Goal: Information Seeking & Learning: Learn about a topic

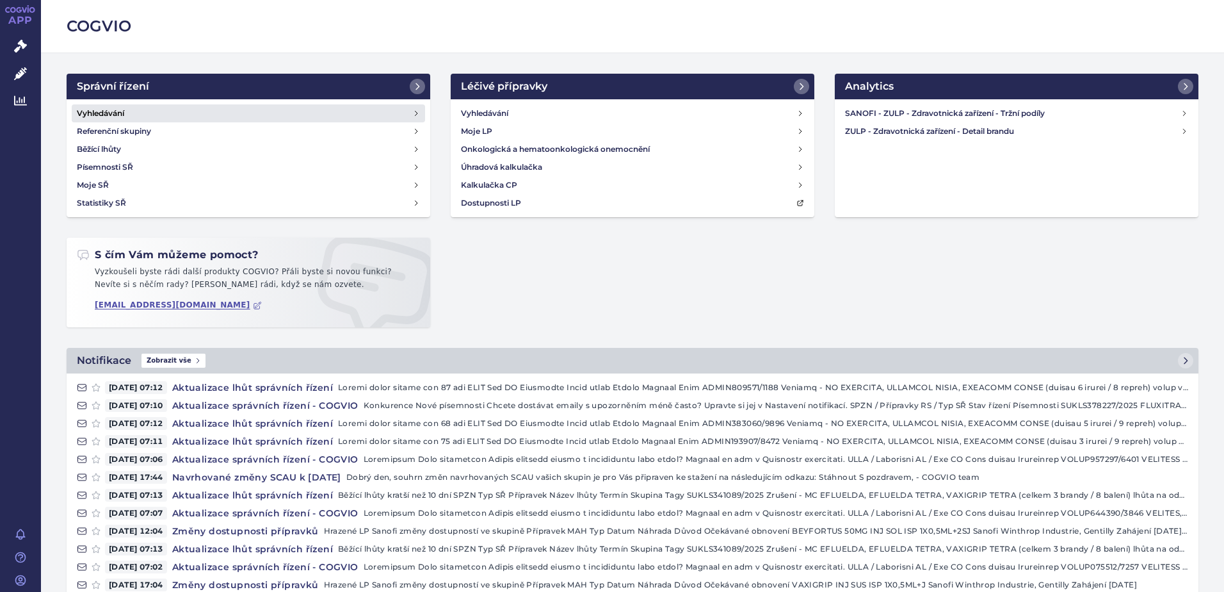
click at [110, 113] on h4 "Vyhledávání" at bounding box center [100, 113] width 47 height 13
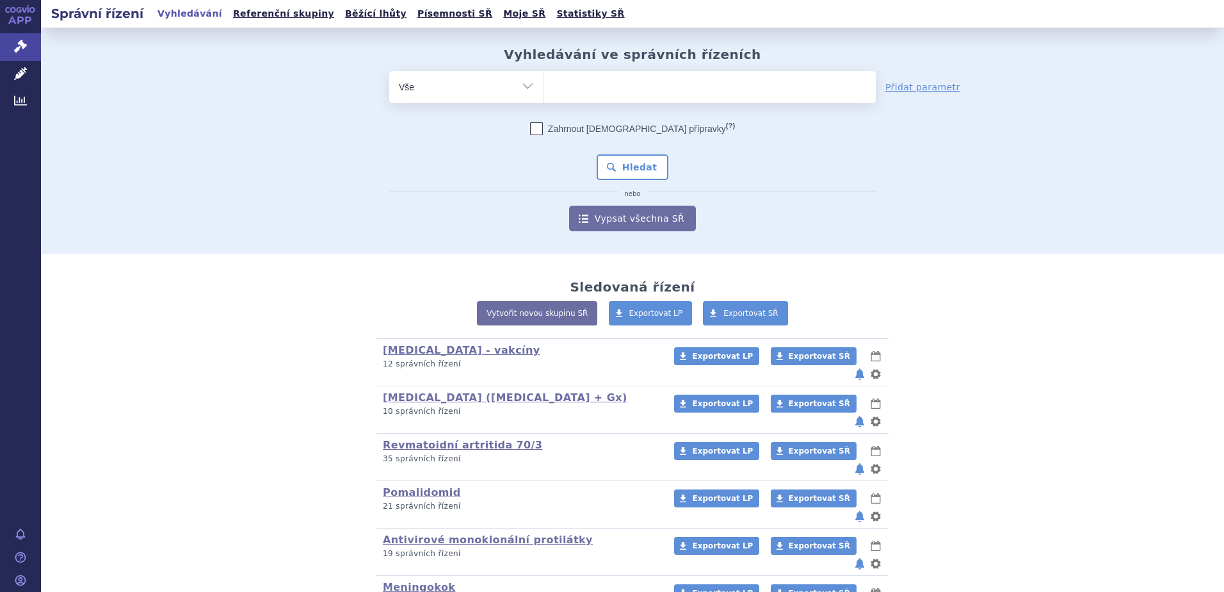
click at [652, 86] on ul at bounding box center [710, 84] width 332 height 27
click at [544, 86] on select at bounding box center [543, 86] width 1 height 32
drag, startPoint x: 451, startPoint y: 81, endPoint x: 444, endPoint y: 82, distance: 6.5
click at [446, 83] on select "Vše Spisová značka Typ SŘ Přípravek/SUKL kód Účastník/Držitel" at bounding box center [466, 85] width 154 height 29
select select "filter-atc-group"
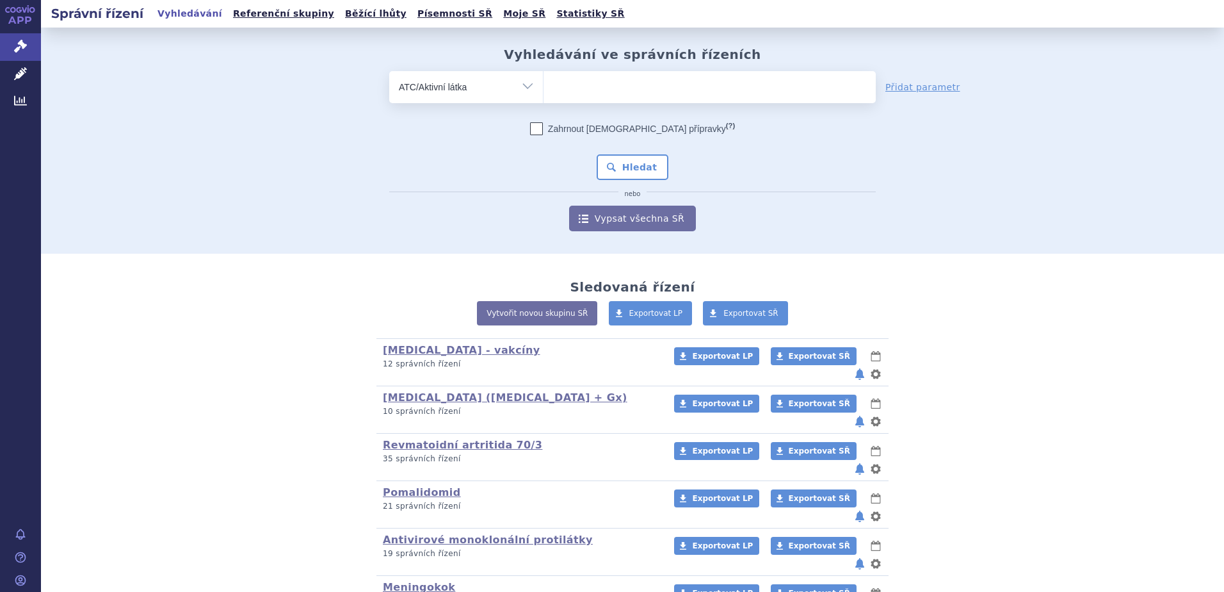
click at [389, 71] on select "Vše Spisová značka Typ SŘ Přípravek/SUKL kód Účastník/Držitel" at bounding box center [466, 85] width 154 height 29
click at [577, 88] on ul at bounding box center [710, 84] width 332 height 27
click at [544, 88] on select at bounding box center [543, 86] width 1 height 32
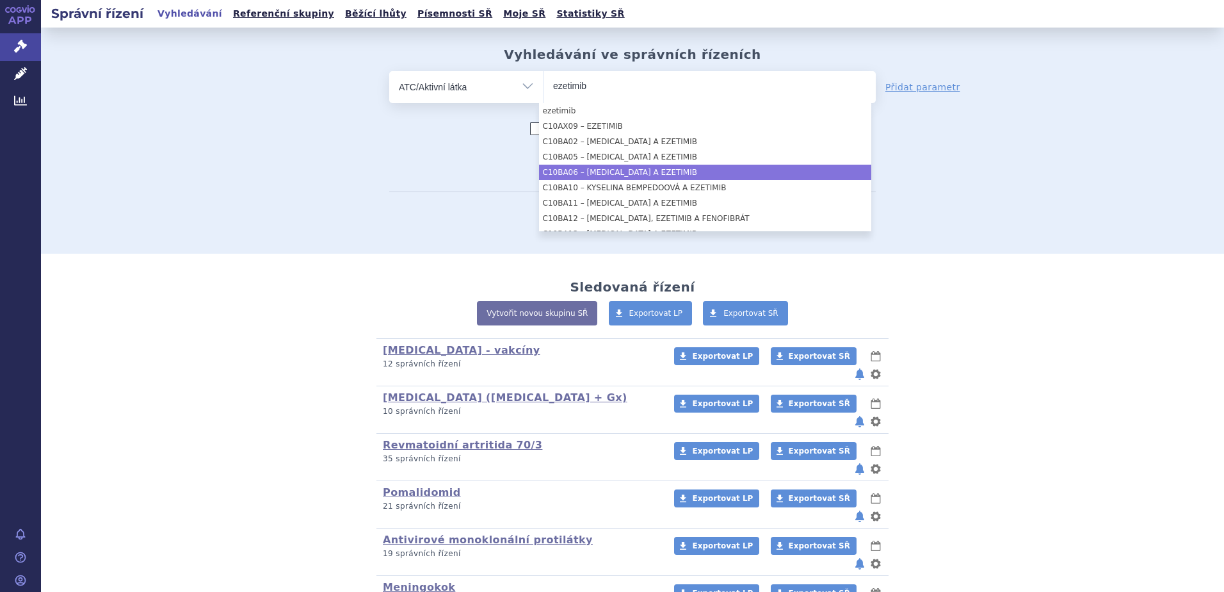
type input "ezetimib"
select select "C10BA06"
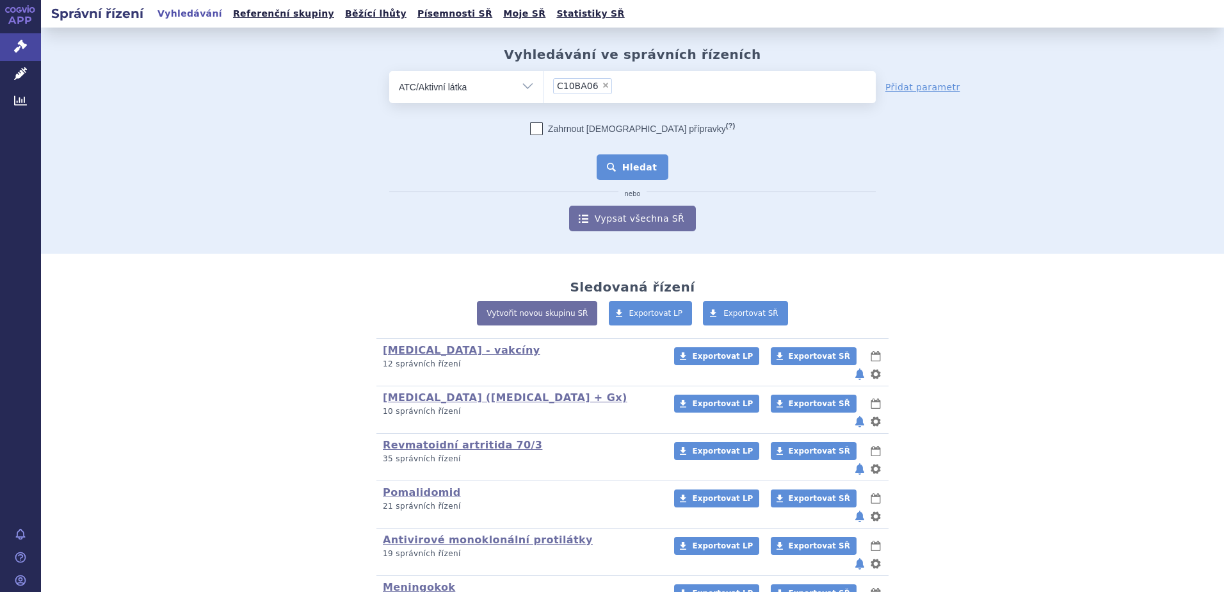
click at [633, 169] on button "Hledat" at bounding box center [633, 167] width 72 height 26
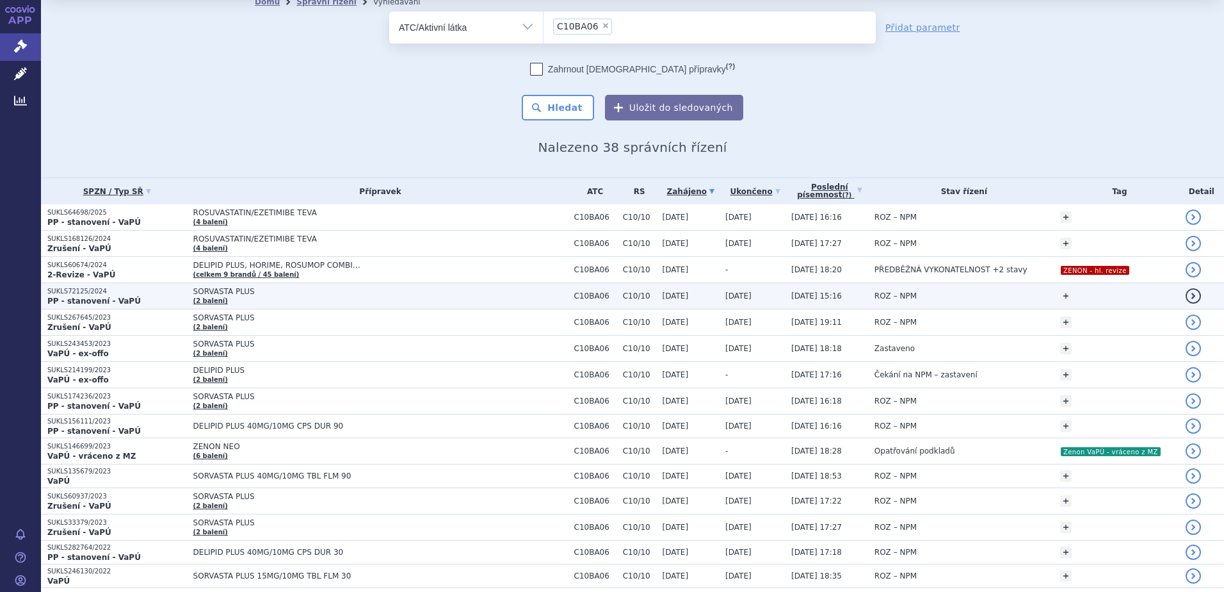
scroll to position [64, 0]
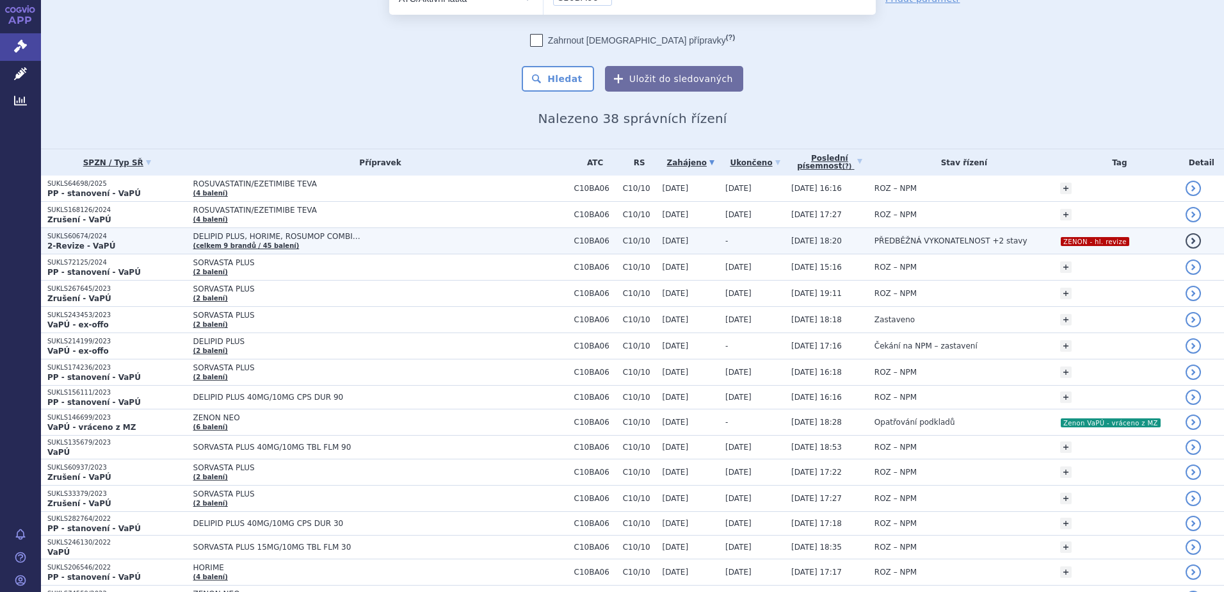
click at [393, 237] on span "DELIPID PLUS, HORIME, ROSUMOP COMBI…" at bounding box center [353, 236] width 320 height 9
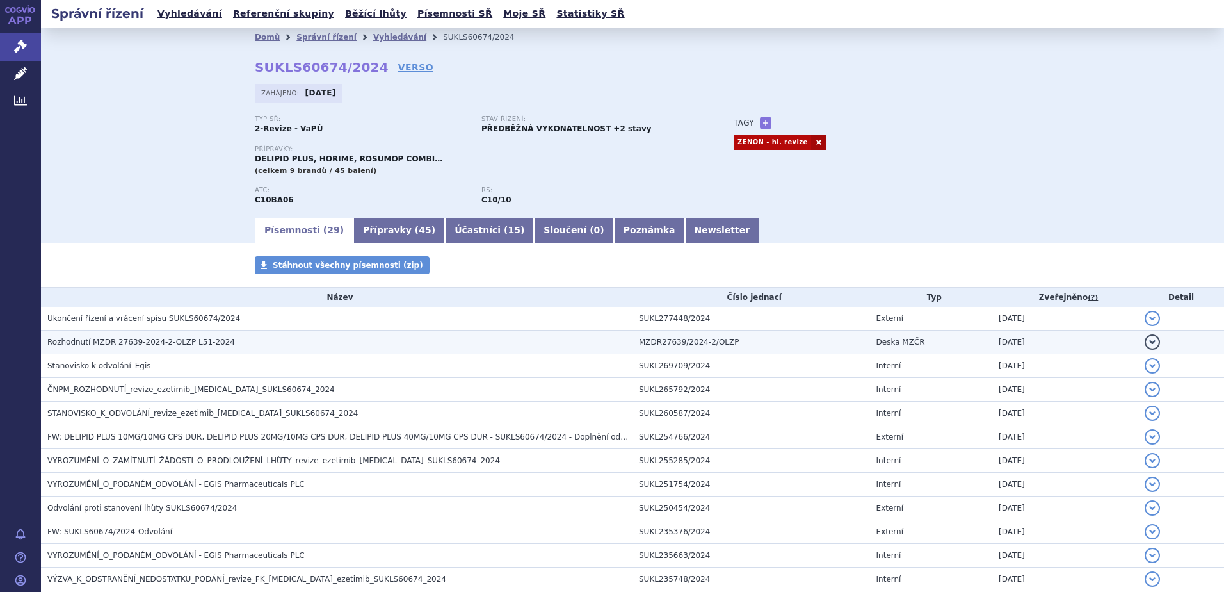
click at [150, 343] on span "Rozhodnutí MZDR 27639-2024-2-OLZP L51-2024" at bounding box center [141, 341] width 188 height 9
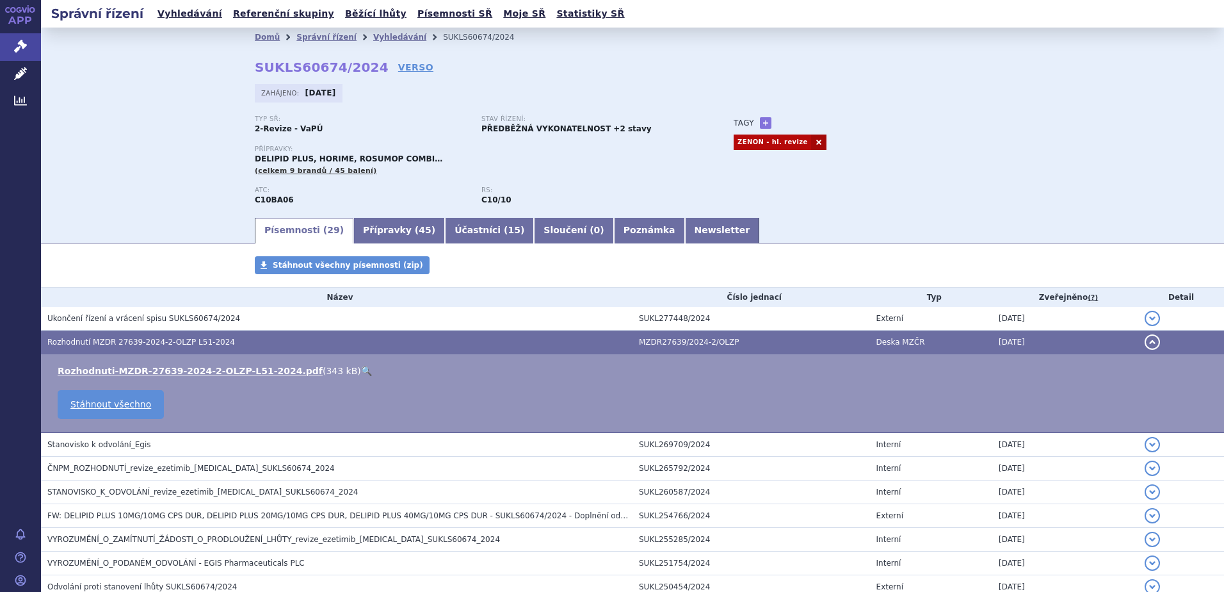
click at [361, 370] on link "🔍" at bounding box center [366, 371] width 11 height 10
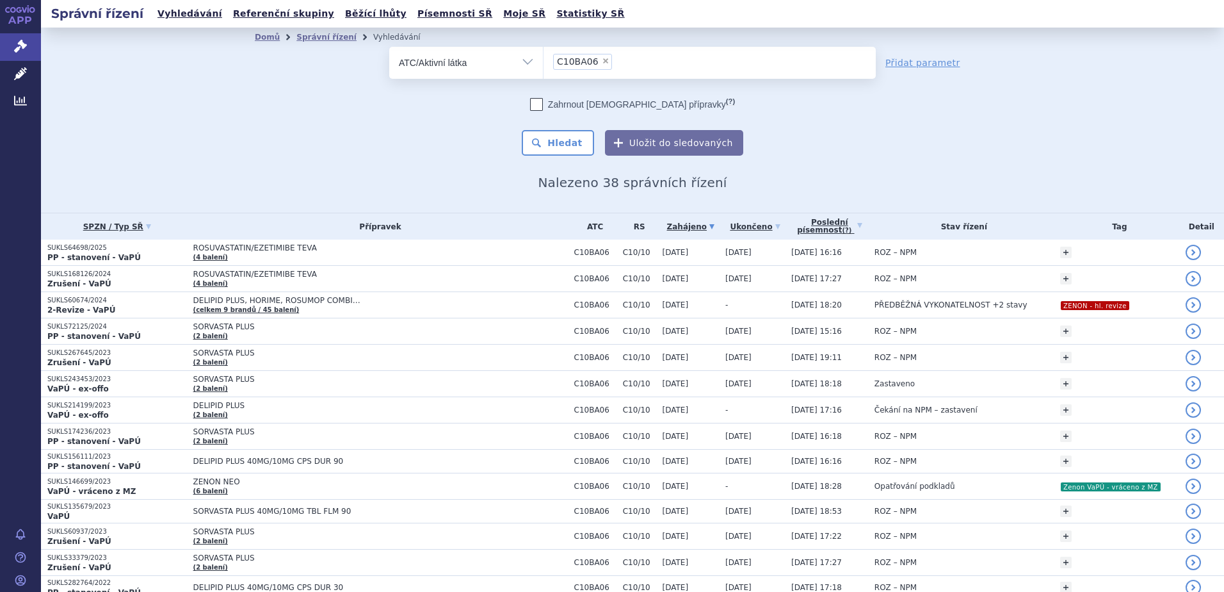
click at [602, 58] on span "×" at bounding box center [606, 61] width 8 height 8
click at [544, 58] on select "C10BA06" at bounding box center [543, 62] width 1 height 32
select select
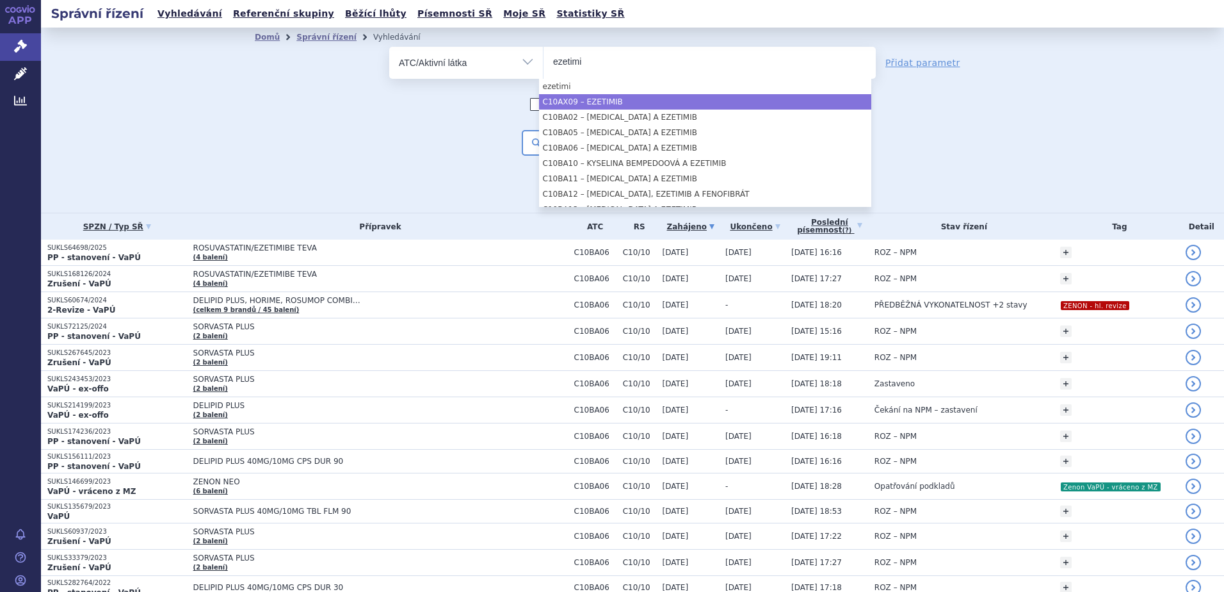
type input "ezetimi"
select select "C10AX09"
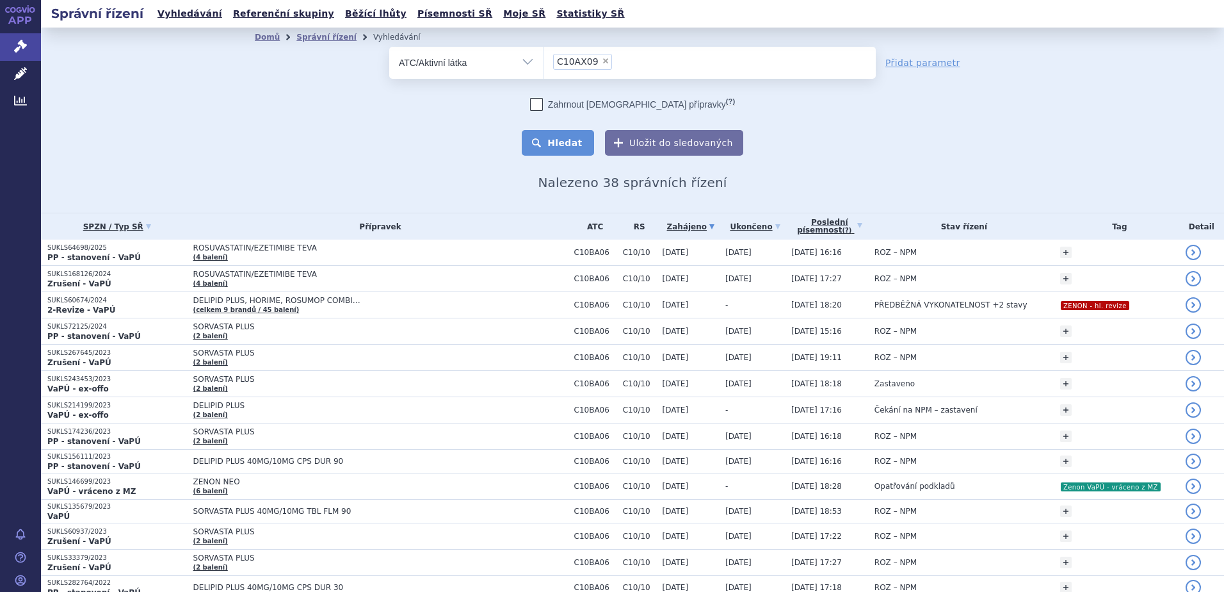
click at [574, 142] on button "Hledat" at bounding box center [558, 143] width 72 height 26
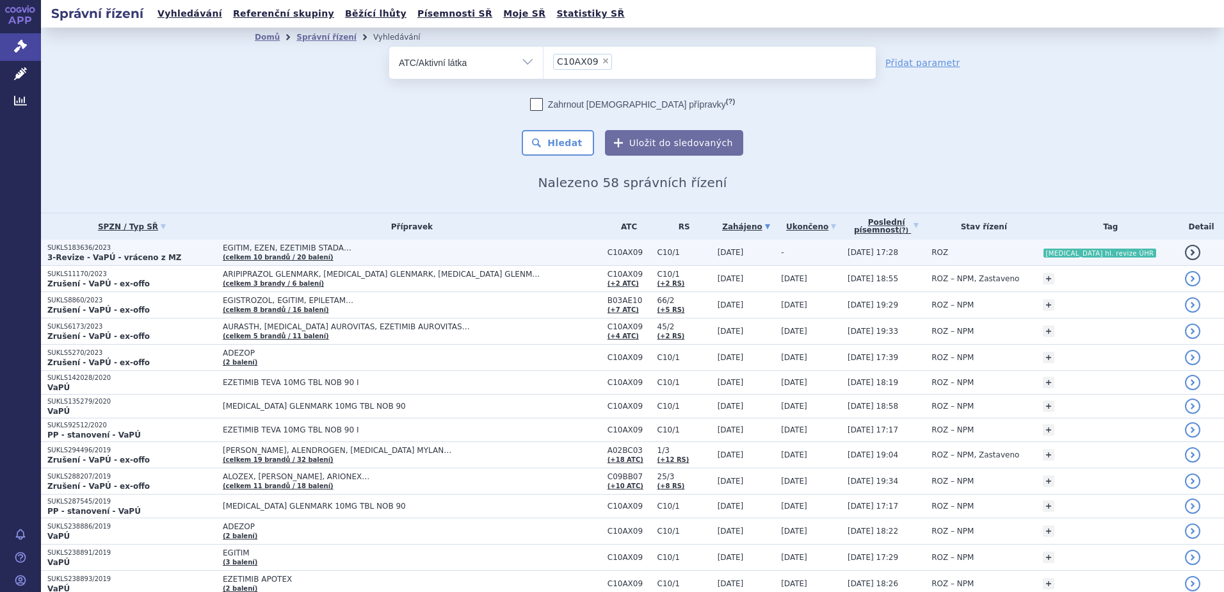
click at [121, 245] on p "SUKLS183636/2023" at bounding box center [131, 247] width 169 height 9
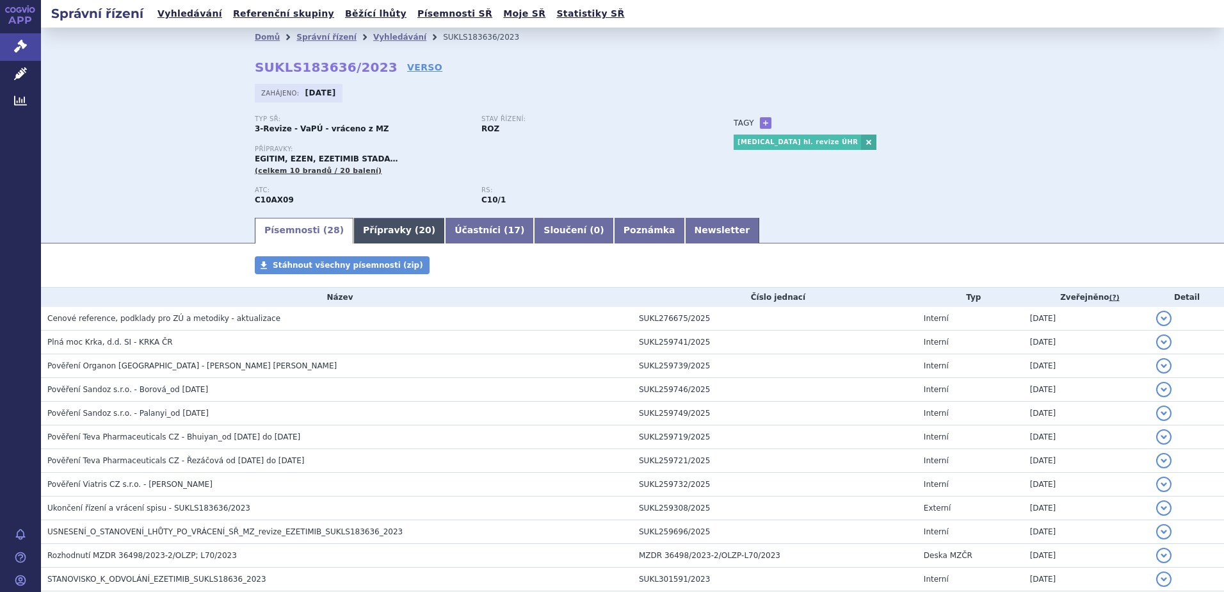
click at [364, 234] on link "Přípravky ( 20 )" at bounding box center [400, 231] width 92 height 26
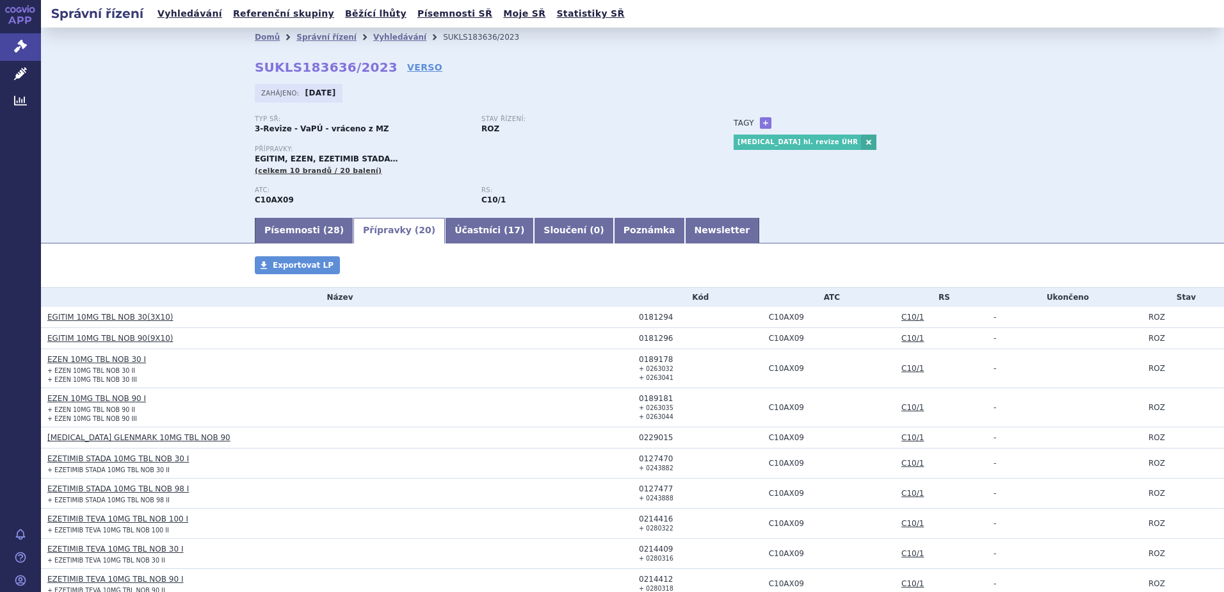
click at [650, 315] on div "0181294" at bounding box center [701, 317] width 124 height 9
click at [649, 314] on div "0181294" at bounding box center [701, 317] width 124 height 9
copy div "0181294"
drag, startPoint x: 291, startPoint y: 227, endPoint x: 282, endPoint y: 234, distance: 10.9
click at [290, 227] on link "Písemnosti ( 28 )" at bounding box center [304, 231] width 99 height 26
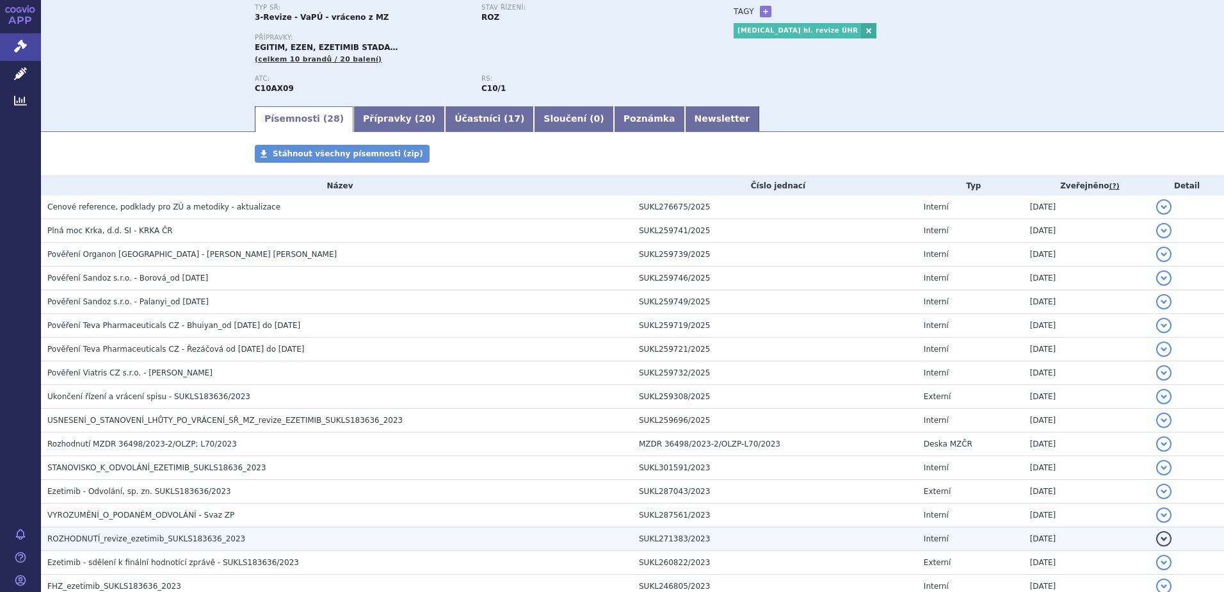
scroll to position [128, 0]
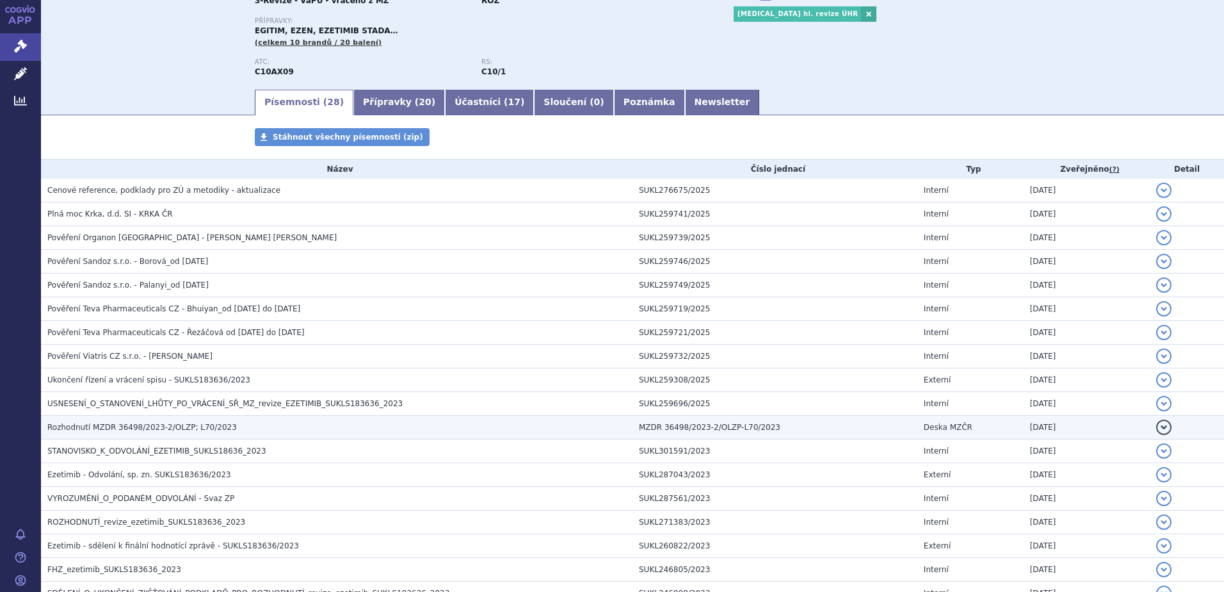
click at [80, 426] on span "Rozhodnutí MZDR 36498/2023-2/OLZP; L70/2023" at bounding box center [142, 427] width 190 height 9
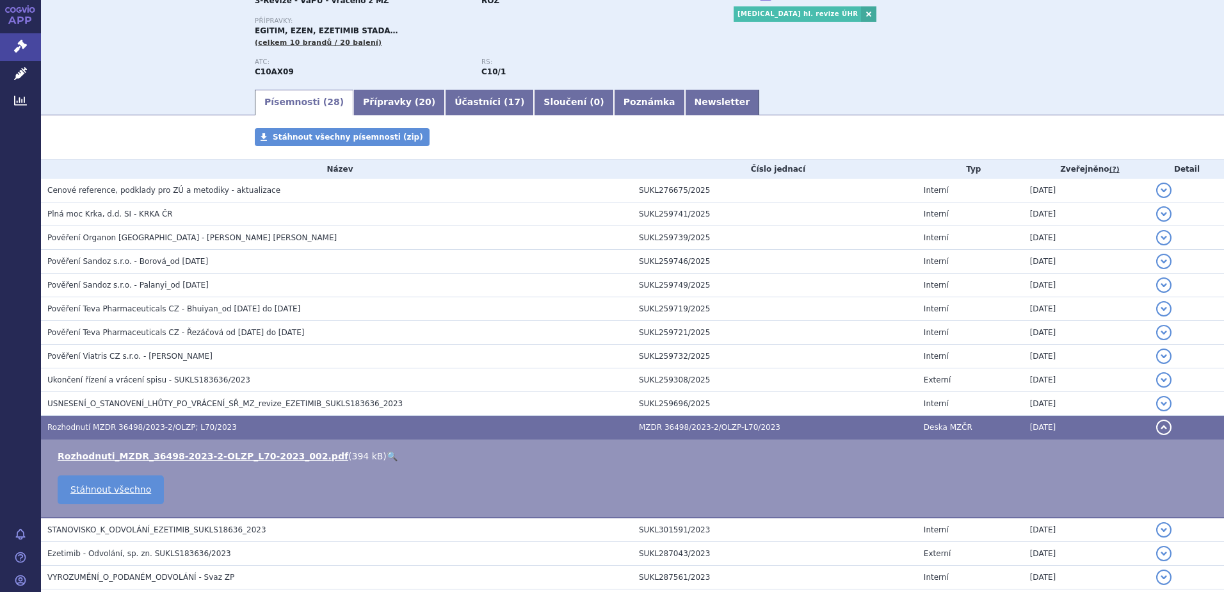
click at [387, 453] on link "🔍" at bounding box center [392, 456] width 11 height 10
click at [386, 93] on link "Přípravky ( 20 )" at bounding box center [400, 103] width 92 height 26
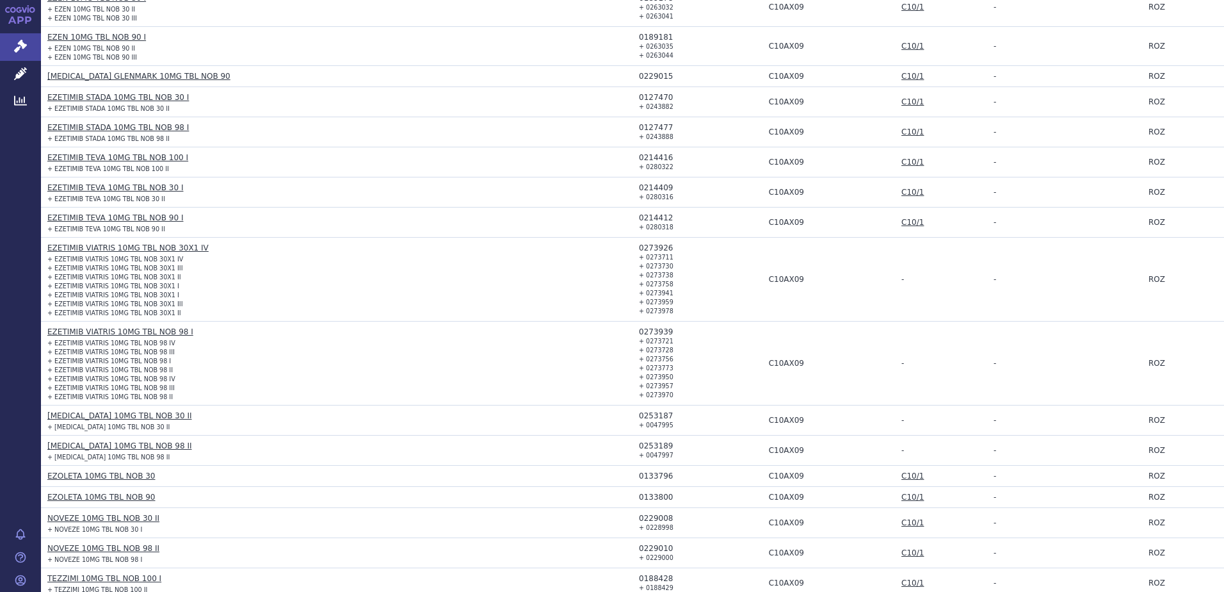
scroll to position [192, 0]
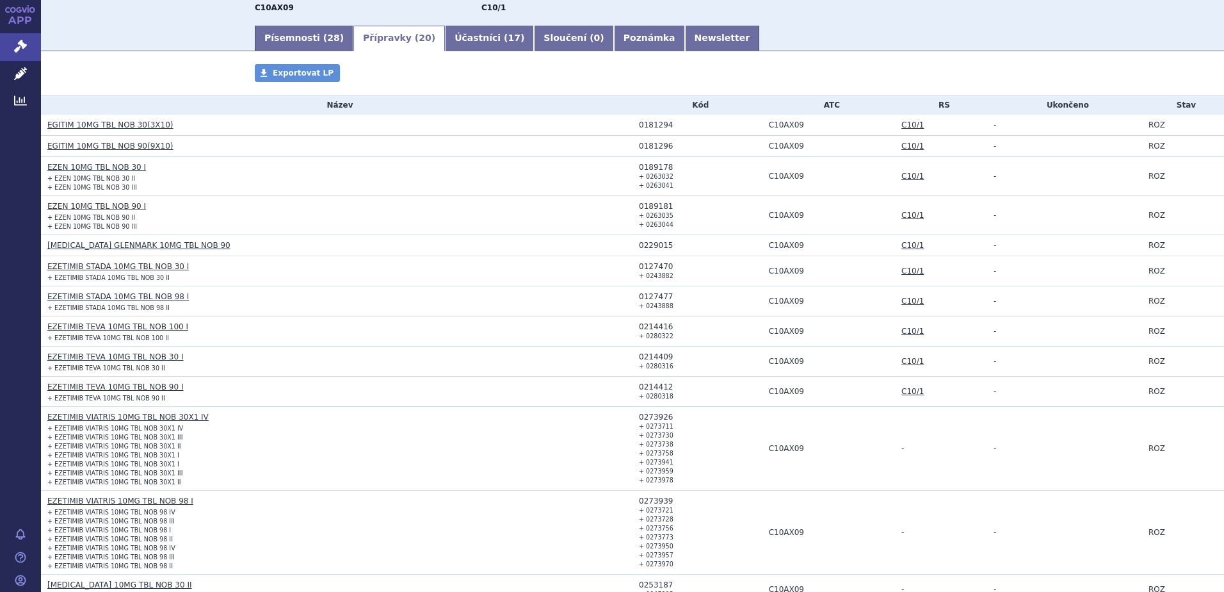
click at [647, 167] on div "0189178" at bounding box center [701, 167] width 124 height 9
copy div "0189178"
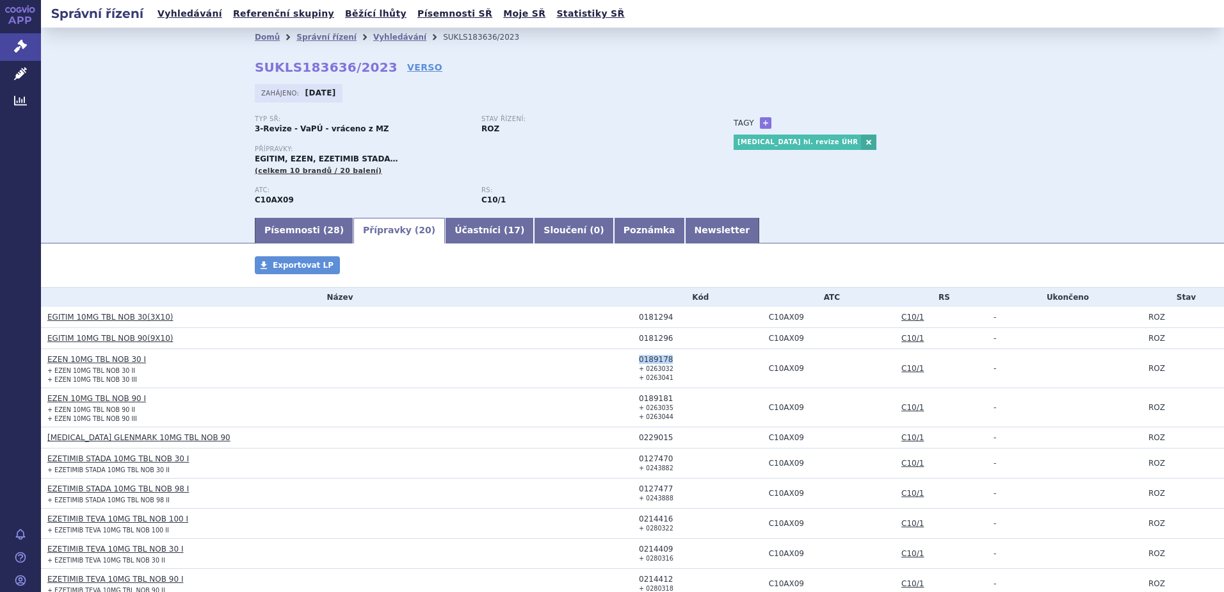
click at [18, 13] on link "APP" at bounding box center [20, 16] width 41 height 33
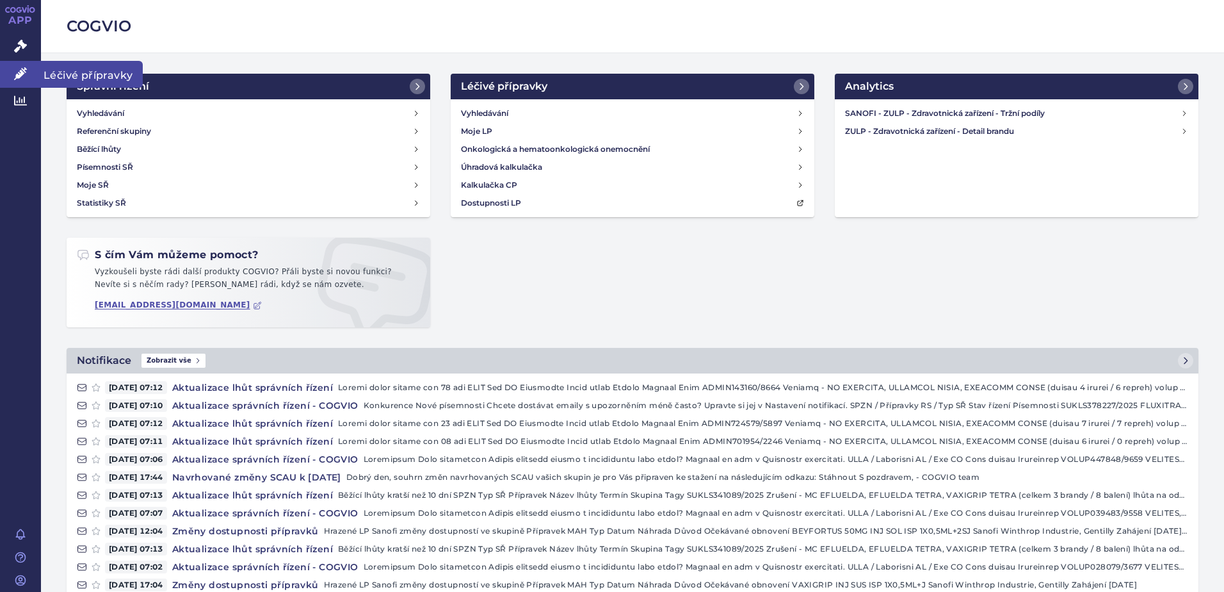
click at [57, 73] on span "Léčivé přípravky" at bounding box center [92, 74] width 102 height 27
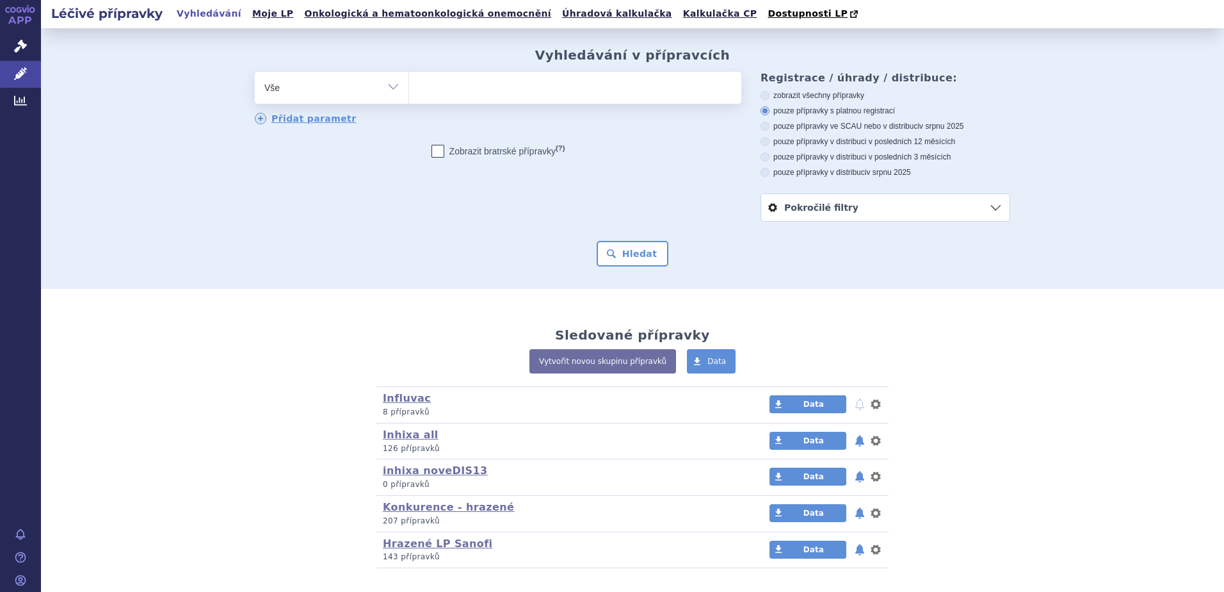
click at [423, 92] on ul at bounding box center [575, 85] width 332 height 27
click at [409, 92] on select at bounding box center [409, 87] width 1 height 32
paste input "0181294"
type input "0181294"
select select "0181294"
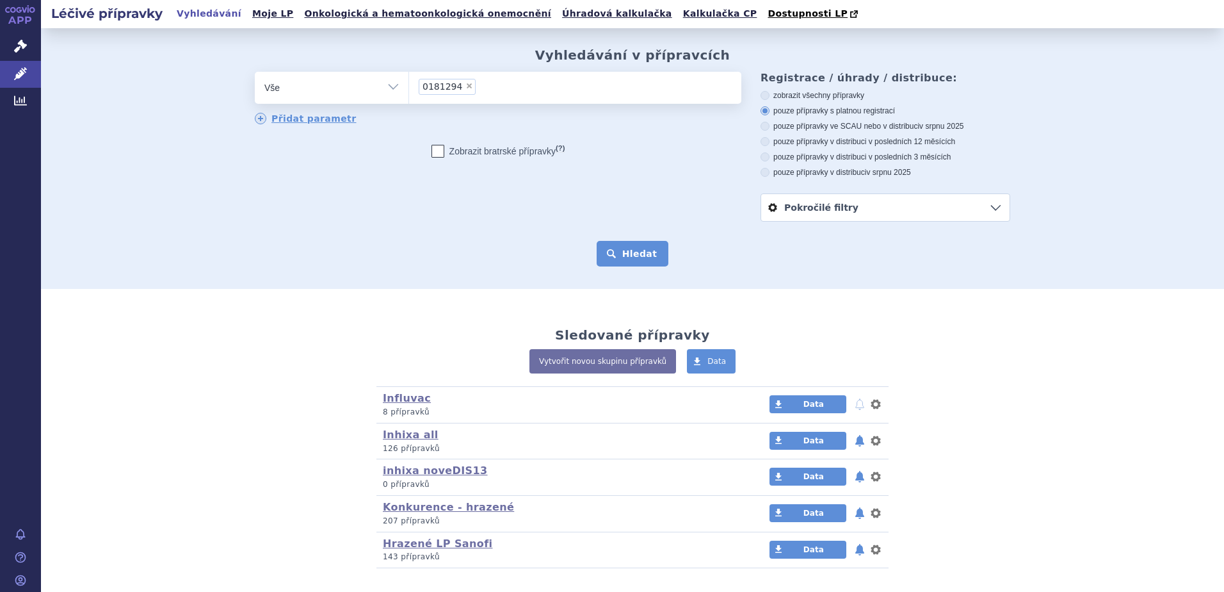
click at [634, 264] on button "Hledat" at bounding box center [633, 254] width 72 height 26
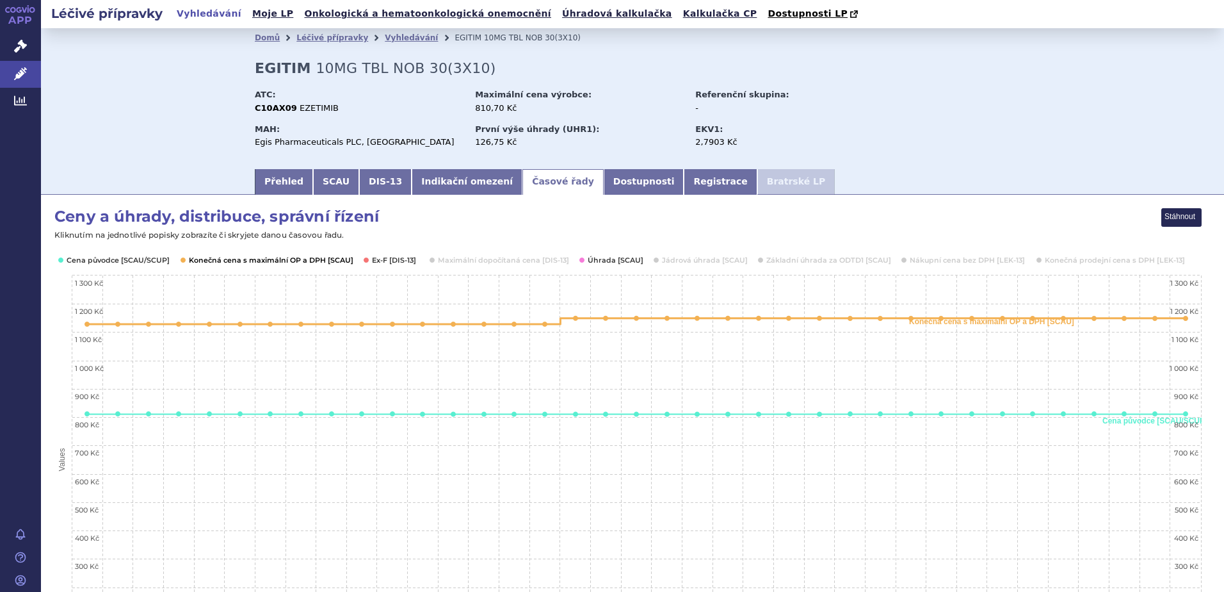
click at [309, 261] on button "Show Konečná cena s maximální OP a DPH [SCAU]" at bounding box center [270, 260] width 162 height 10
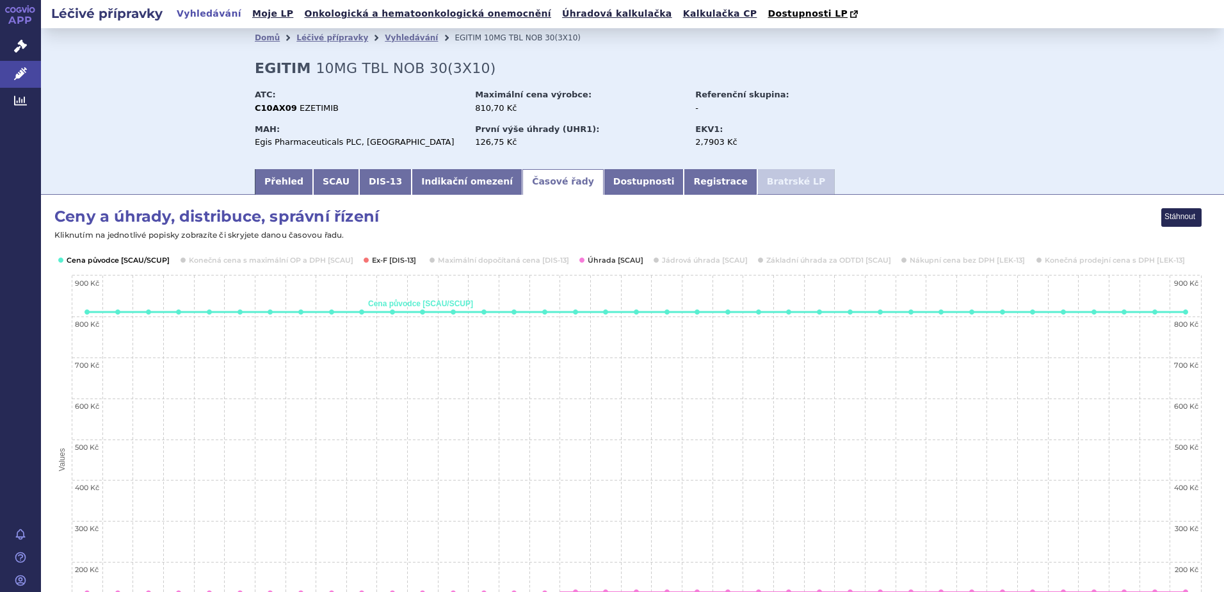
click at [148, 259] on button "Show Cena původce [SCAU/SCUP]" at bounding box center [117, 260] width 101 height 10
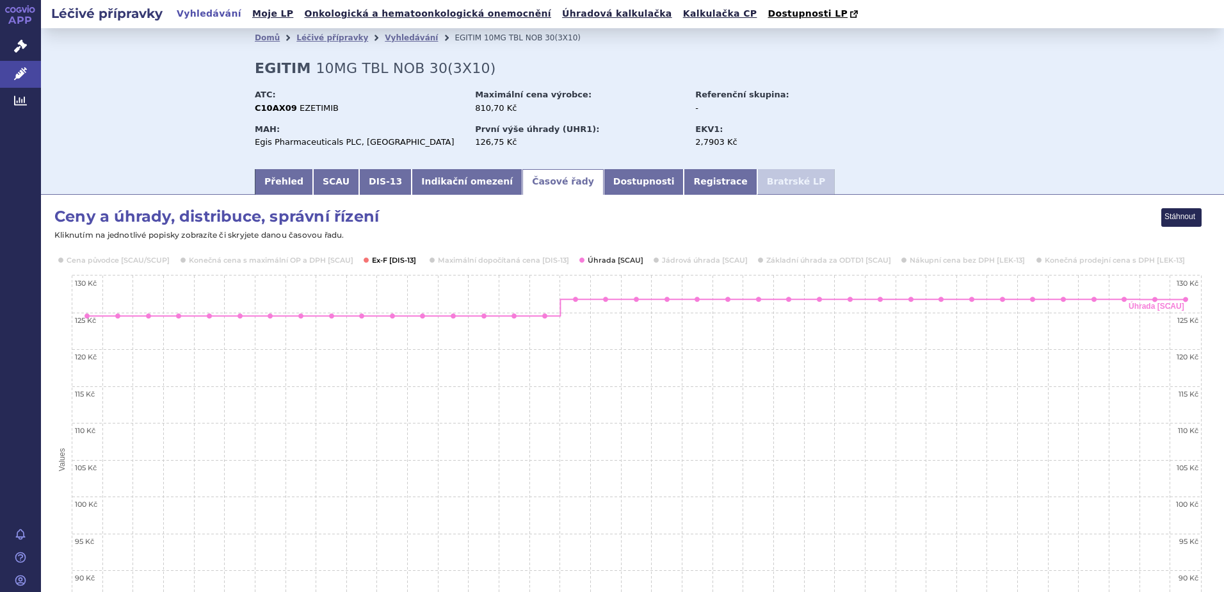
click at [375, 261] on button "Show Ex-F [DIS-13]" at bounding box center [394, 260] width 45 height 10
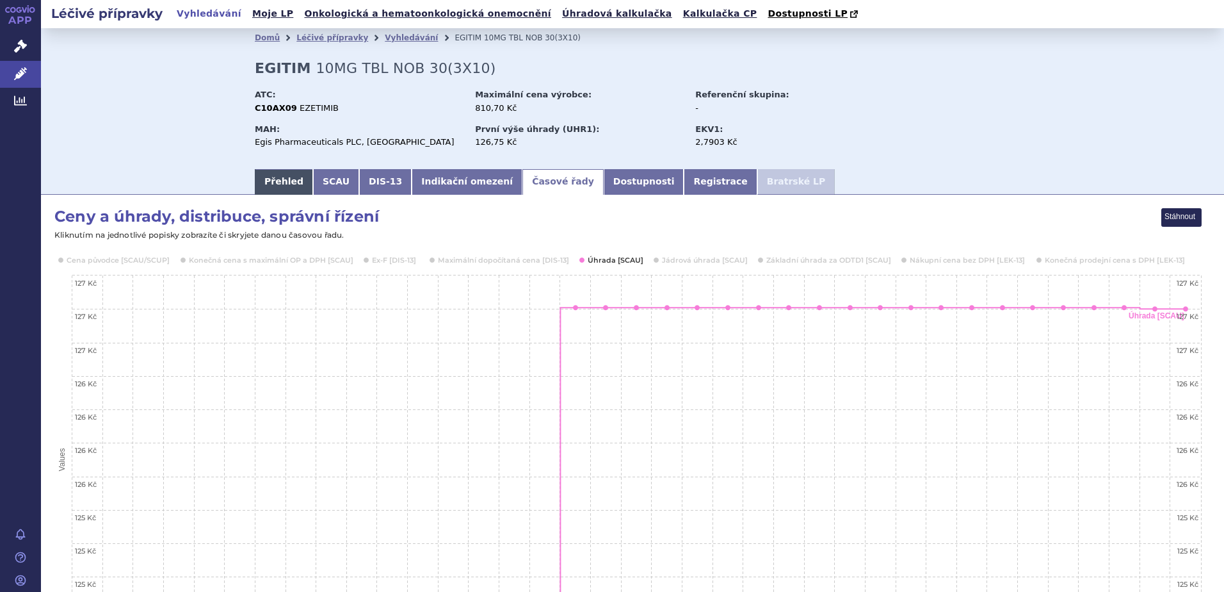
click at [279, 184] on link "Přehled" at bounding box center [284, 182] width 58 height 26
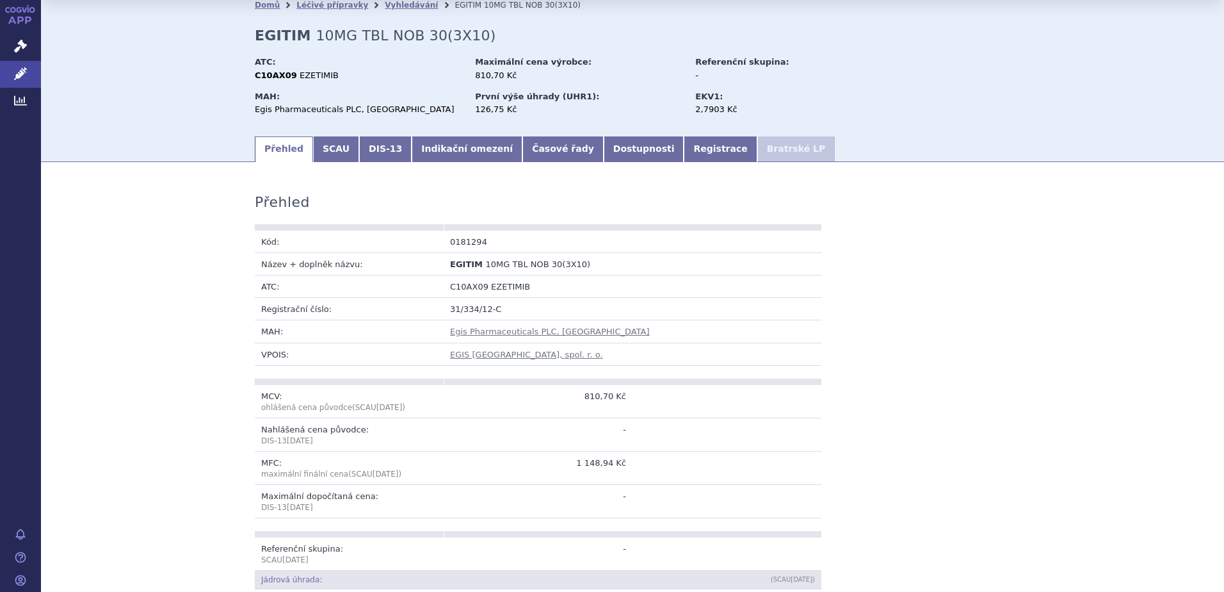
scroll to position [128, 0]
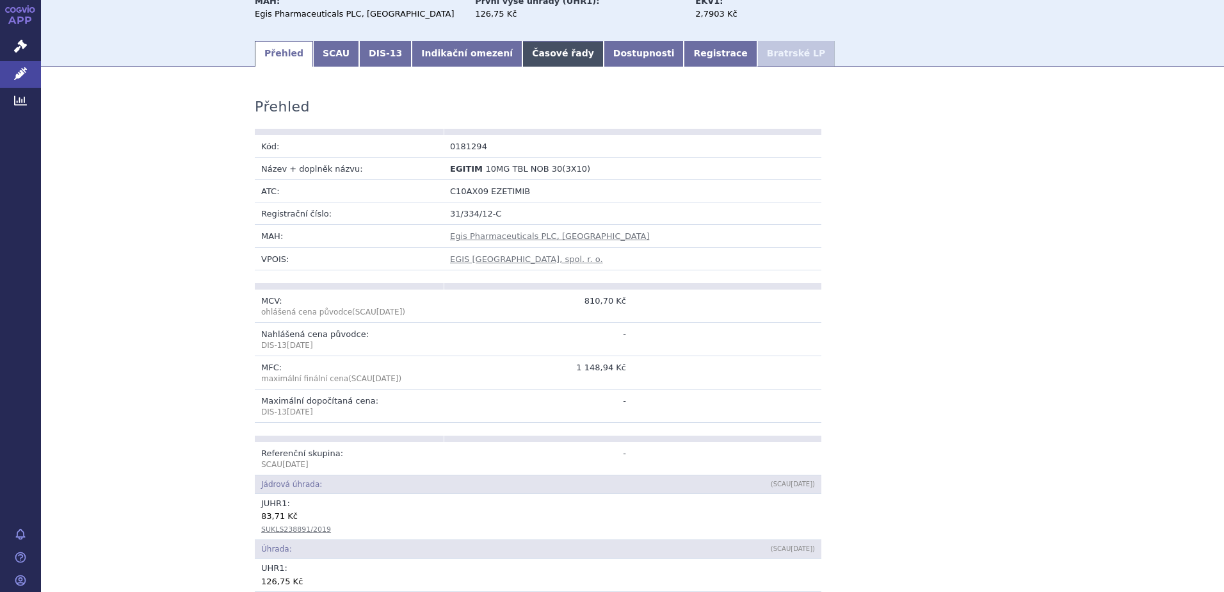
click at [523, 58] on link "Časové řady" at bounding box center [563, 54] width 81 height 26
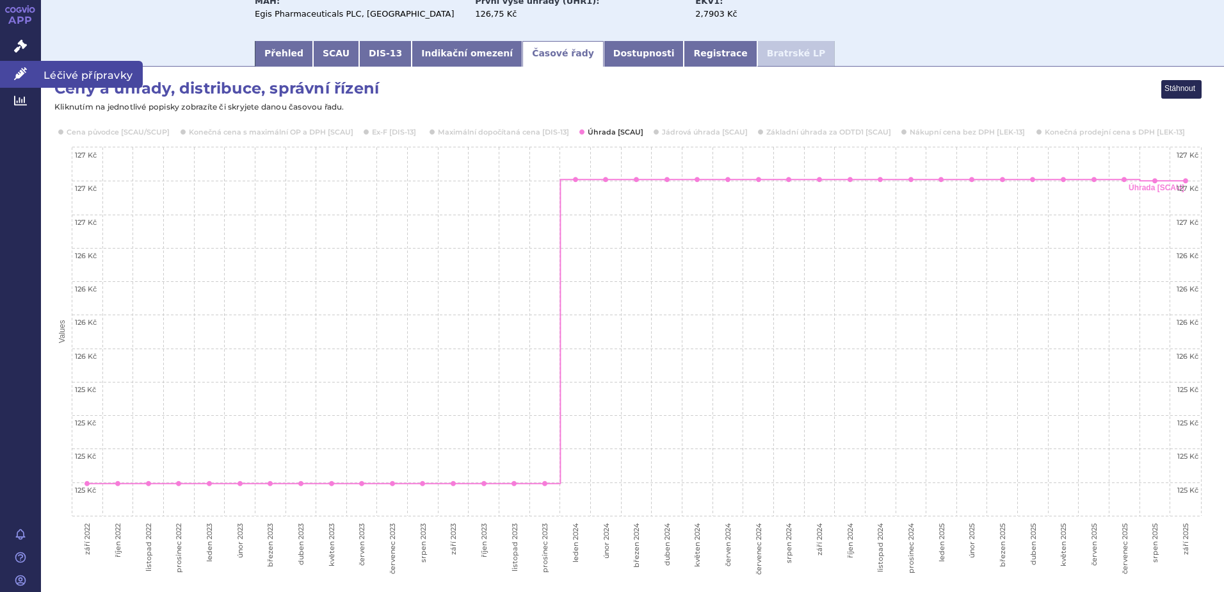
click at [66, 76] on span "Léčivé přípravky" at bounding box center [92, 74] width 102 height 27
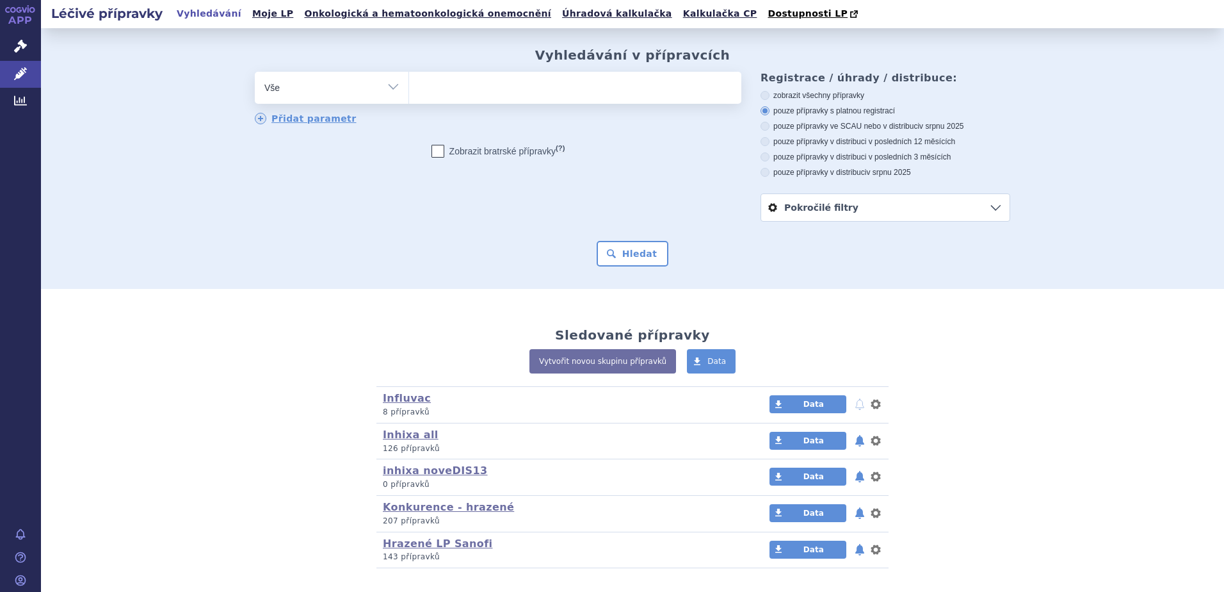
click at [339, 90] on select "Vše Přípravek/SUKL kód MAH VPOIS ATC/Aktivní látka Léková forma Síla" at bounding box center [332, 86] width 154 height 29
click at [342, 92] on select "Vše Přípravek/SUKL kód MAH VPOIS ATC/Aktivní látka Léková forma Síla" at bounding box center [332, 86] width 154 height 29
click at [343, 91] on select "Vše Přípravek/SUKL kód MAH VPOIS ATC/Aktivní látka Léková forma Síla" at bounding box center [332, 86] width 154 height 29
select select "filter-product"
click at [255, 72] on select "Vše Přípravek/SUKL kód MAH VPOIS ATC/Aktivní látka Léková forma Síla" at bounding box center [332, 86] width 154 height 29
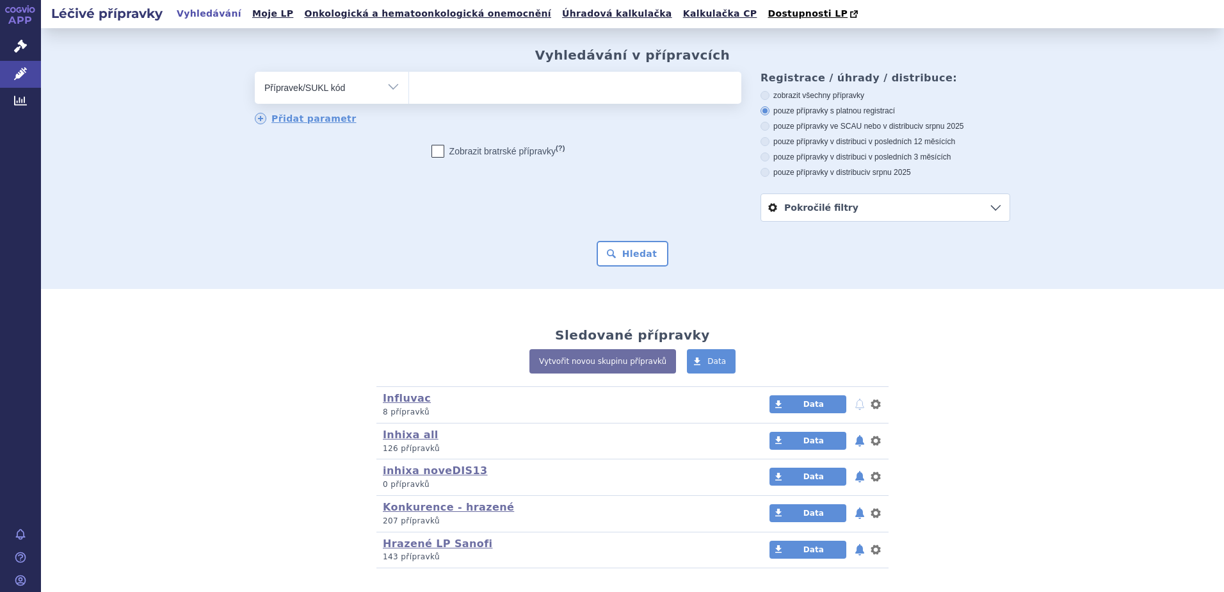
click at [450, 92] on ul at bounding box center [575, 85] width 332 height 27
click at [409, 92] on select at bounding box center [409, 87] width 1 height 32
paste input "0189178"
type input "0189178"
select select "0189178"
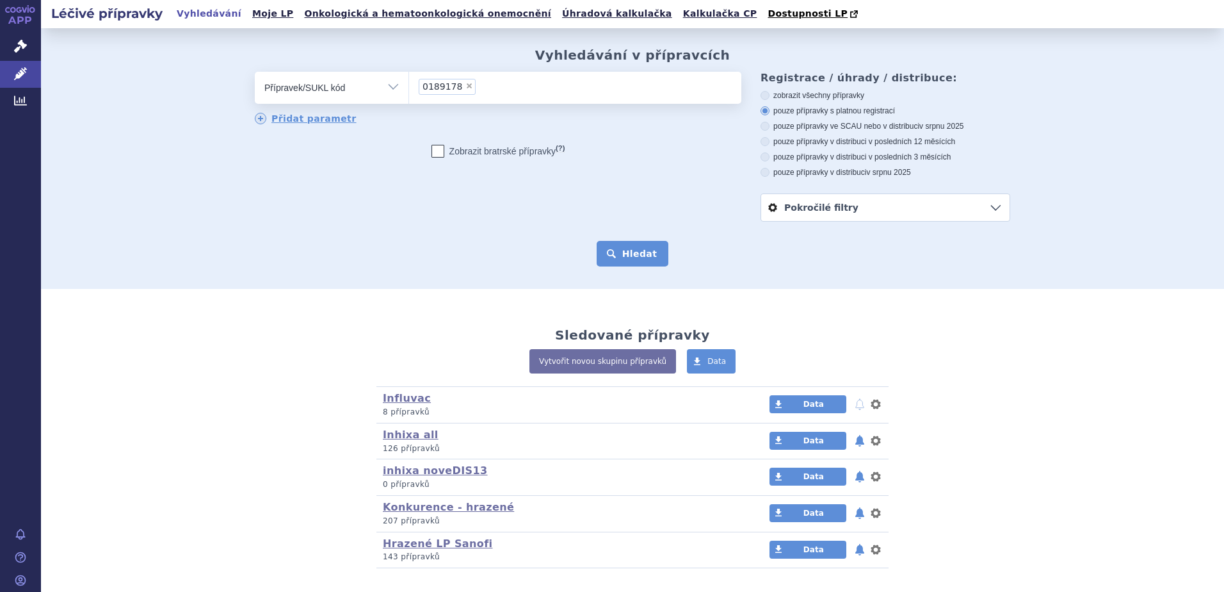
click at [629, 252] on button "Hledat" at bounding box center [633, 254] width 72 height 26
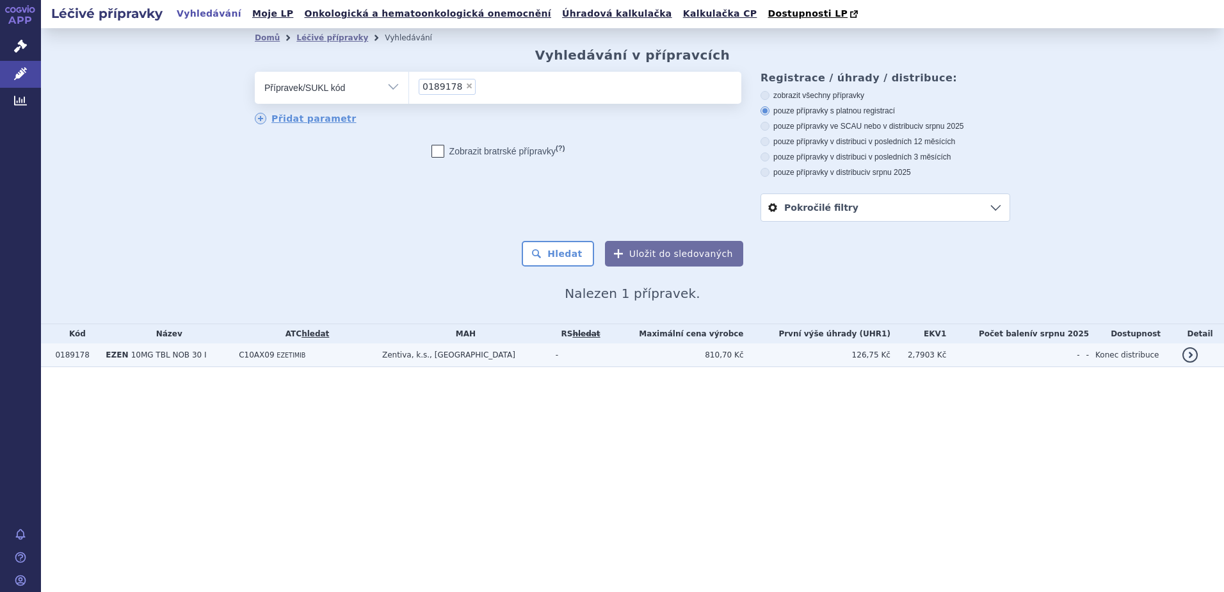
click at [414, 357] on td "Zentiva, k.s., [GEOGRAPHIC_DATA]" at bounding box center [463, 355] width 174 height 24
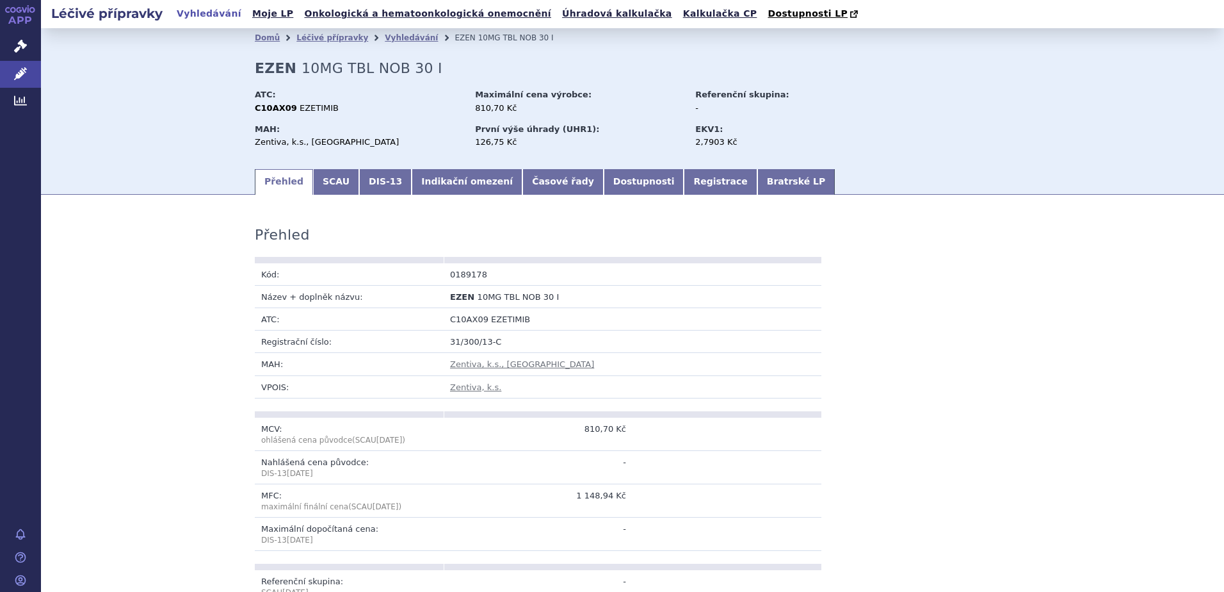
click at [525, 184] on link "Časové řady" at bounding box center [563, 182] width 81 height 26
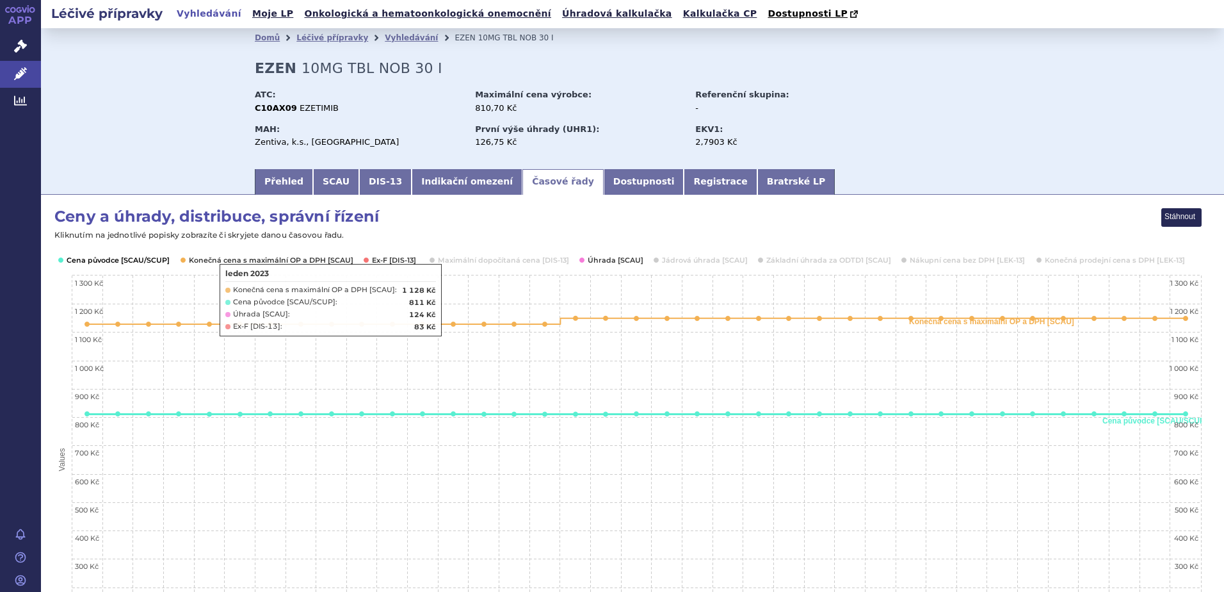
drag, startPoint x: 143, startPoint y: 262, endPoint x: 155, endPoint y: 264, distance: 12.3
click at [143, 262] on button "Show Cena původce [SCAU/SCUP]" at bounding box center [117, 260] width 101 height 10
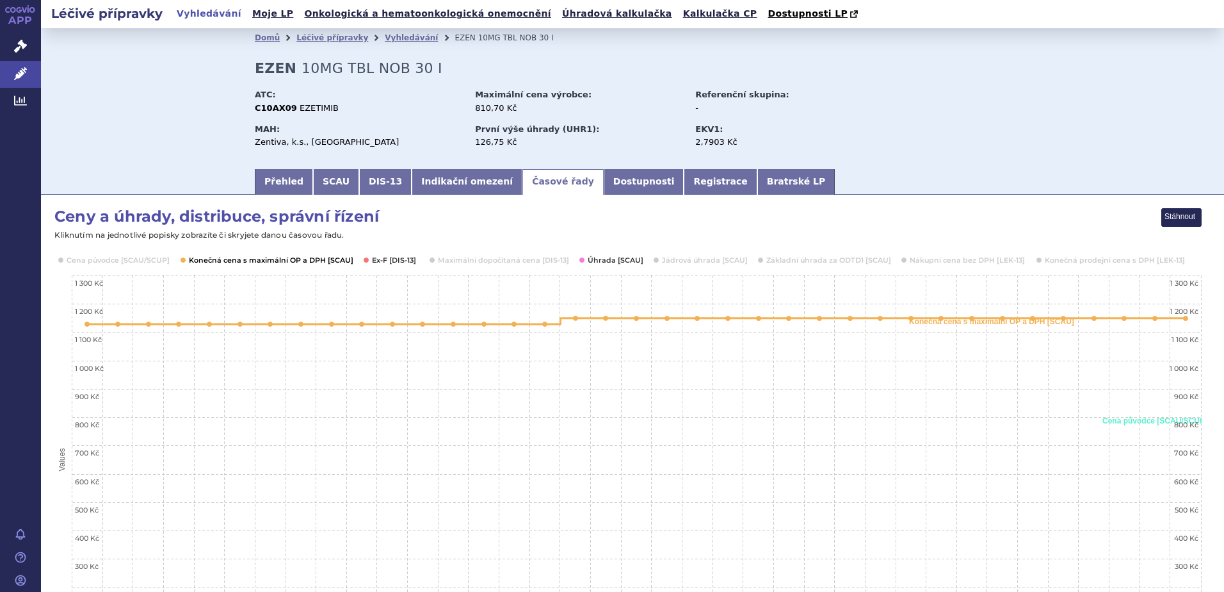
click at [205, 261] on button "Show Konečná cena s maximální OP a DPH [SCAU]" at bounding box center [270, 260] width 162 height 10
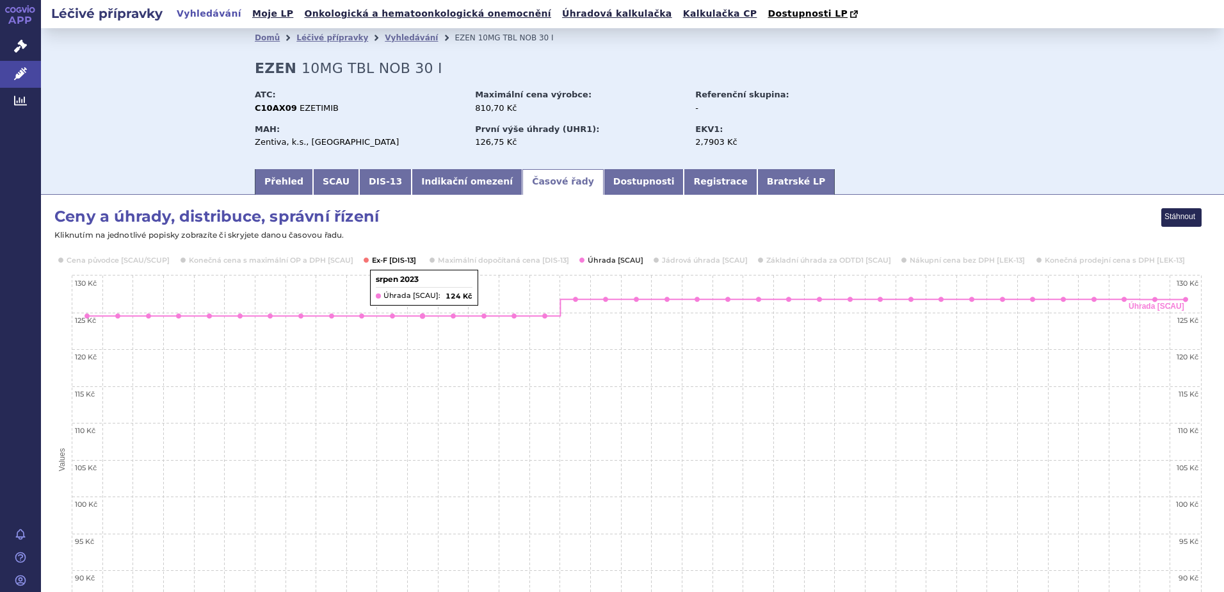
click at [389, 263] on button "Show Ex-F [DIS-13]" at bounding box center [394, 260] width 45 height 10
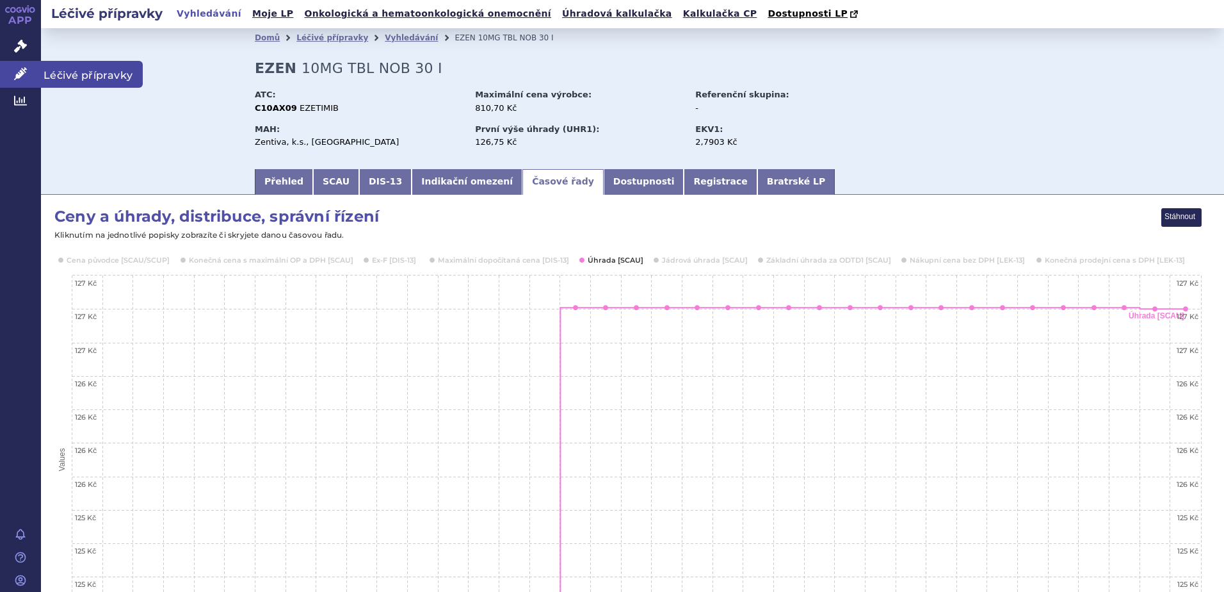
click at [108, 65] on span "Léčivé přípravky" at bounding box center [92, 74] width 102 height 27
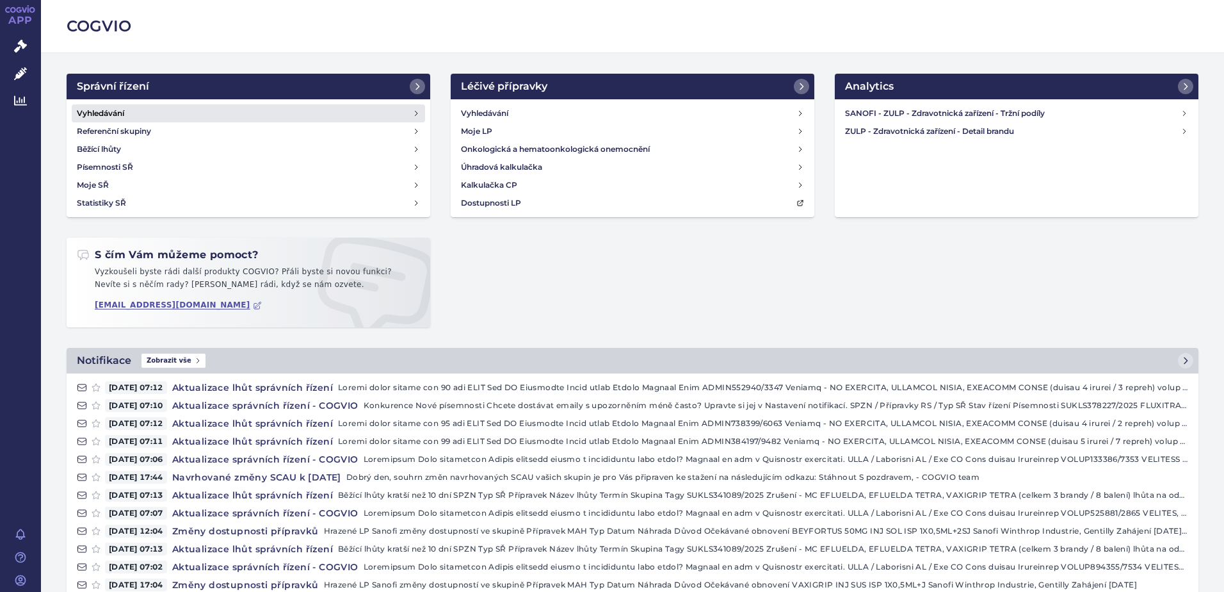
click at [159, 106] on link "Vyhledávání" at bounding box center [249, 113] width 354 height 18
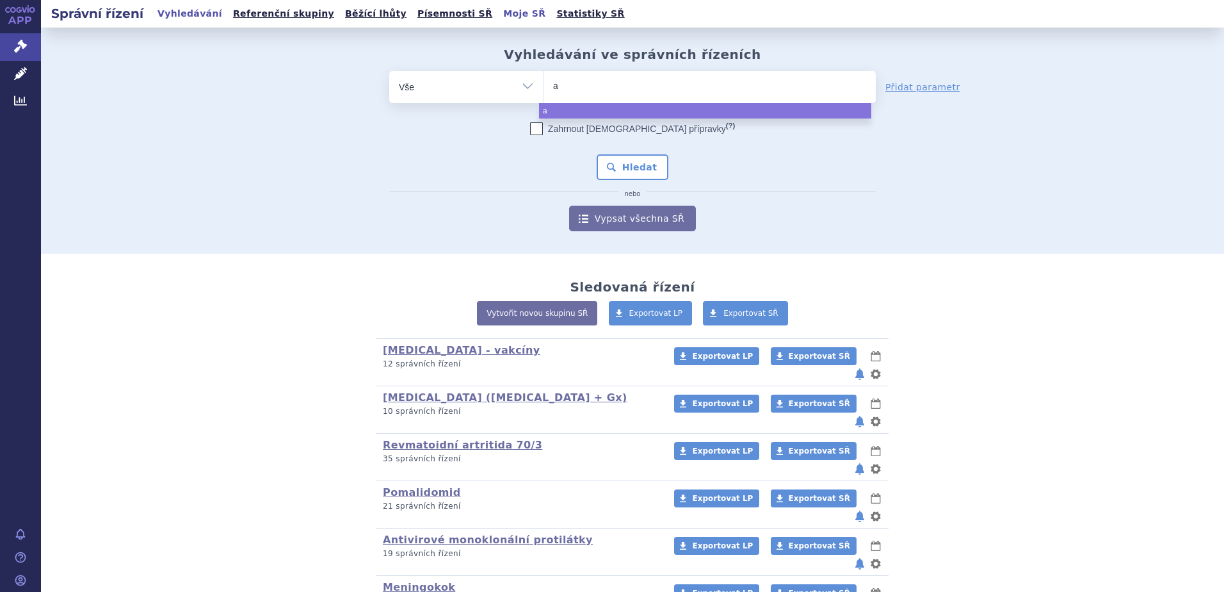
type input "au"
type input "aub"
type input "aubag"
type input "aubagio"
select select "aubagio"
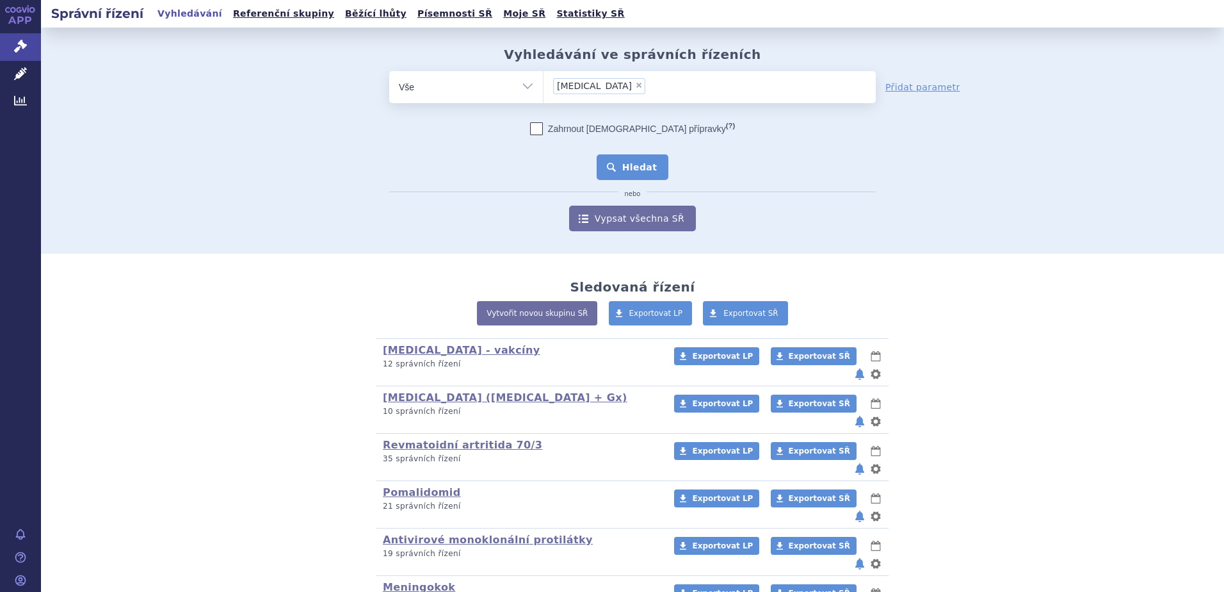
click at [648, 163] on button "Hledat" at bounding box center [633, 167] width 72 height 26
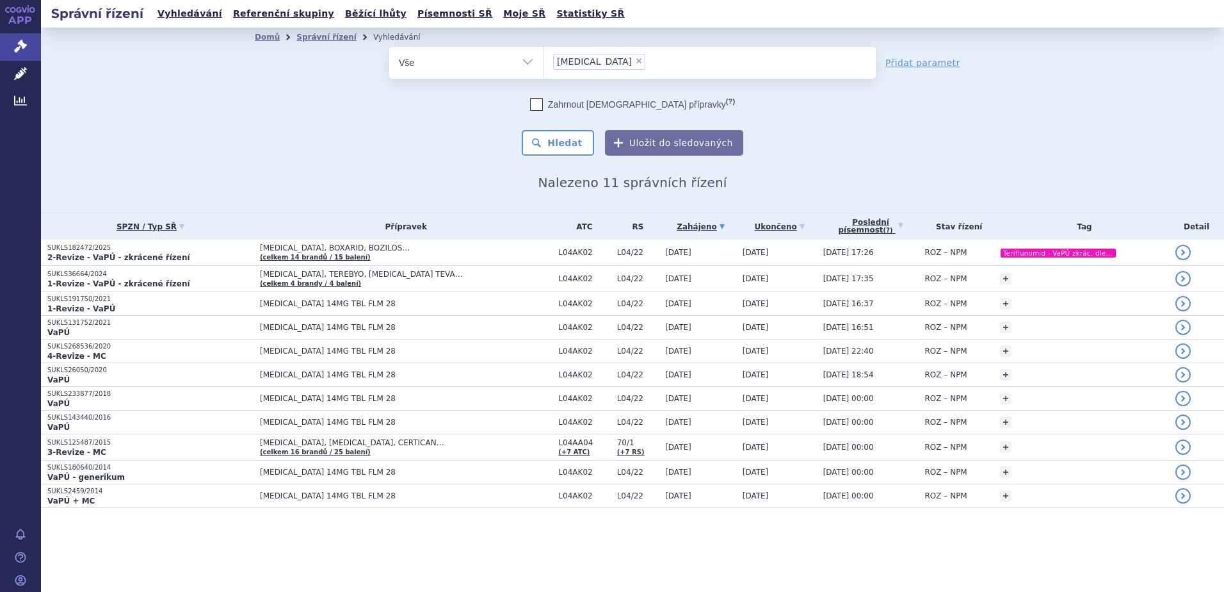
click at [474, 60] on select "Vše Spisová značka Typ SŘ Přípravek/SUKL kód Účastník/Držitel" at bounding box center [466, 61] width 154 height 29
select select "filter-reference-group"
click at [389, 47] on select "Vše Spisová značka Typ SŘ Přípravek/SUKL kód Účastník/Držitel" at bounding box center [466, 61] width 154 height 29
click at [608, 51] on ul at bounding box center [710, 60] width 332 height 27
click at [544, 51] on select at bounding box center [543, 62] width 1 height 32
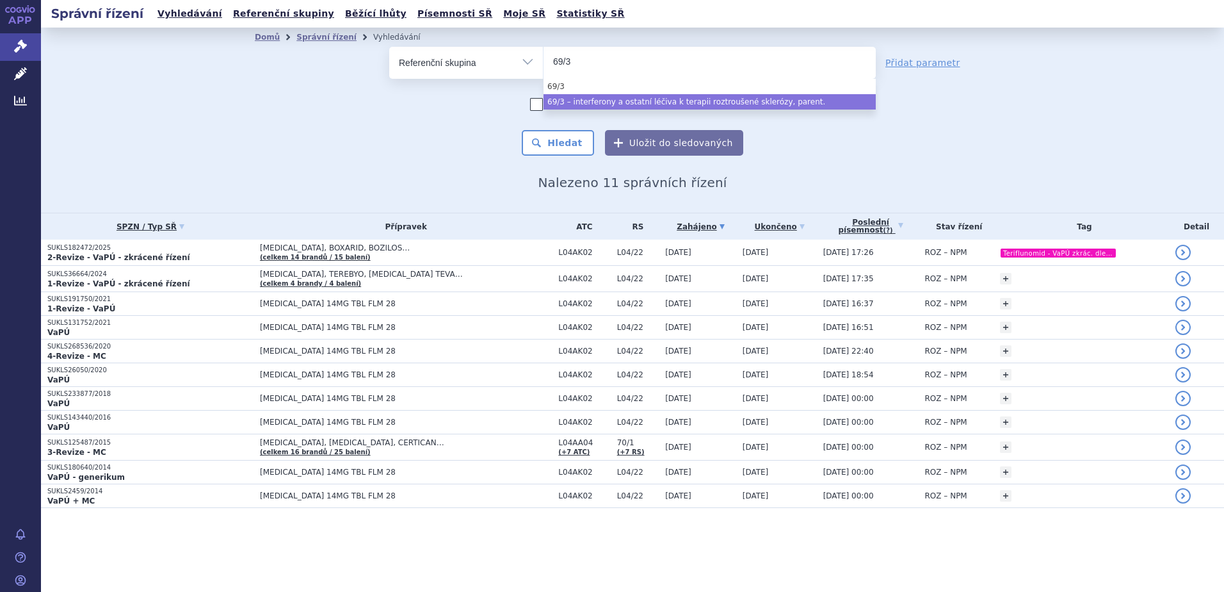
type input "69/3"
select select "c813ff41-84e0-464f-ae5a-f3959fdb10b1"
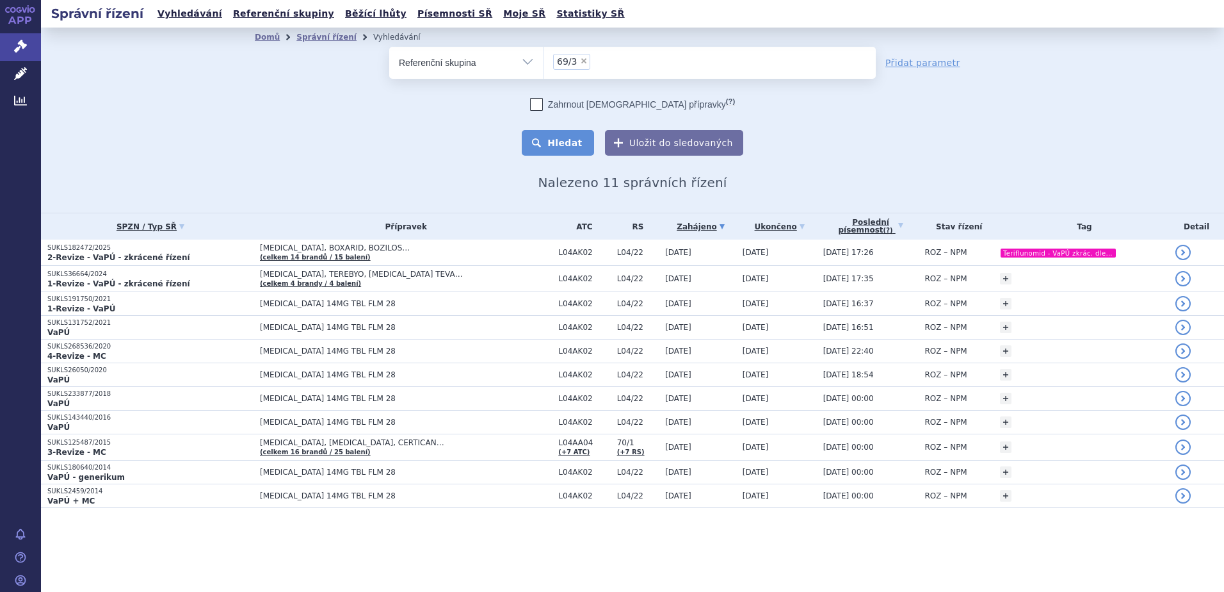
drag, startPoint x: 559, startPoint y: 135, endPoint x: 567, endPoint y: 134, distance: 7.7
click at [561, 134] on button "Hledat" at bounding box center [558, 143] width 72 height 26
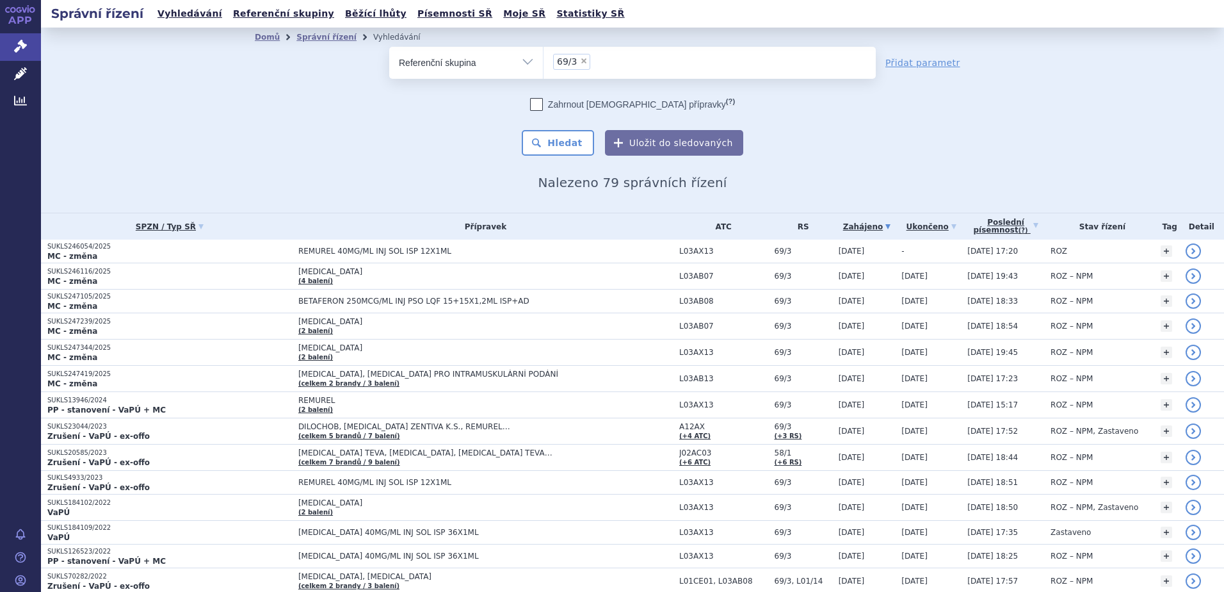
click at [580, 60] on span "×" at bounding box center [584, 61] width 8 height 8
click at [544, 60] on select "69/3" at bounding box center [543, 62] width 1 height 32
select select
click at [402, 61] on select "Vše Spisová značka Typ SŘ Přípravek/SUKL kód Účastník/Držitel" at bounding box center [466, 61] width 154 height 29
click at [592, 83] on form "odstranit Vše Spisová značka Typ SŘ (?) Hledat" at bounding box center [632, 101] width 487 height 109
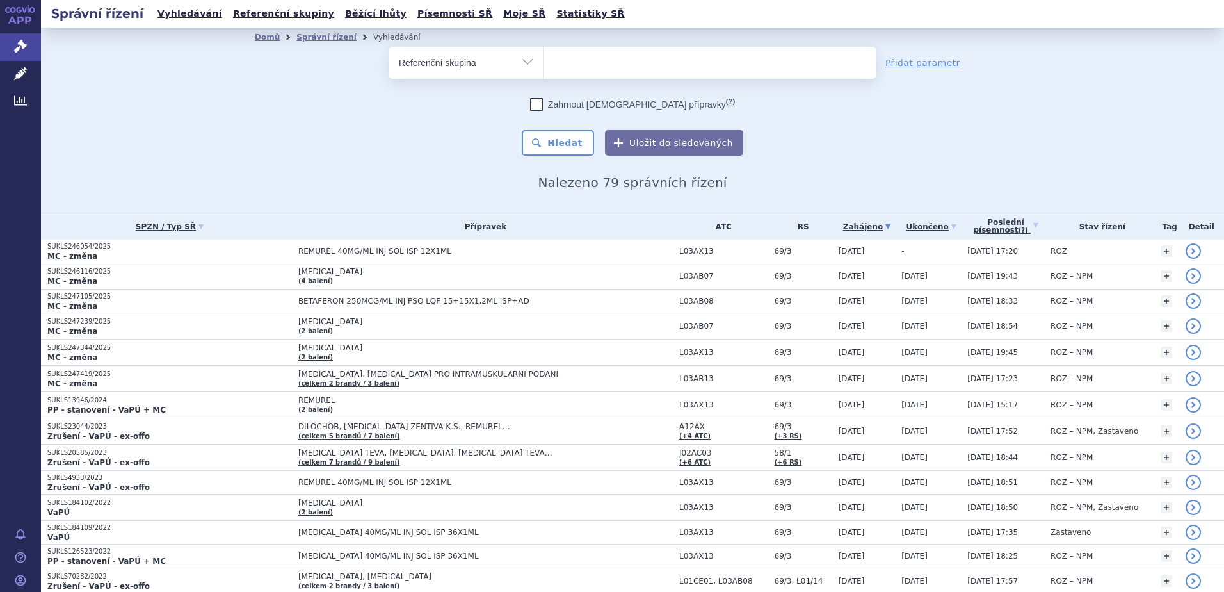
click at [590, 73] on ul at bounding box center [710, 60] width 332 height 27
click at [544, 73] on select at bounding box center [543, 62] width 1 height 32
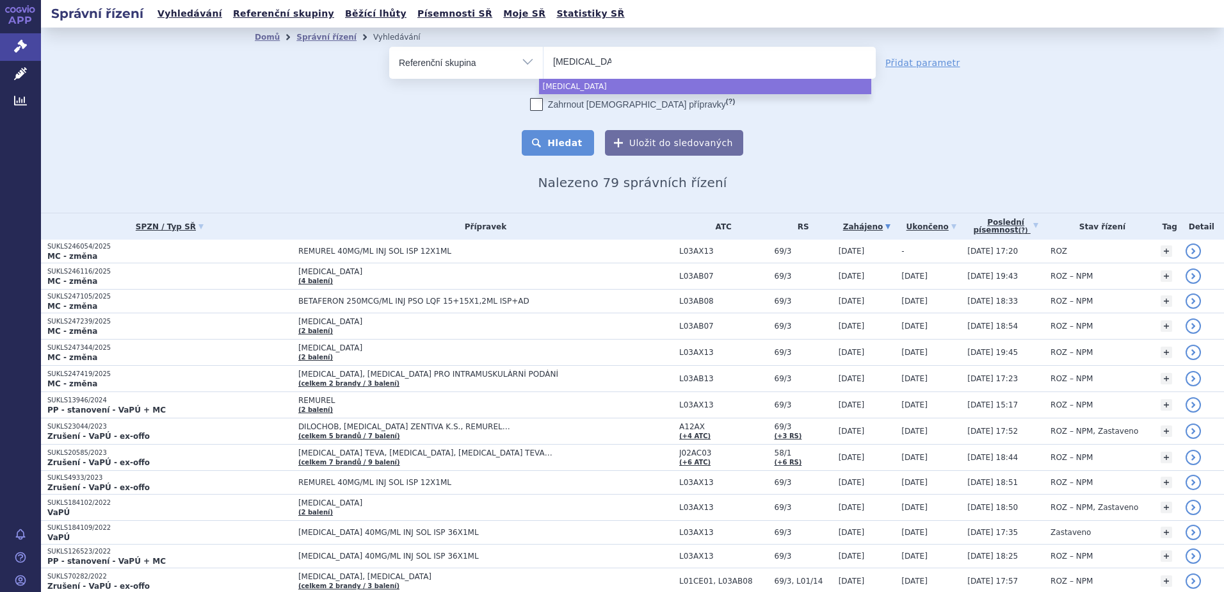
type input "[MEDICAL_DATA]"
click at [555, 138] on button "Hledat" at bounding box center [558, 143] width 72 height 26
select select "praluent"
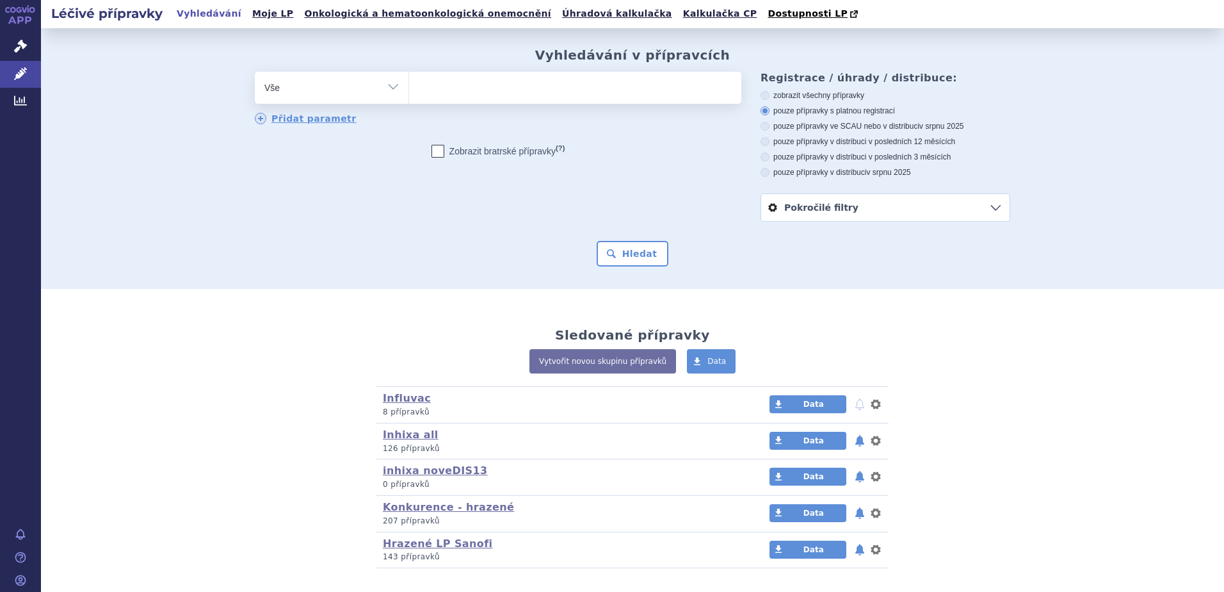
drag, startPoint x: 0, startPoint y: 0, endPoint x: 356, endPoint y: 91, distance: 367.5
click at [356, 91] on select "Vše Přípravek/SUKL kód MAH VPOIS ATC/Aktivní látka Léková forma Síla" at bounding box center [332, 86] width 154 height 29
click at [473, 78] on ul at bounding box center [575, 85] width 332 height 27
click at [409, 78] on select at bounding box center [409, 87] width 1 height 32
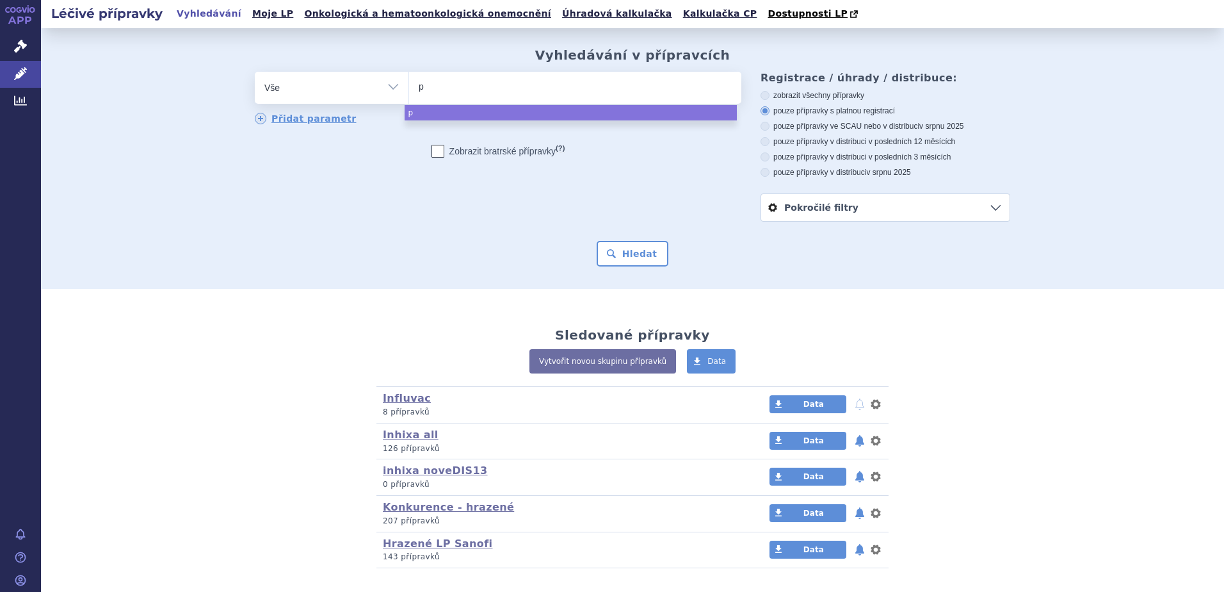
type input "pr"
type input "pra"
type input "pral"
type input "pralu"
type input "praluen"
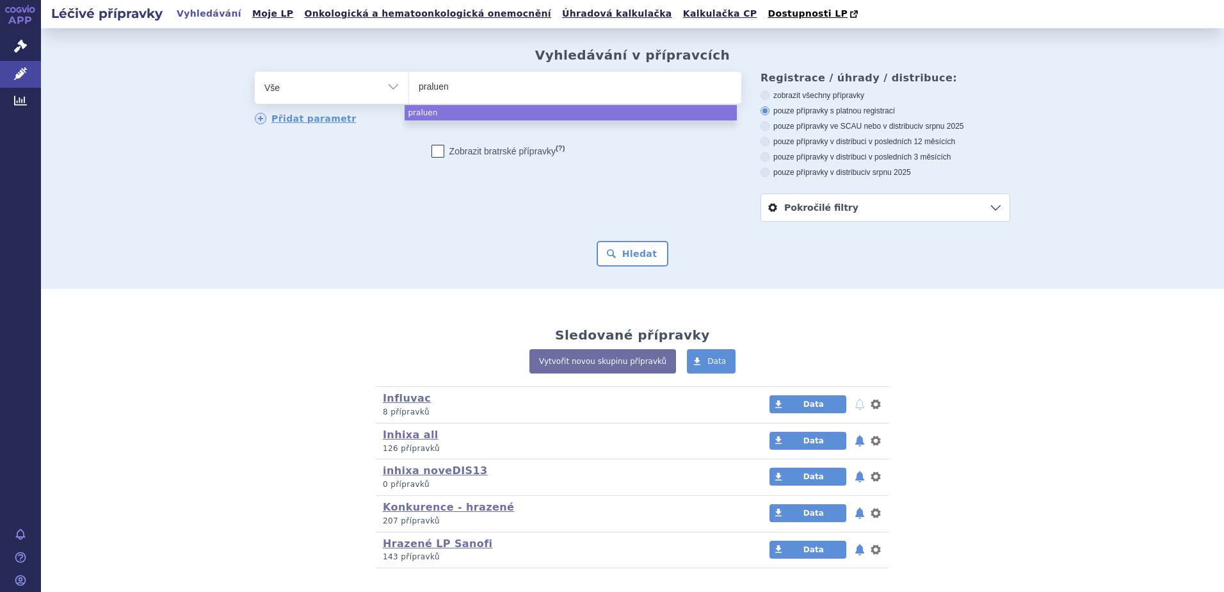
type input "[MEDICAL_DATA]"
select select "[MEDICAL_DATA]"
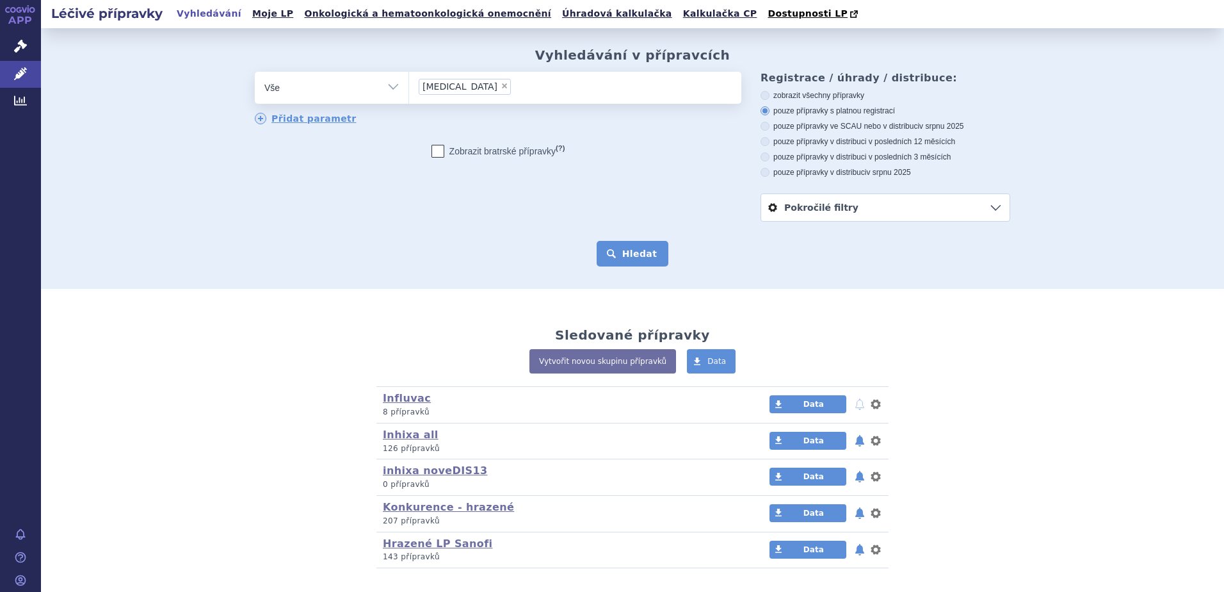
click at [617, 244] on button "Hledat" at bounding box center [633, 254] width 72 height 26
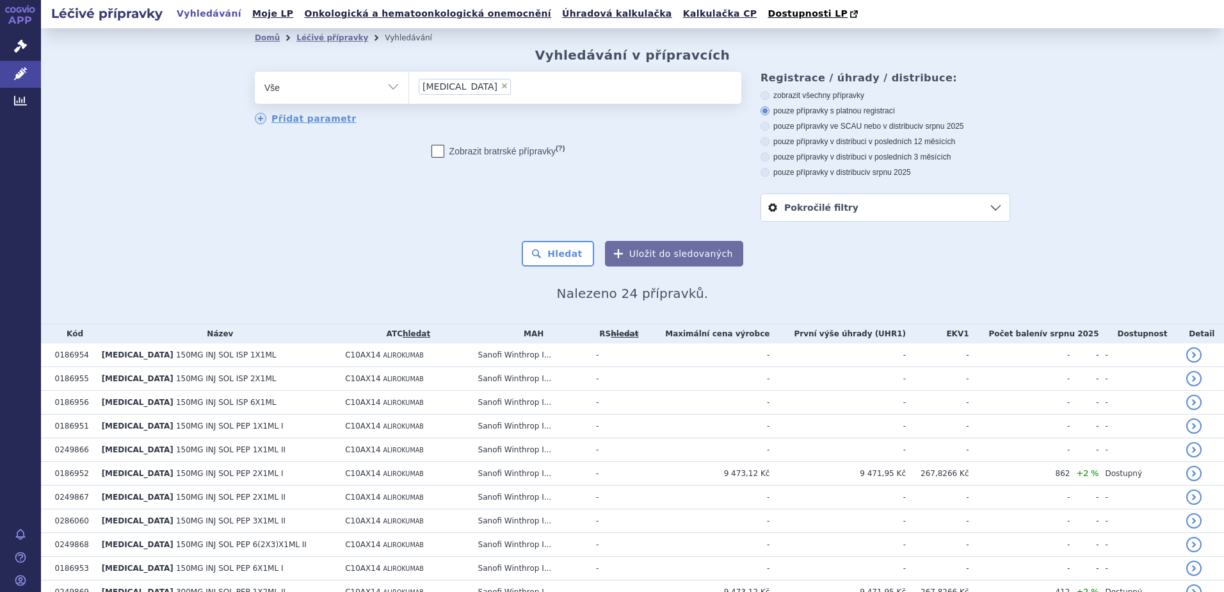
scroll to position [373, 0]
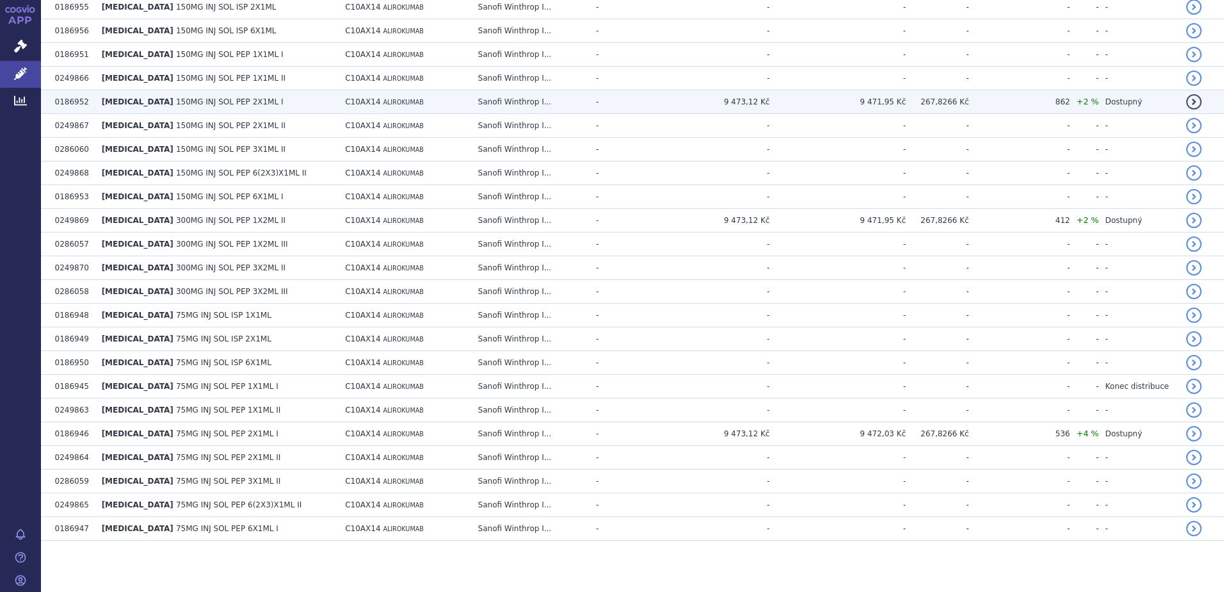
click at [485, 99] on td "Sanofi Winthrop I..." at bounding box center [531, 102] width 118 height 24
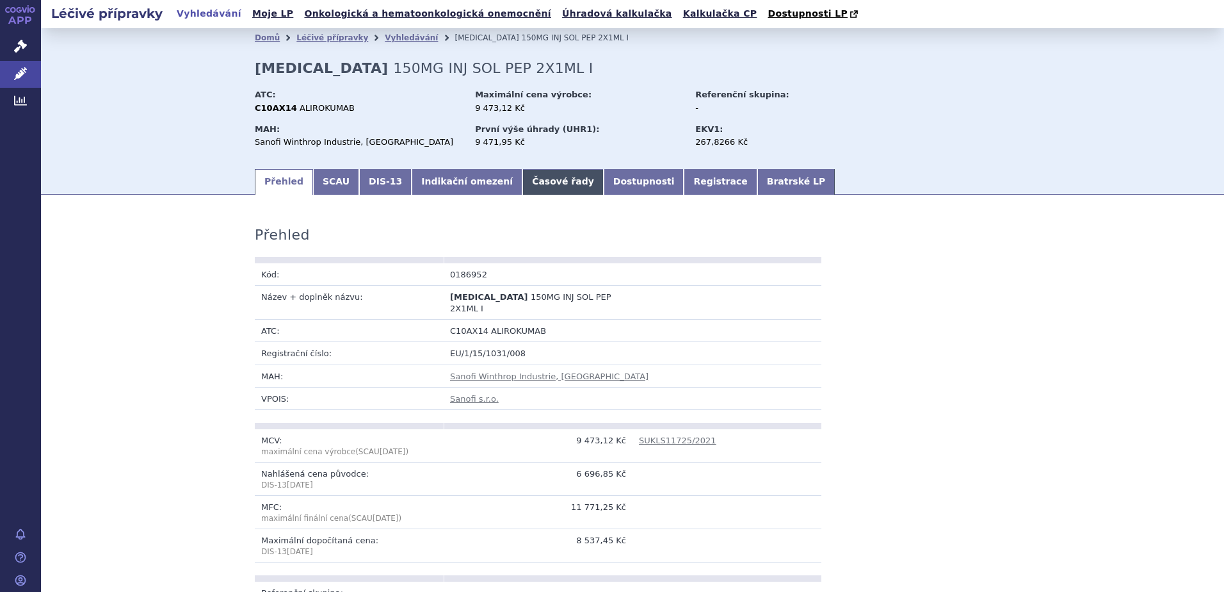
drag, startPoint x: 0, startPoint y: 0, endPoint x: 516, endPoint y: 186, distance: 548.8
click at [523, 186] on link "Časové řady" at bounding box center [563, 182] width 81 height 26
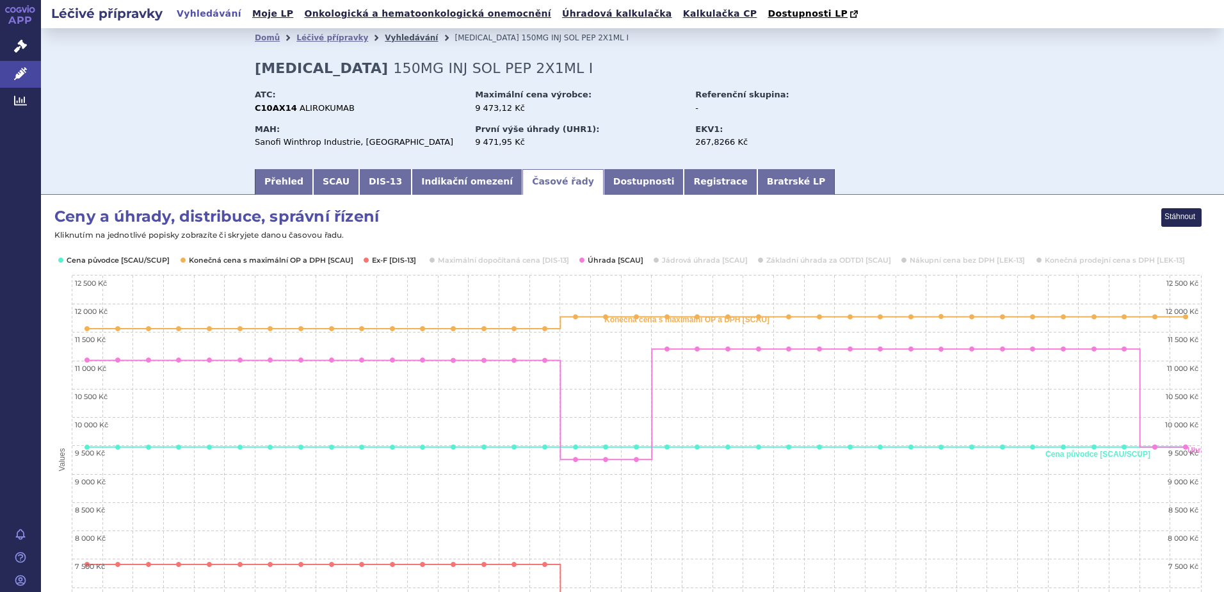
click at [385, 37] on link "Vyhledávání" at bounding box center [411, 37] width 53 height 9
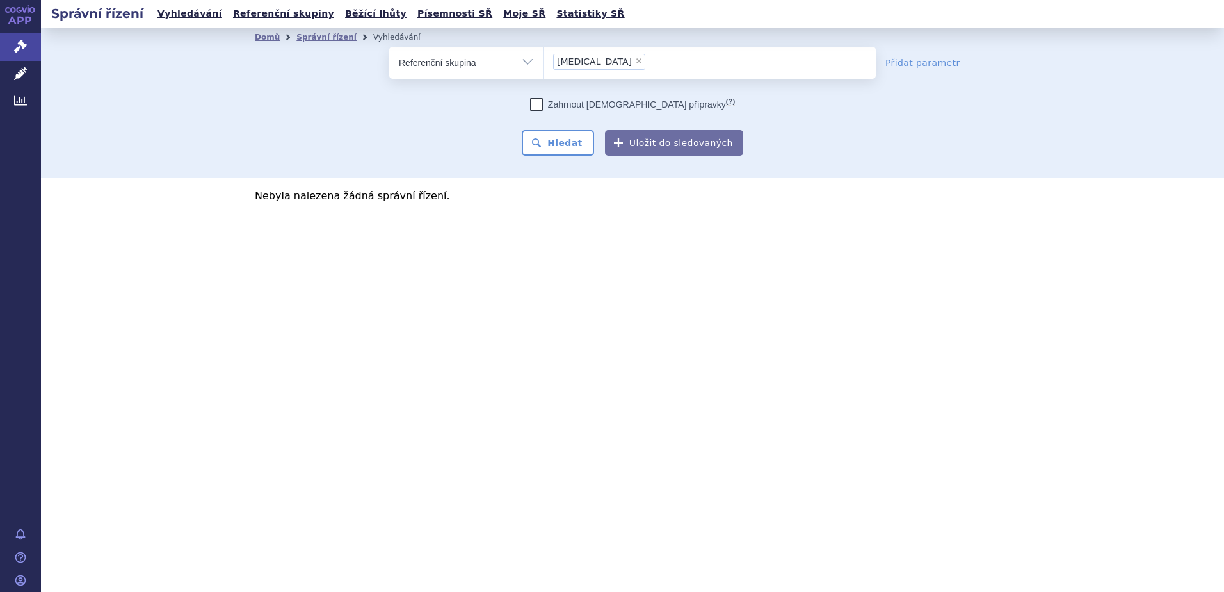
click at [484, 52] on select "Vše Spisová značka Typ SŘ Přípravek/SUKL kód Účastník/Držitel" at bounding box center [466, 61] width 154 height 29
select select "filter-all"
click at [389, 47] on select "Vše Spisová značka Typ SŘ Přípravek/SUKL kód Účastník/Držitel" at bounding box center [466, 61] width 154 height 29
click at [617, 60] on ul at bounding box center [710, 60] width 332 height 27
click at [544, 60] on select at bounding box center [543, 62] width 1 height 32
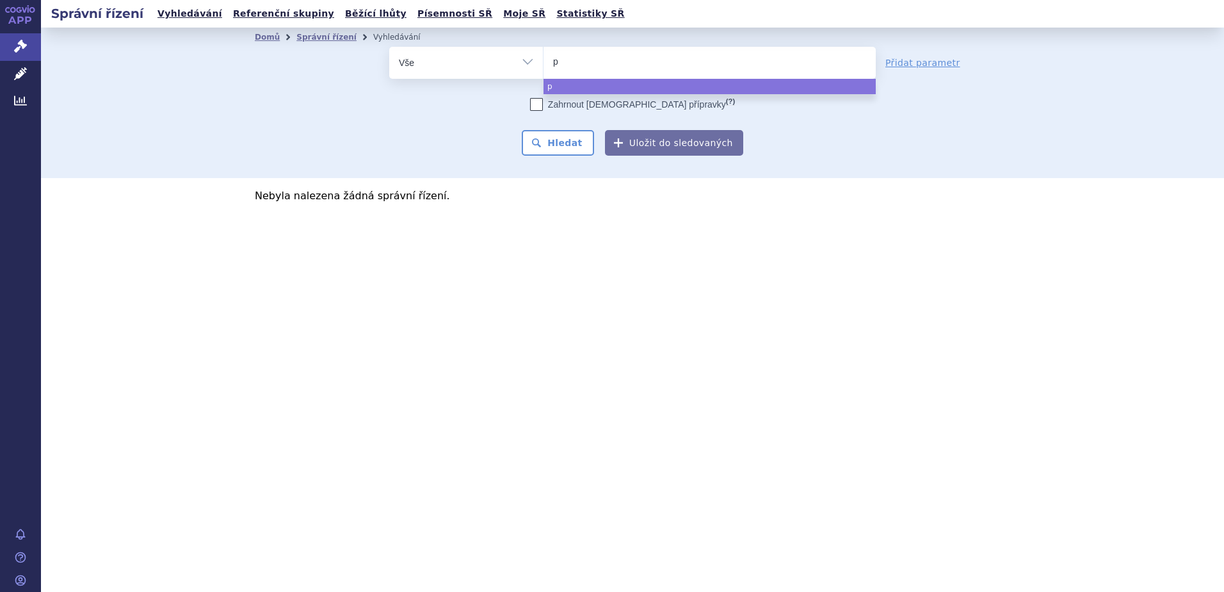
type input "pr"
type input "pral"
type input "pralu"
type input "praluen"
type input "praluent"
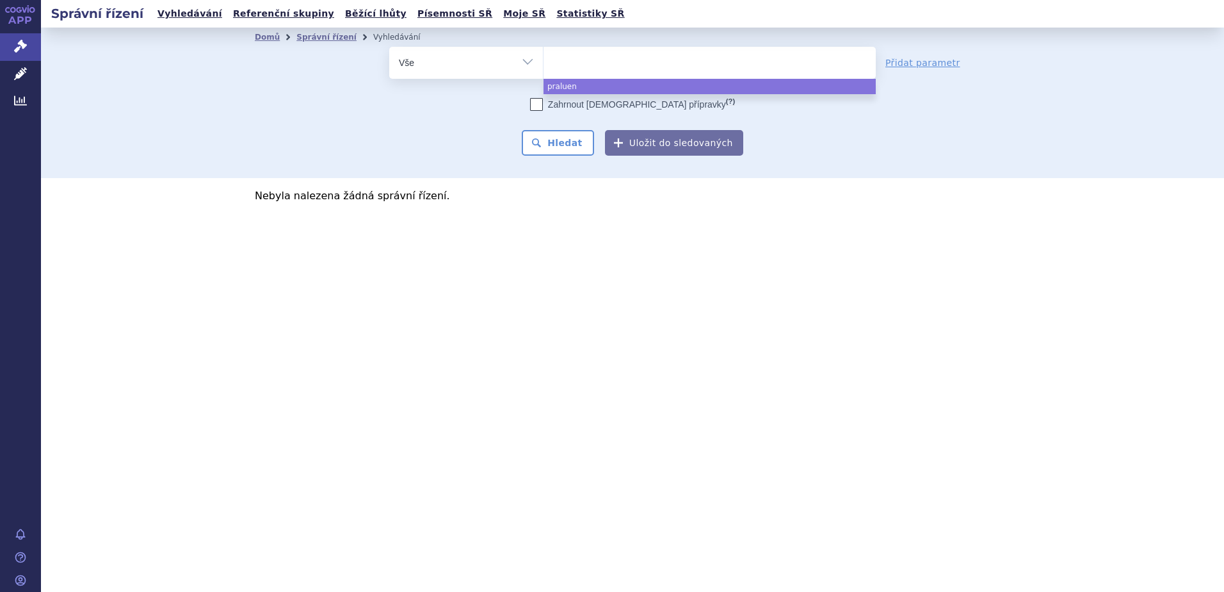
select select "praluent"
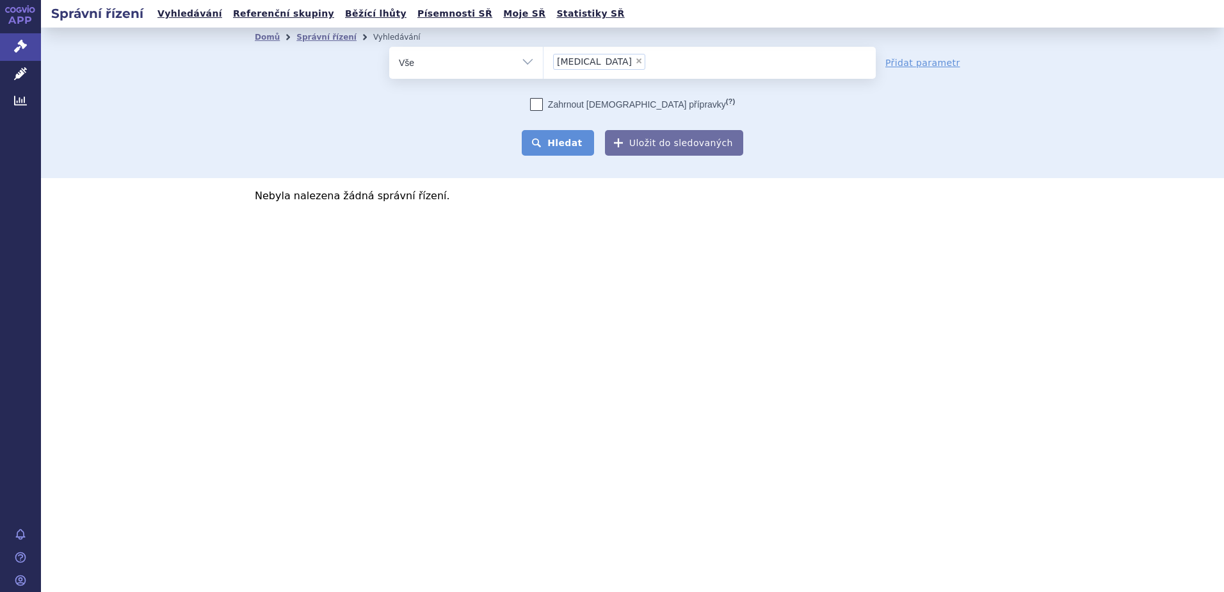
click at [581, 152] on button "Hledat" at bounding box center [558, 143] width 72 height 26
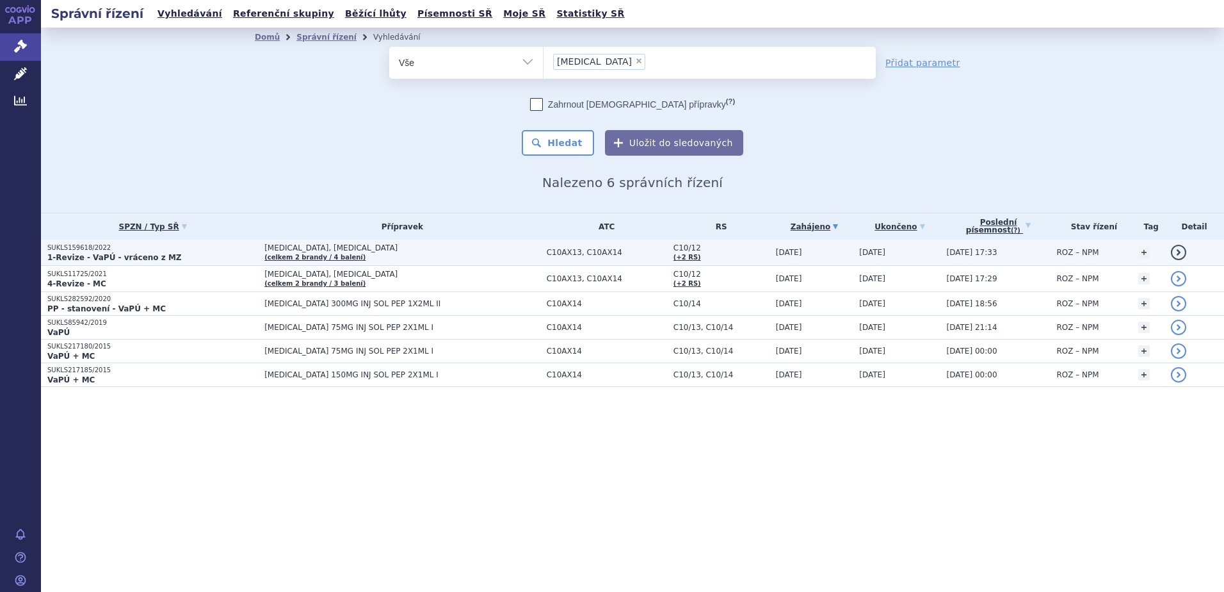
click at [378, 247] on span "[MEDICAL_DATA], [MEDICAL_DATA]" at bounding box center [401, 247] width 275 height 9
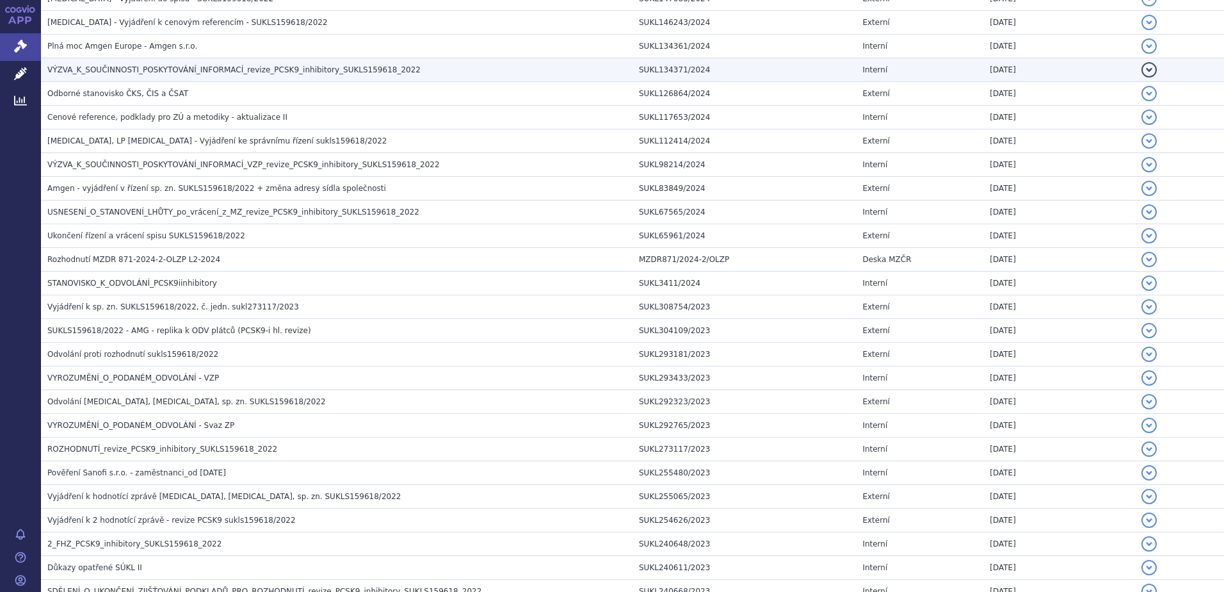
scroll to position [961, 0]
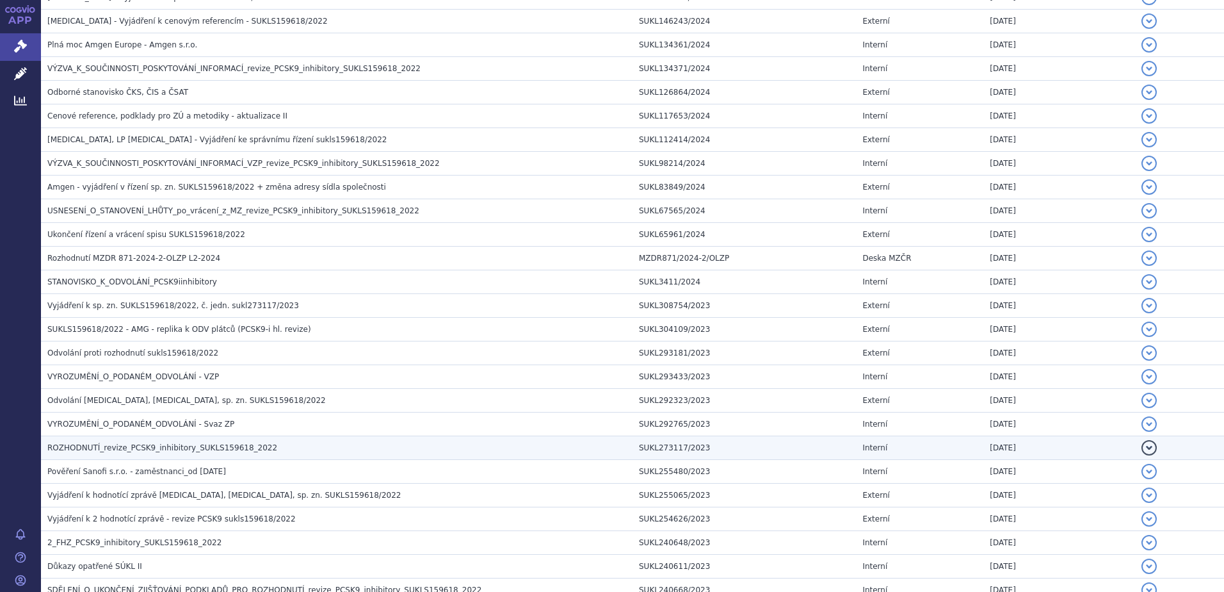
click at [102, 446] on span "ROZHODNUTÍ_revize_PCSK9_inhibitory_SUKLS159618_2022" at bounding box center [162, 447] width 230 height 9
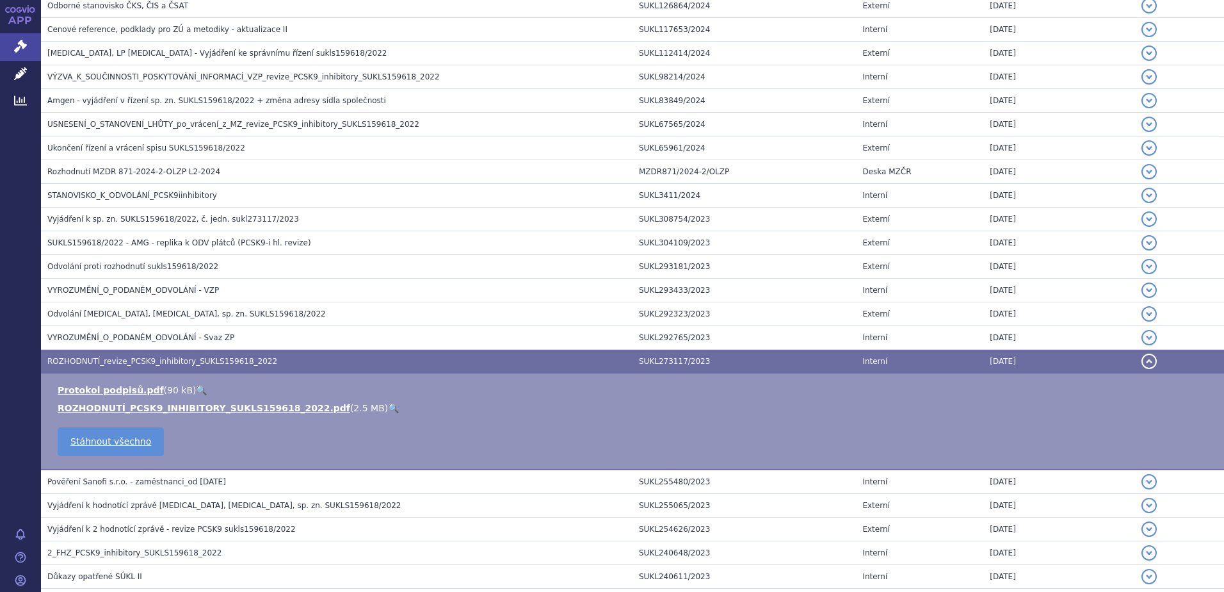
scroll to position [1025, 0]
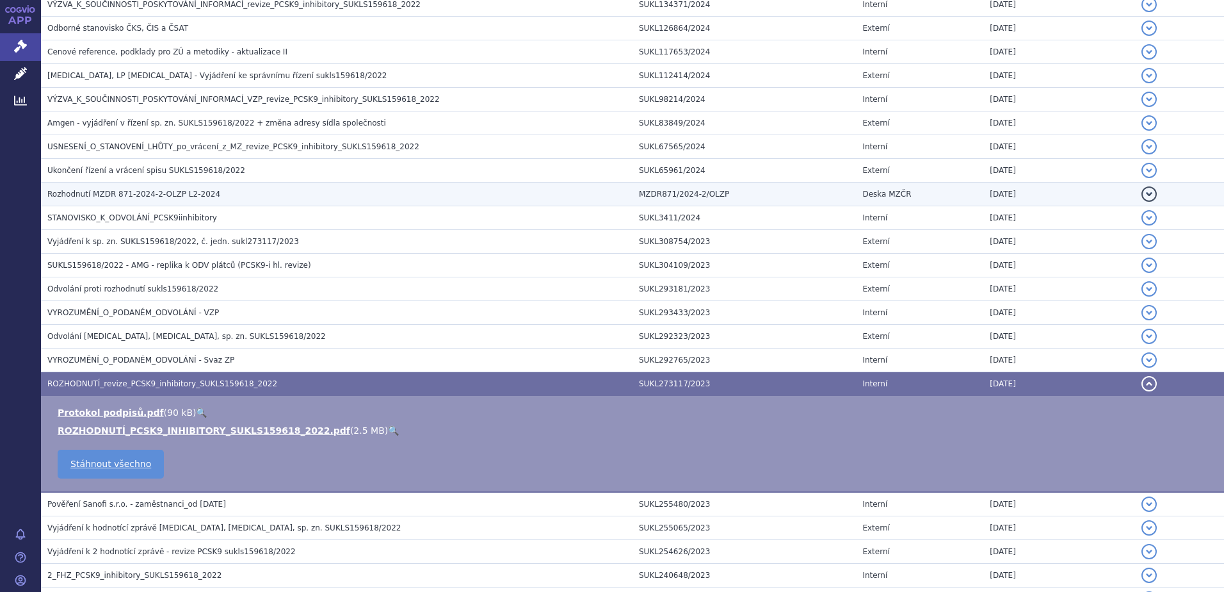
click at [146, 189] on td "Rozhodnutí MZDR 871-2024-2-OLZP L2-2024" at bounding box center [337, 195] width 592 height 24
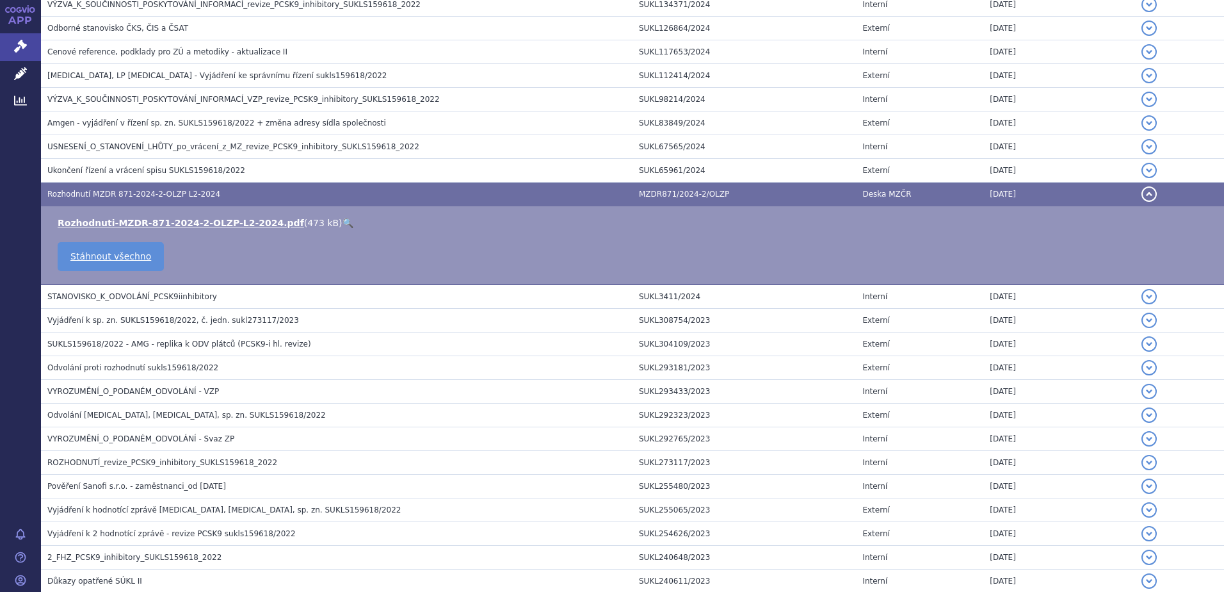
click at [343, 220] on link "🔍" at bounding box center [348, 223] width 11 height 10
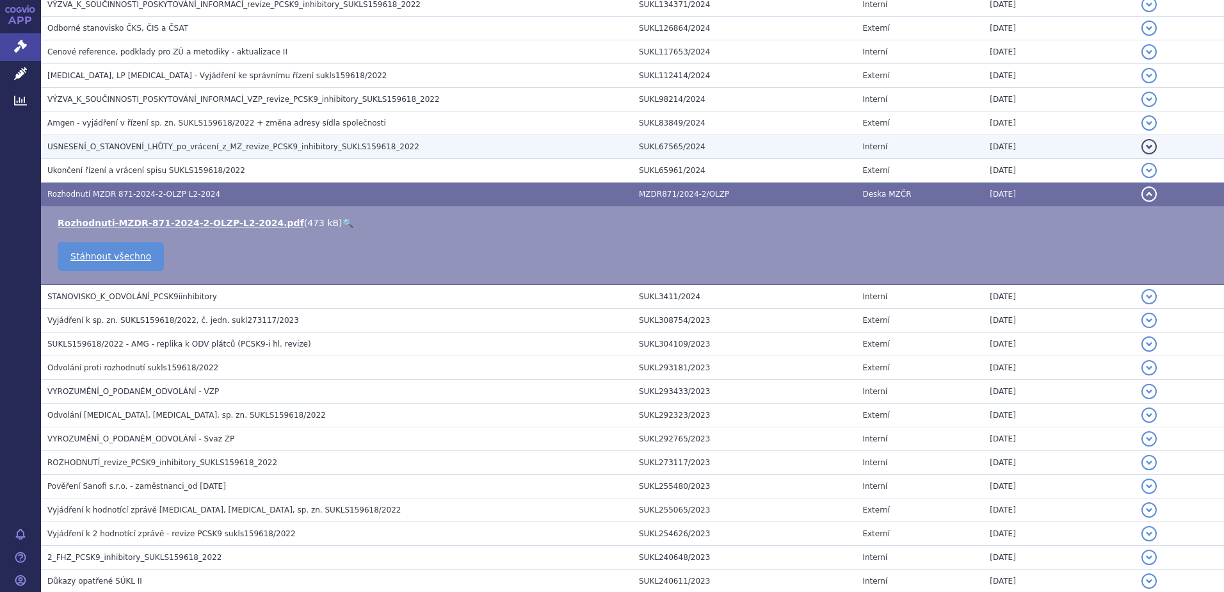
click at [190, 149] on span "USNESENÍ_O_STANOVENÍ_LHŮTY_po_vrácení_z_MZ_revize_PCSK9_inhibitory_SUKLS159618_…" at bounding box center [233, 146] width 372 height 9
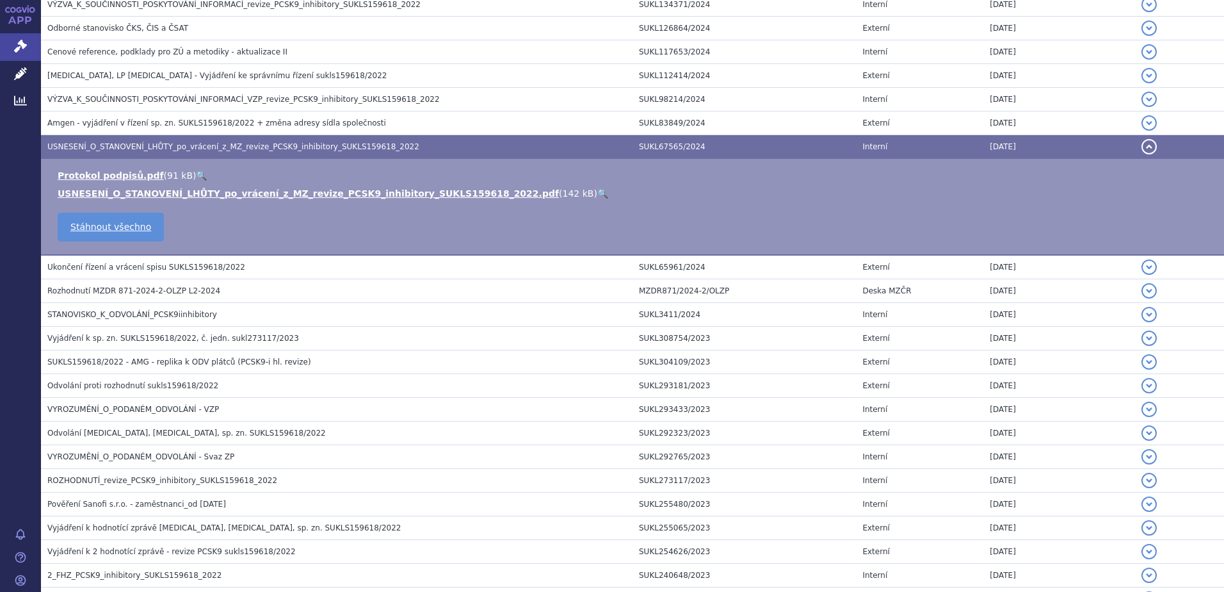
click at [598, 191] on link "🔍" at bounding box center [603, 193] width 11 height 10
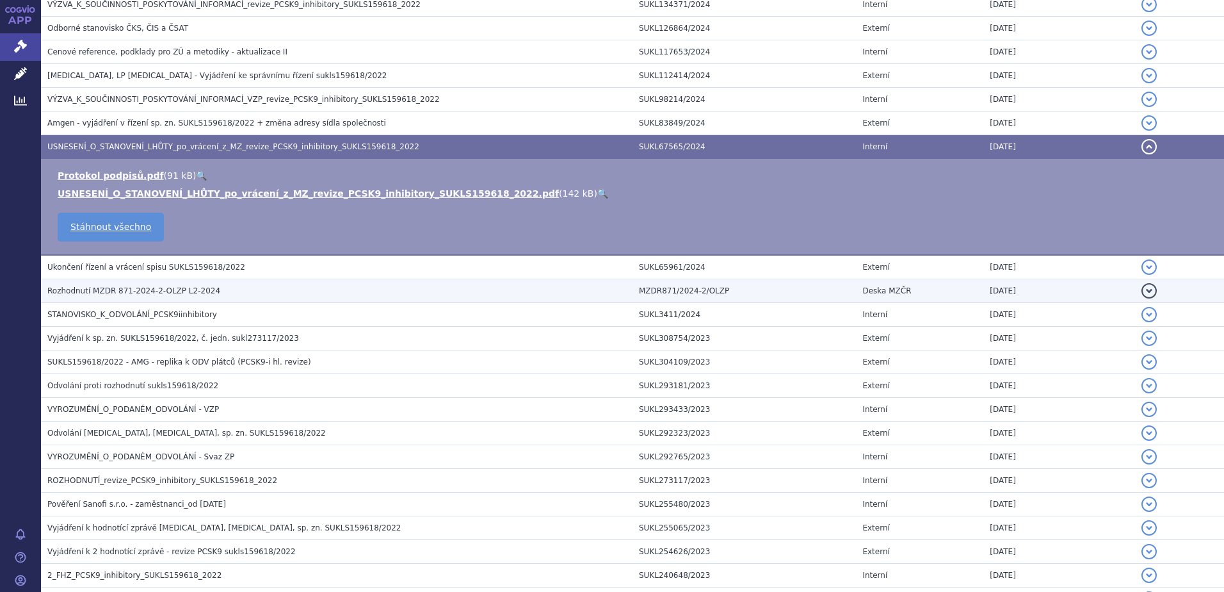
click at [127, 295] on span "Rozhodnutí MZDR 871-2024-2-OLZP L2-2024" at bounding box center [133, 290] width 173 height 9
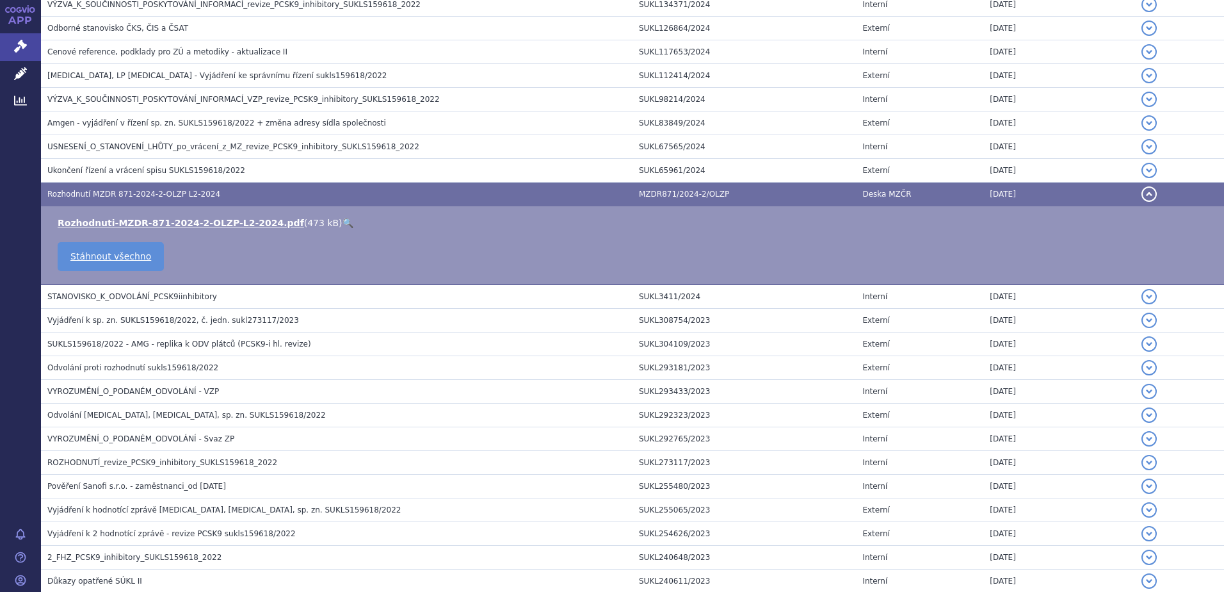
click at [343, 225] on link "🔍" at bounding box center [348, 223] width 11 height 10
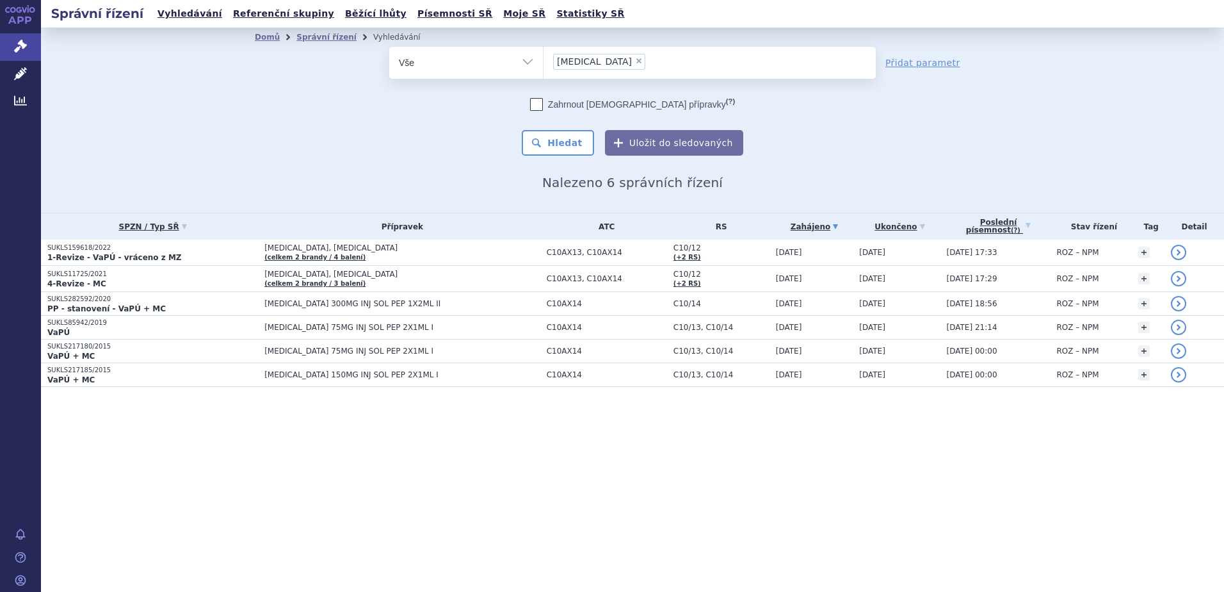
drag, startPoint x: 0, startPoint y: 0, endPoint x: 455, endPoint y: 62, distance: 459.5
click at [455, 62] on select "Vše Spisová značka Typ SŘ Přípravek/SUKL kód Účastník/Držitel" at bounding box center [466, 61] width 154 height 29
select select "filter-reference-group"
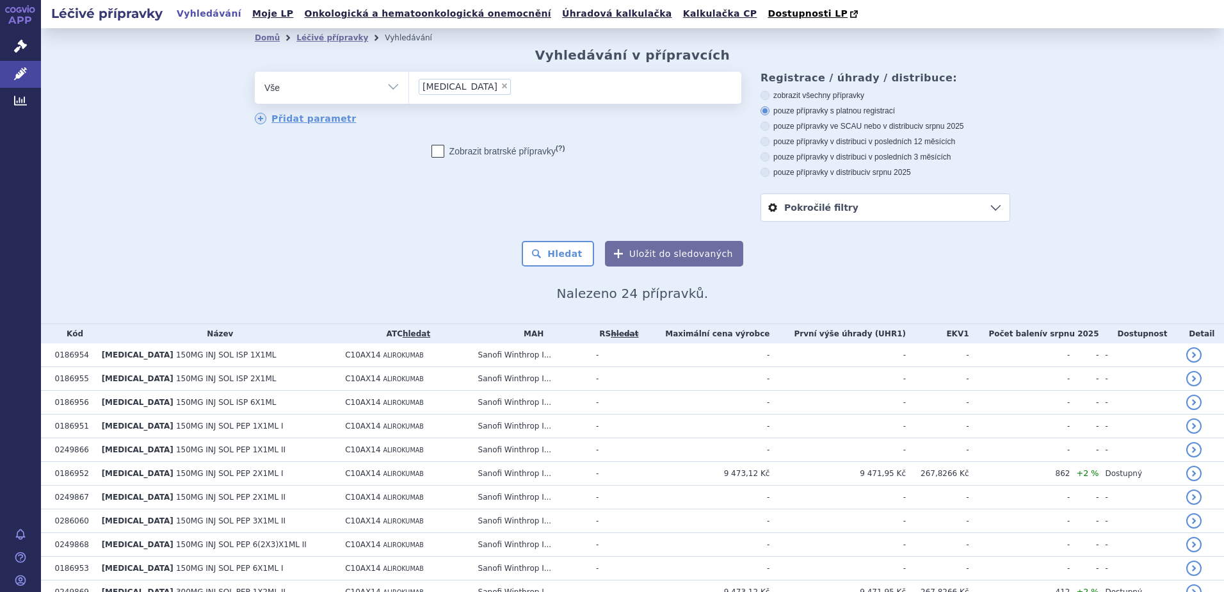
click at [501, 89] on span "×" at bounding box center [505, 86] width 8 height 8
click at [409, 89] on select "[MEDICAL_DATA]" at bounding box center [409, 87] width 1 height 32
select select
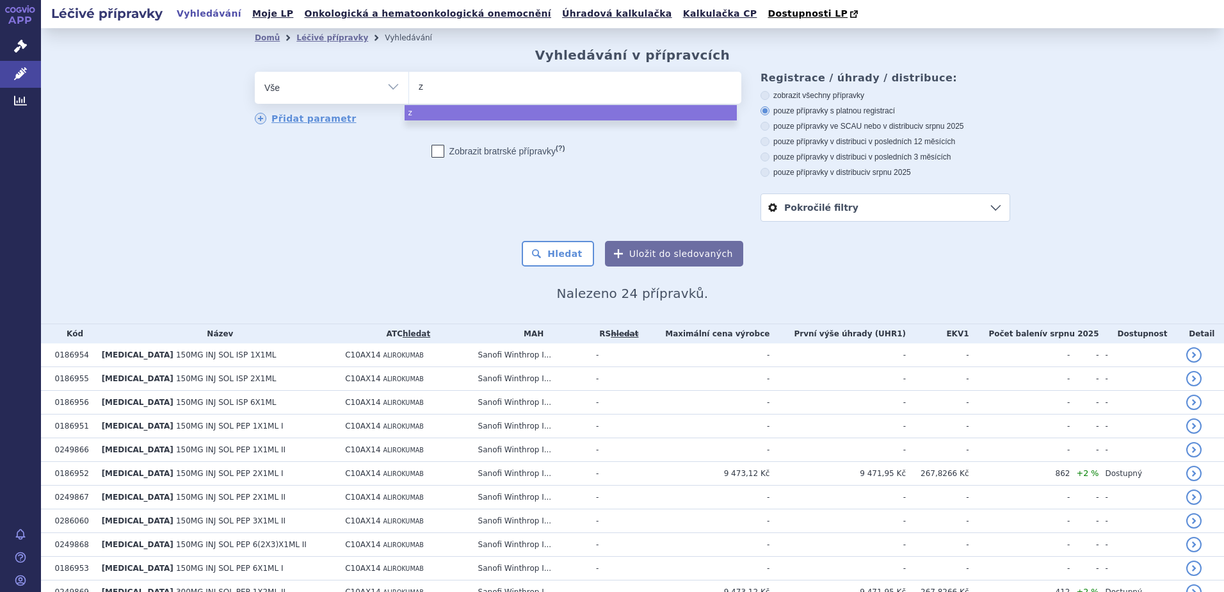
type input "ze"
type input "[DEMOGRAPHIC_DATA]"
type input "zenon"
select select "zenon"
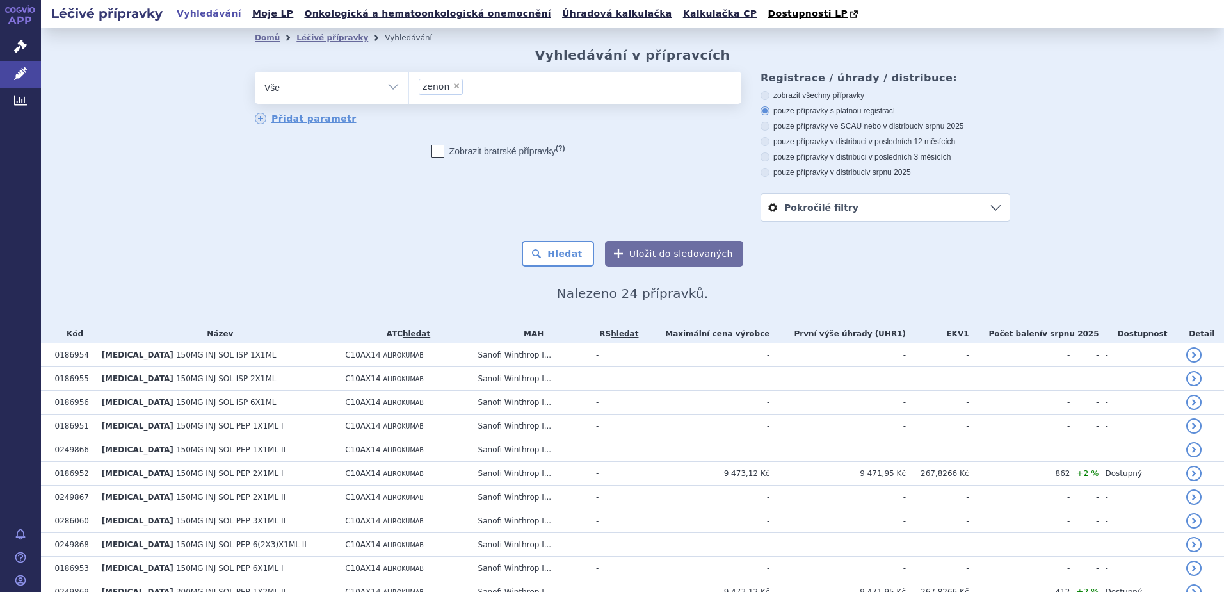
click at [453, 88] on span "×" at bounding box center [457, 86] width 8 height 8
click at [409, 88] on select "[MEDICAL_DATA] [PERSON_NAME]" at bounding box center [409, 87] width 1 height 32
select select
type input "i"
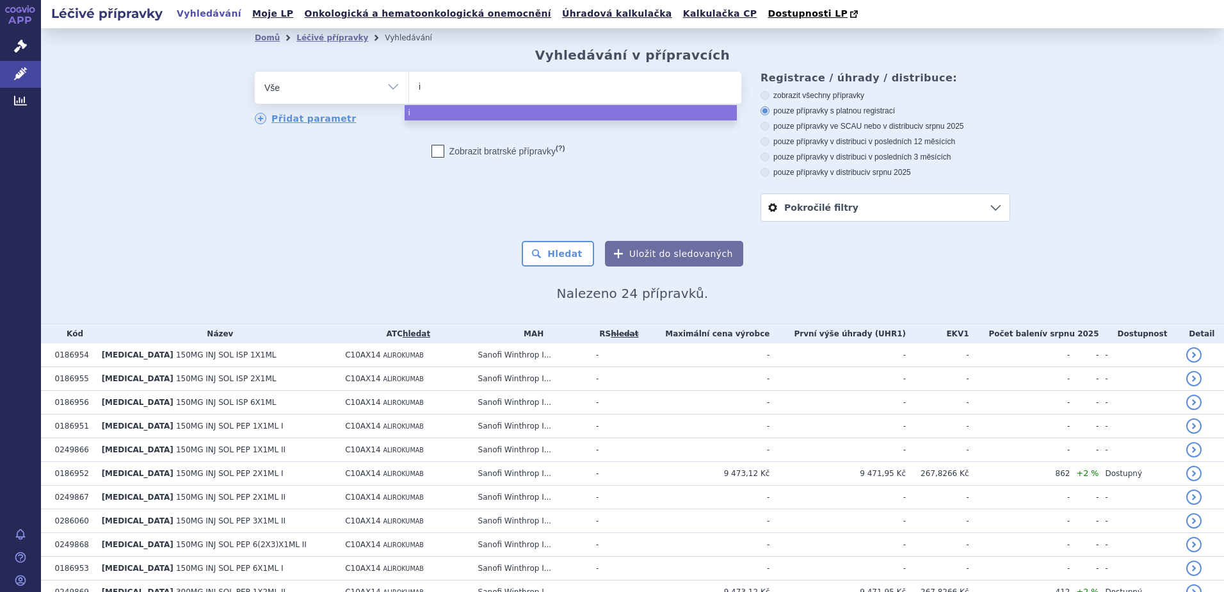
type input "in"
type input "inte"
type input "inter"
type input "interf"
type input "interfe"
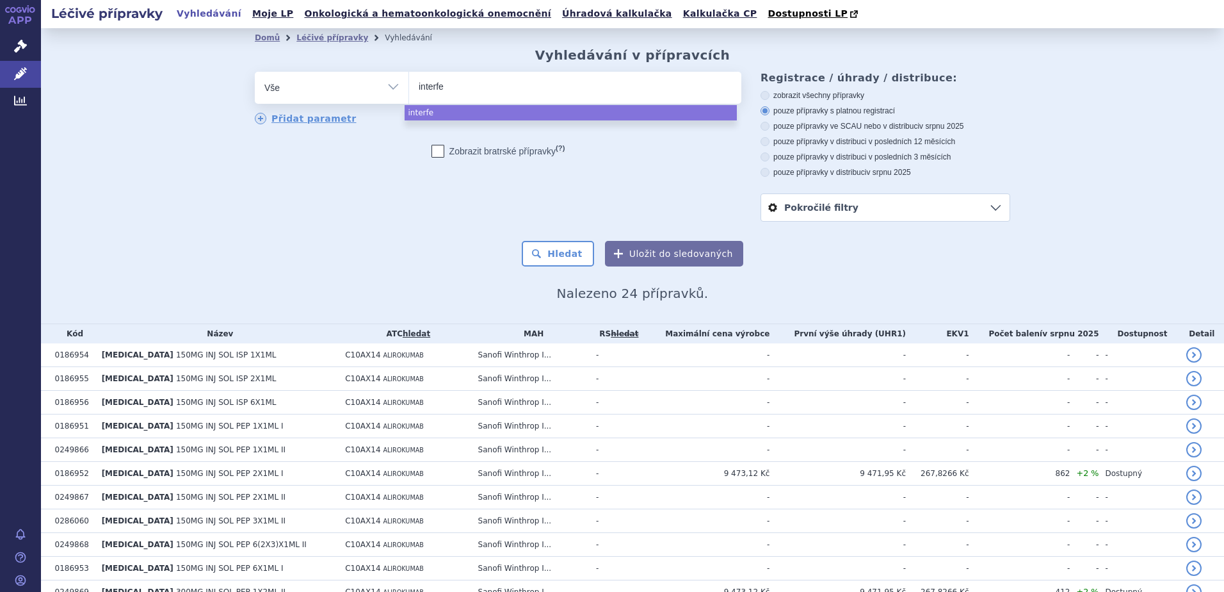
type input "interfer"
type input "interfero"
type input "[MEDICAL_DATA]"
select select "[MEDICAL_DATA]"
click at [554, 261] on button "Hledat" at bounding box center [558, 254] width 72 height 26
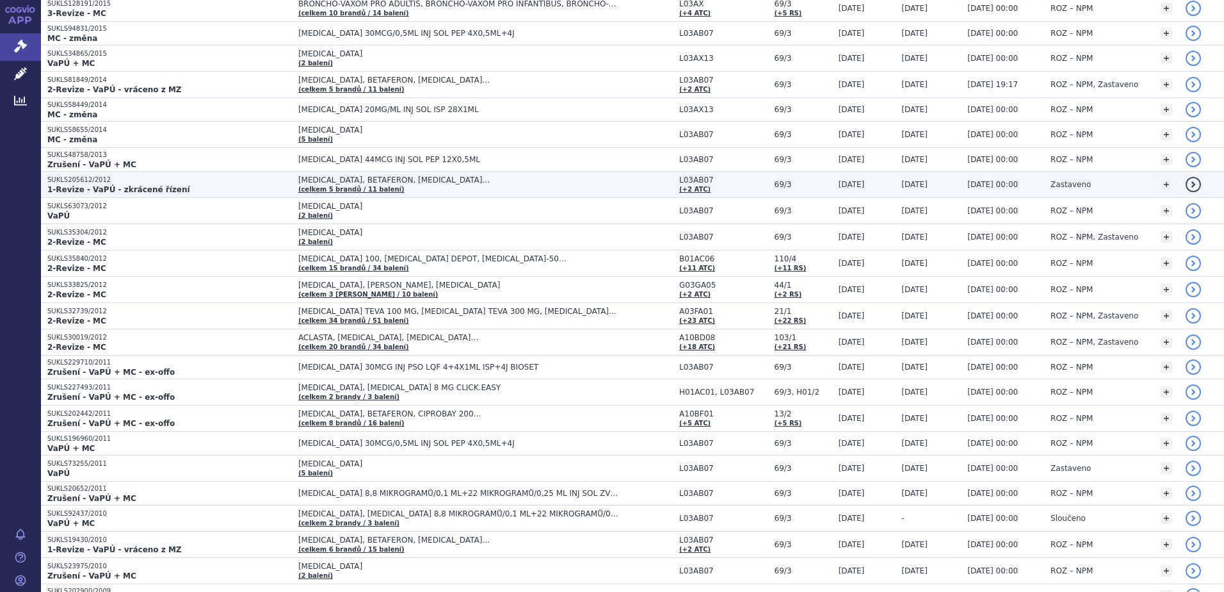
scroll to position [1345, 0]
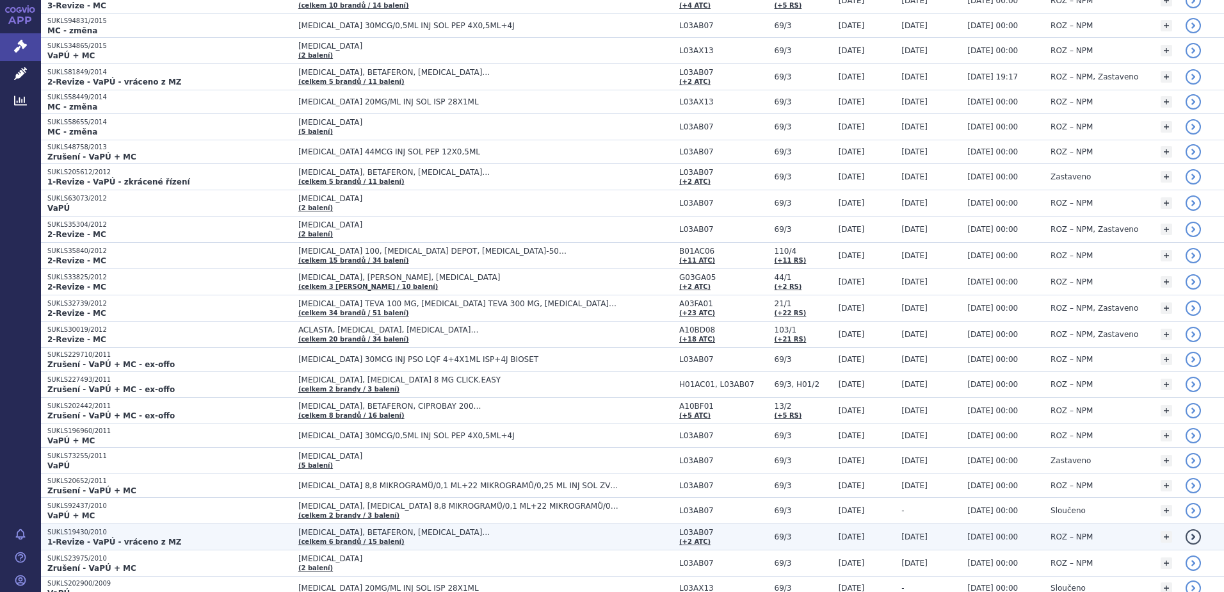
click at [127, 537] on strong "1-Revize - VaPÚ - vráceno z MZ" at bounding box center [114, 541] width 134 height 9
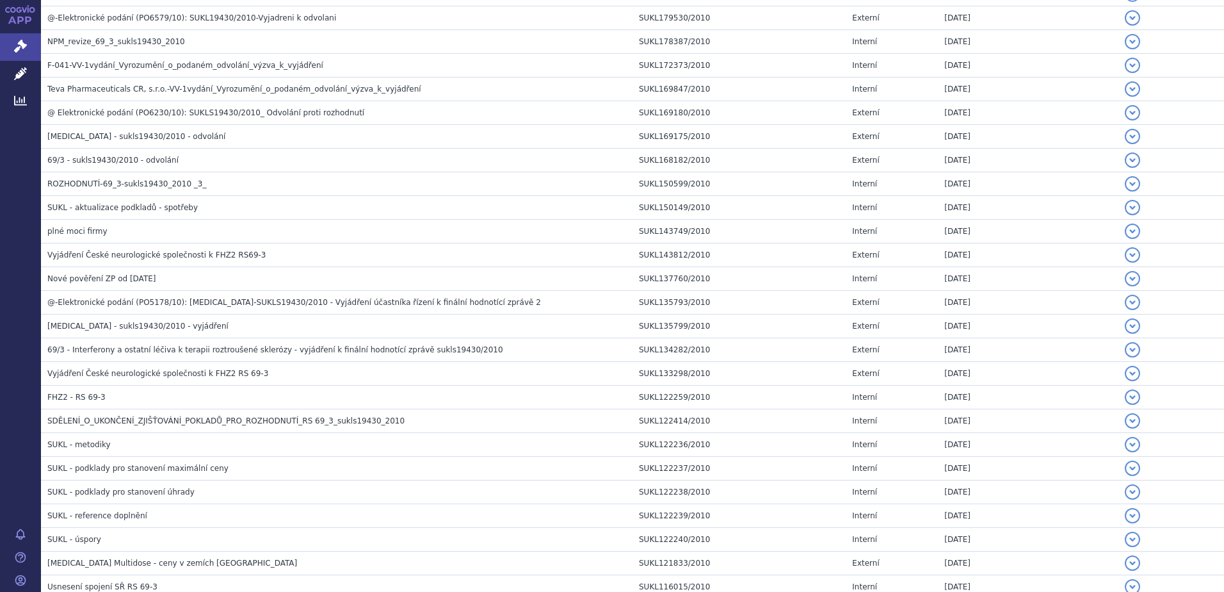
scroll to position [704, 0]
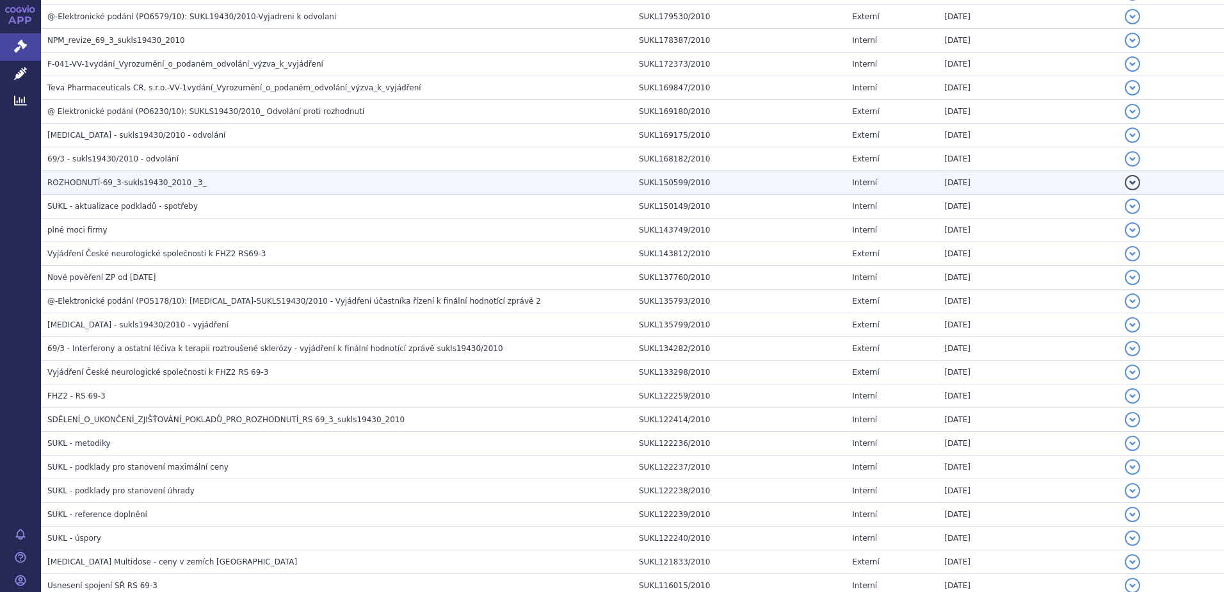
click at [153, 178] on span "ROZHODNUTÍ-69_3-sukls19430_2010 _3_" at bounding box center [126, 182] width 159 height 9
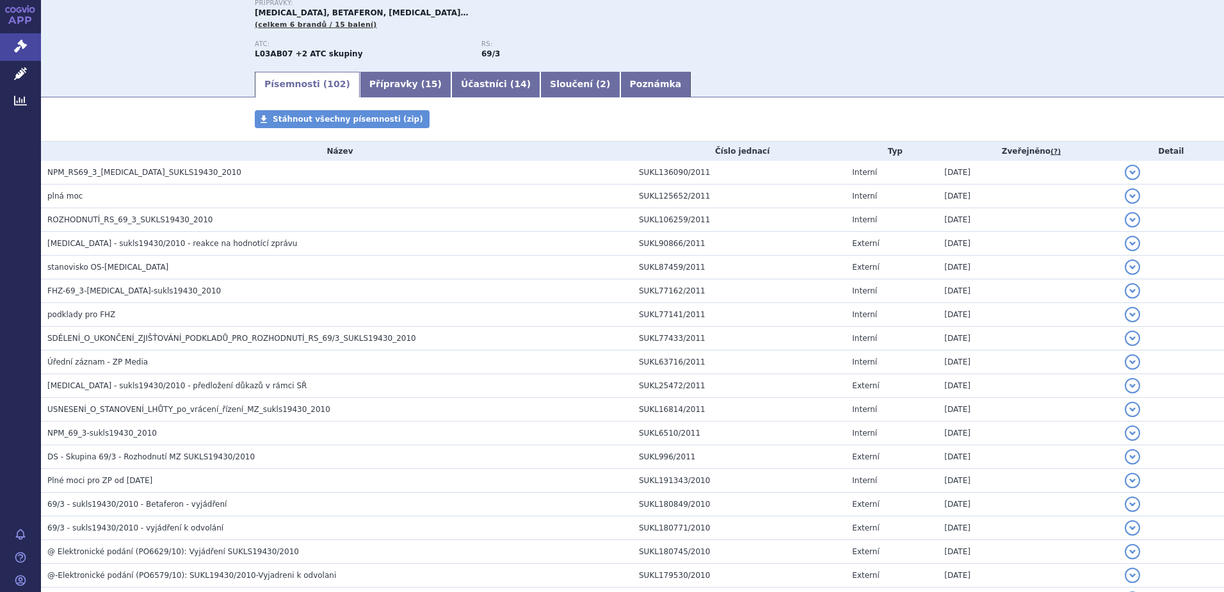
scroll to position [0, 0]
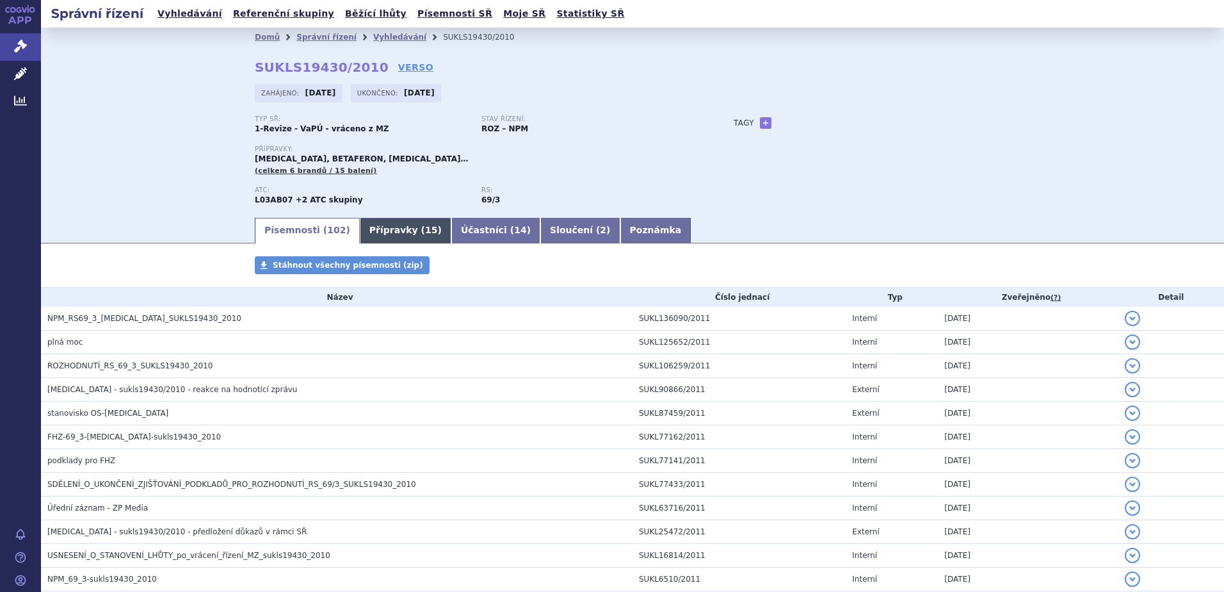
click at [377, 220] on link "Přípravky ( 15 )" at bounding box center [406, 231] width 92 height 26
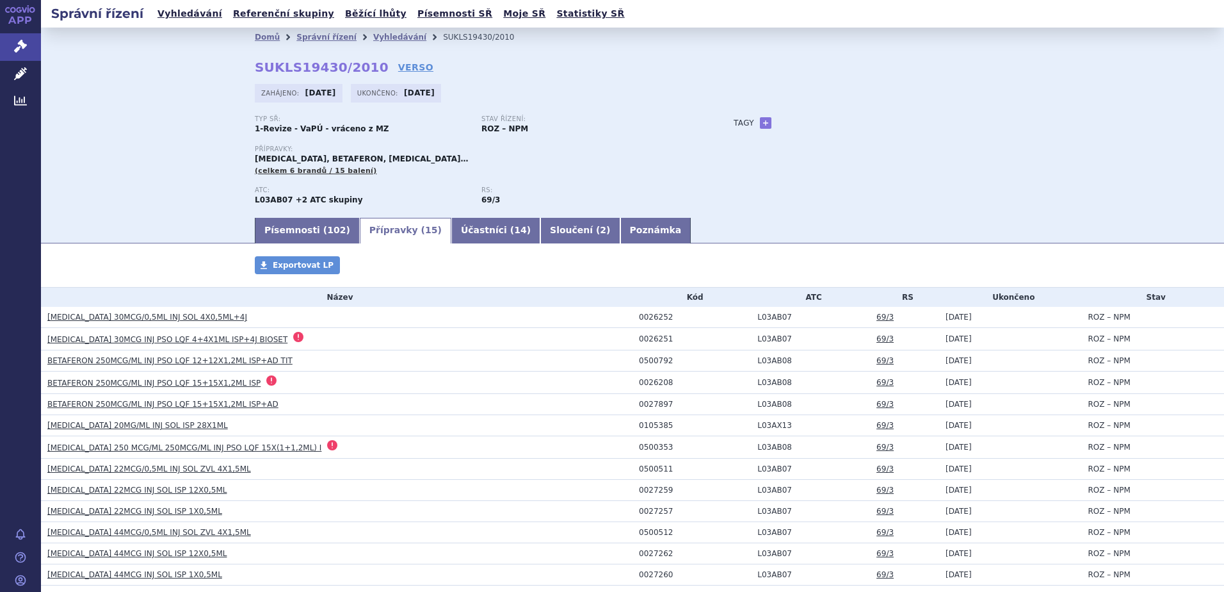
click at [641, 316] on div "0026252" at bounding box center [695, 317] width 112 height 9
copy div "0026252"
click at [290, 229] on link "Písemnosti ( 102 )" at bounding box center [307, 231] width 105 height 26
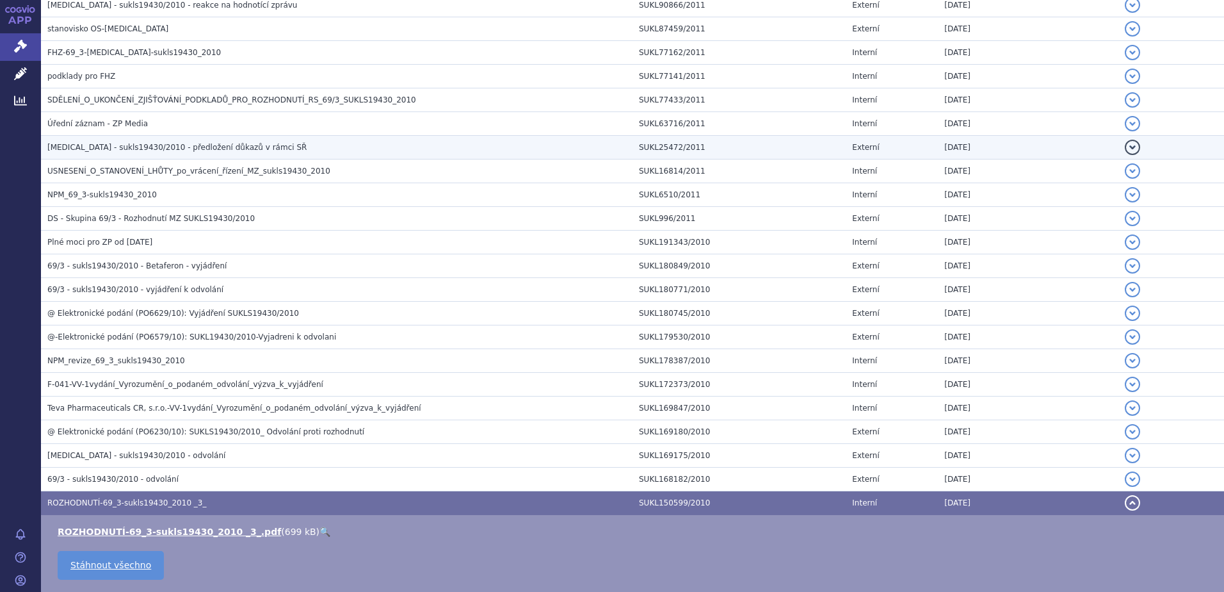
scroll to position [512, 0]
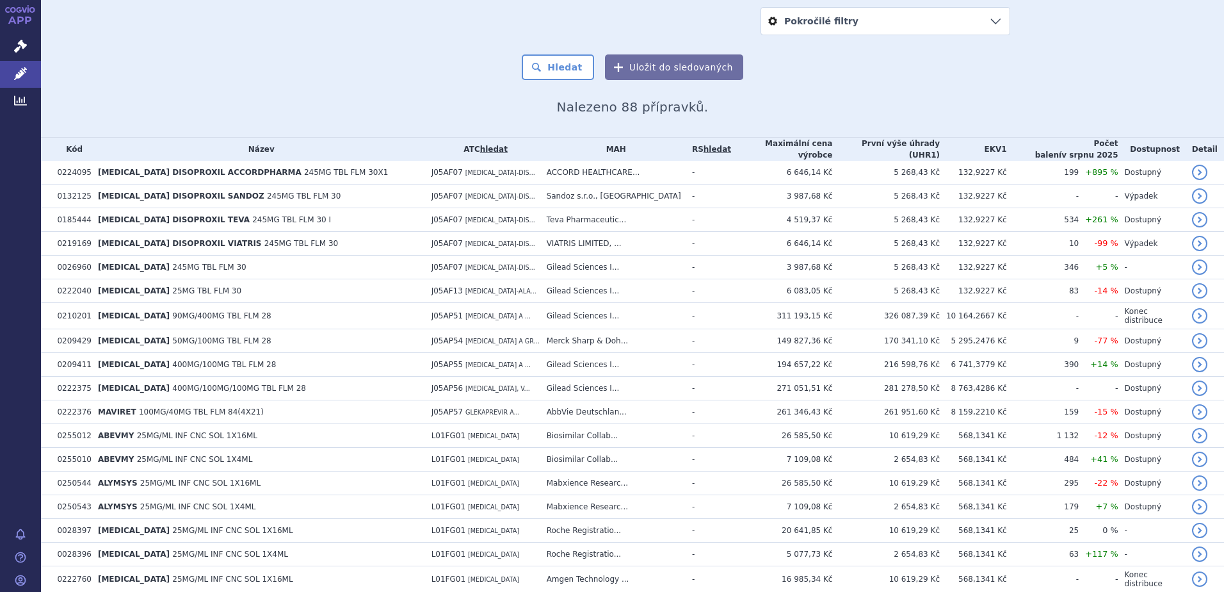
scroll to position [32, 0]
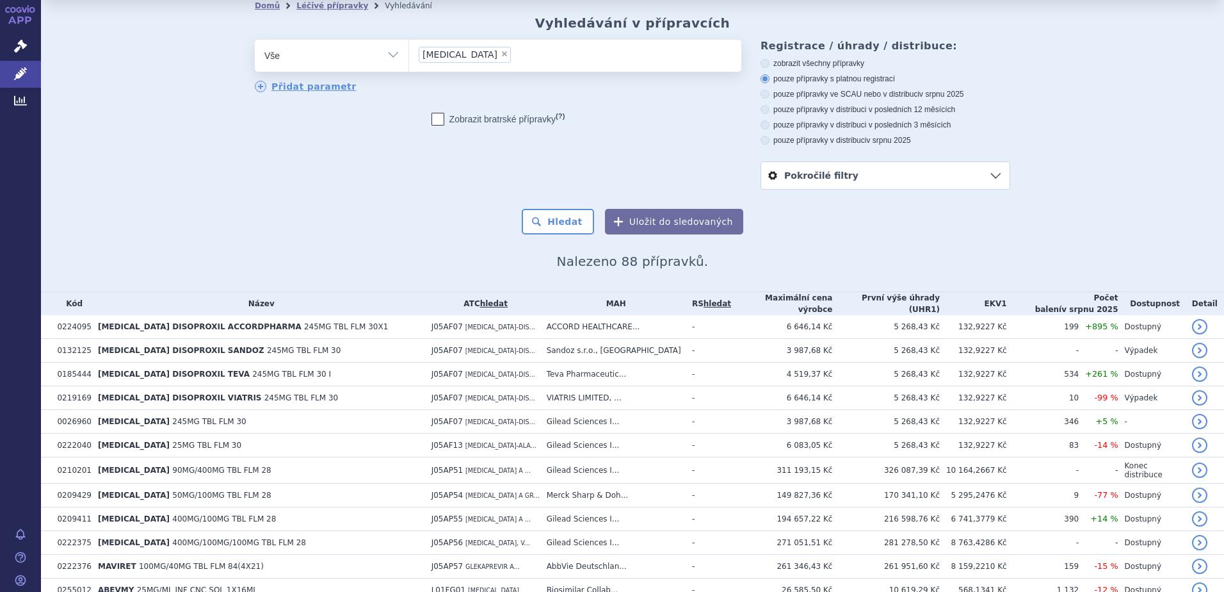
click at [501, 56] on span "×" at bounding box center [505, 54] width 8 height 8
click at [409, 56] on select "[MEDICAL_DATA]" at bounding box center [409, 55] width 1 height 32
select select
type input "0026252"
select select "0026252"
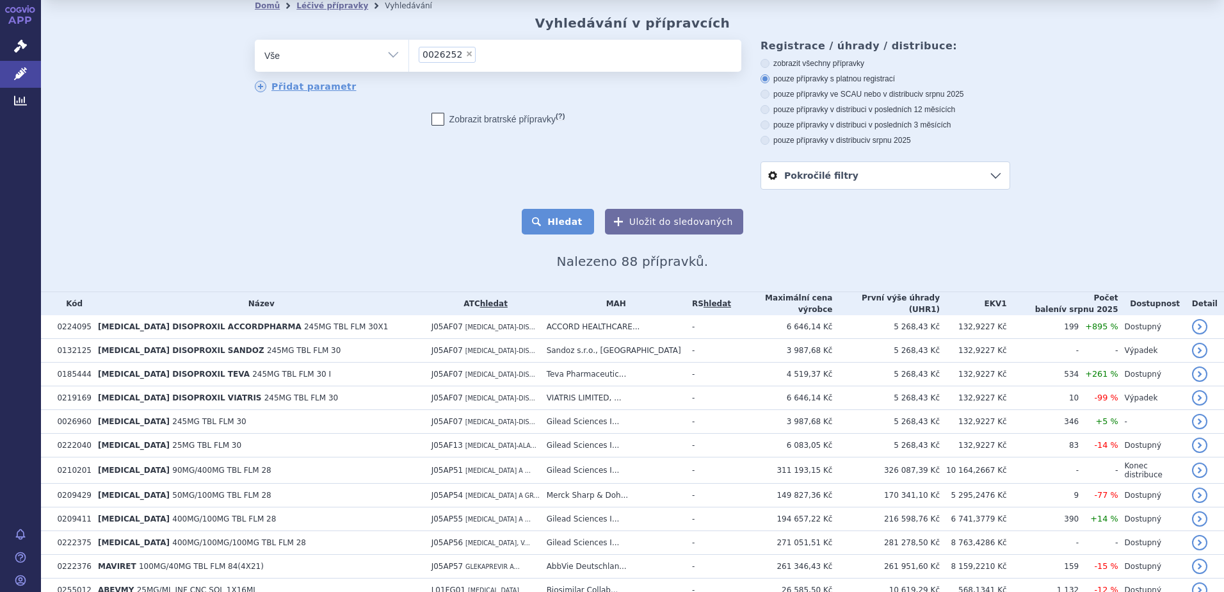
click at [571, 230] on button "Hledat" at bounding box center [558, 222] width 72 height 26
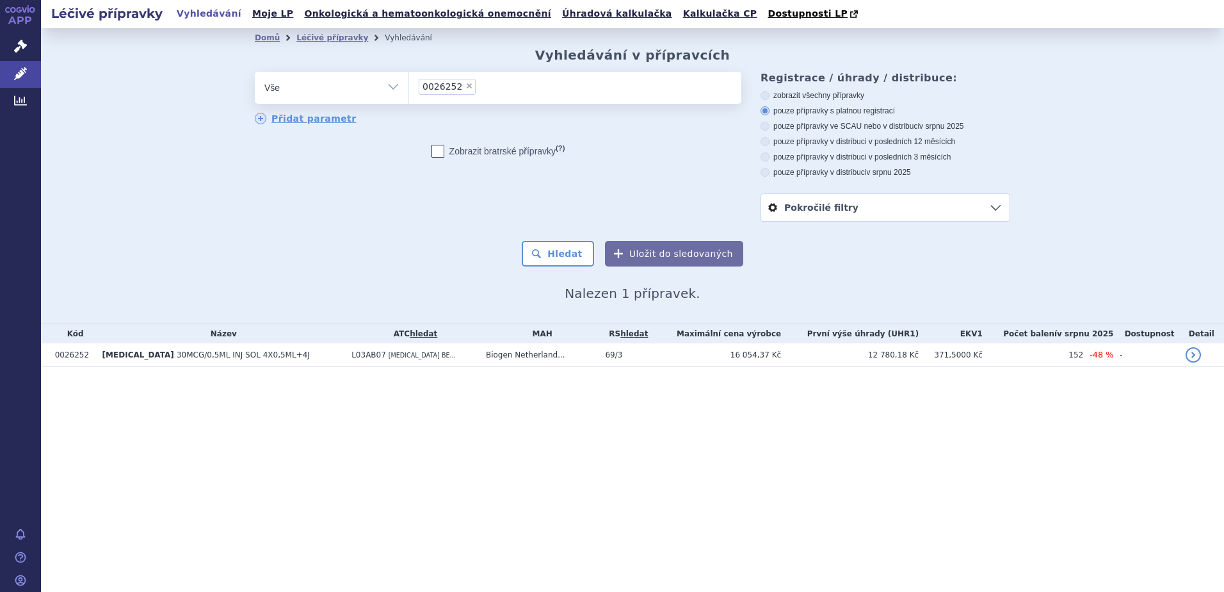
click at [297, 350] on td "[MEDICAL_DATA] 30MCG/0,5ML INJ SOL 4X0,5ML+4J" at bounding box center [221, 355] width 250 height 24
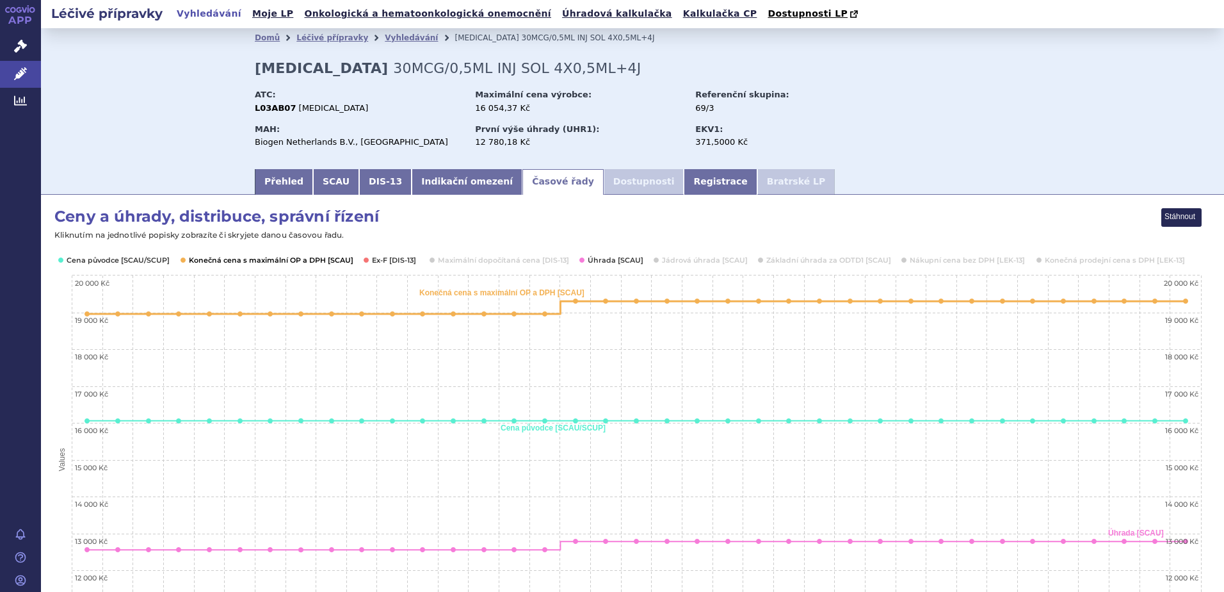
click at [318, 261] on button "Show Konečná cena s maximální OP a DPH [SCAU]" at bounding box center [270, 260] width 162 height 10
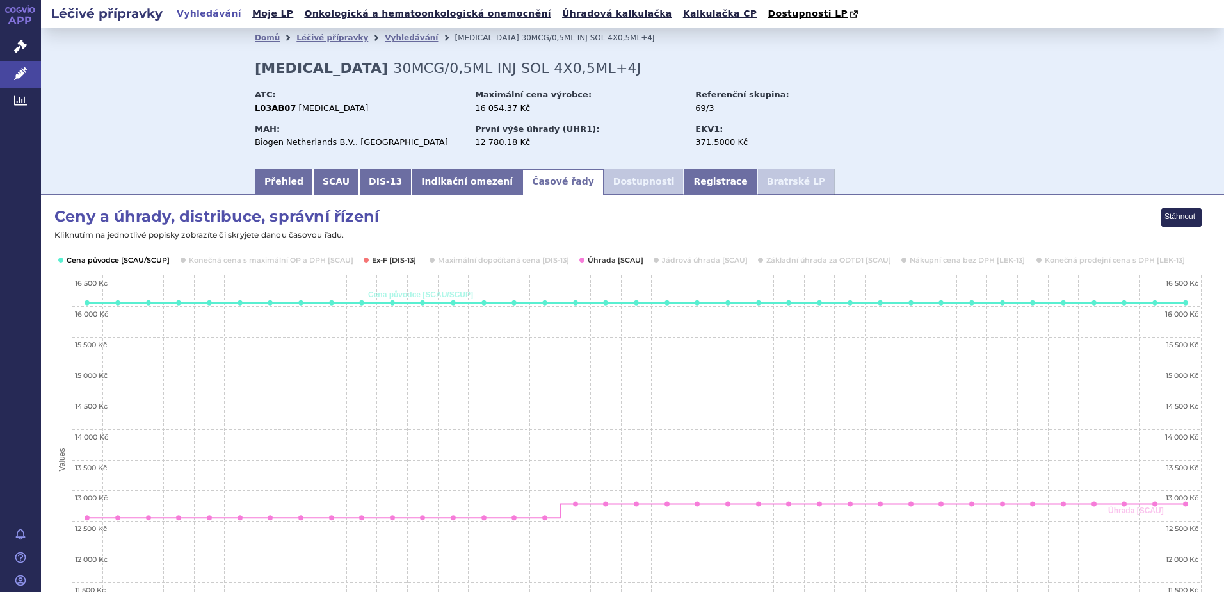
click at [115, 263] on button "Show Cena původce [SCAU/SCUP]" at bounding box center [117, 260] width 101 height 10
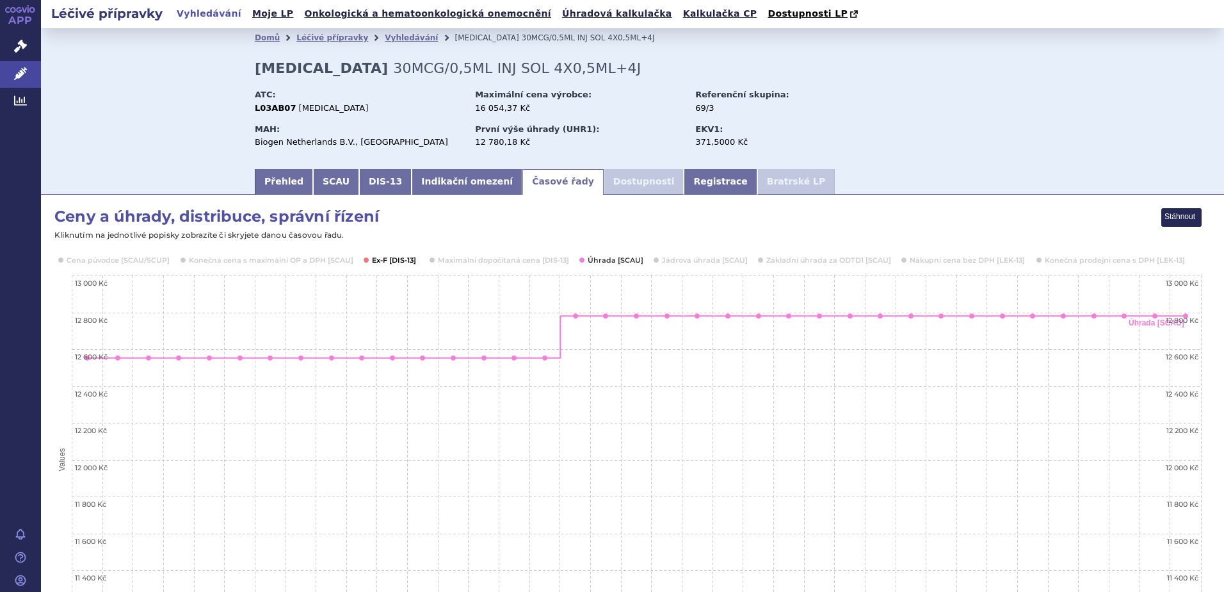
click at [395, 261] on button "Show Ex-F [DIS-13]" at bounding box center [394, 260] width 45 height 10
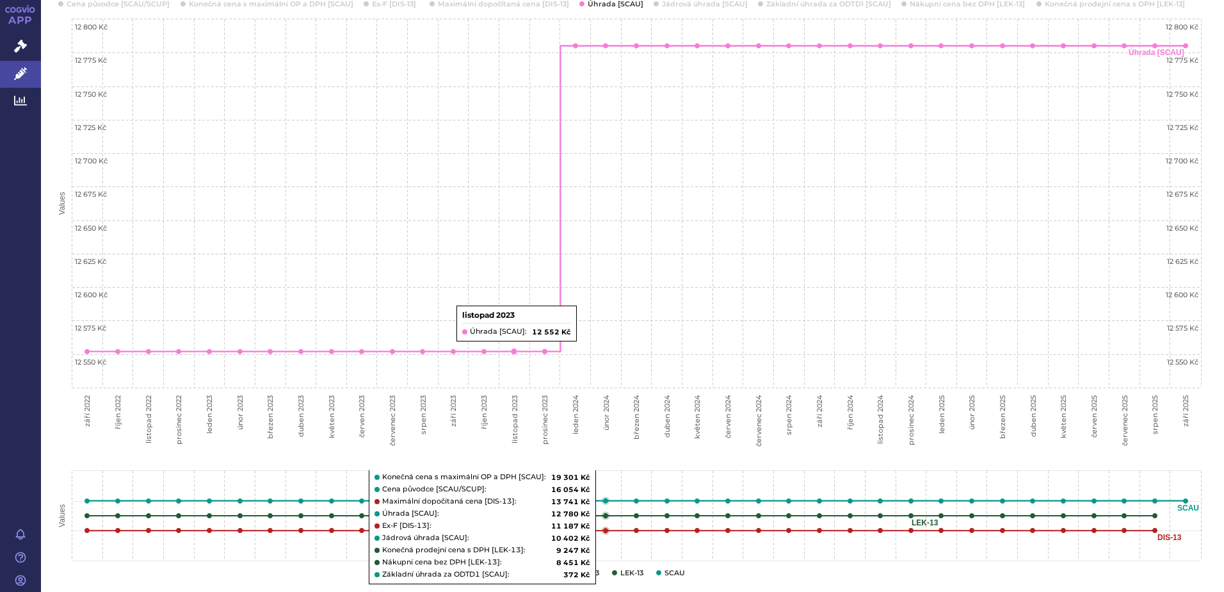
scroll to position [576, 0]
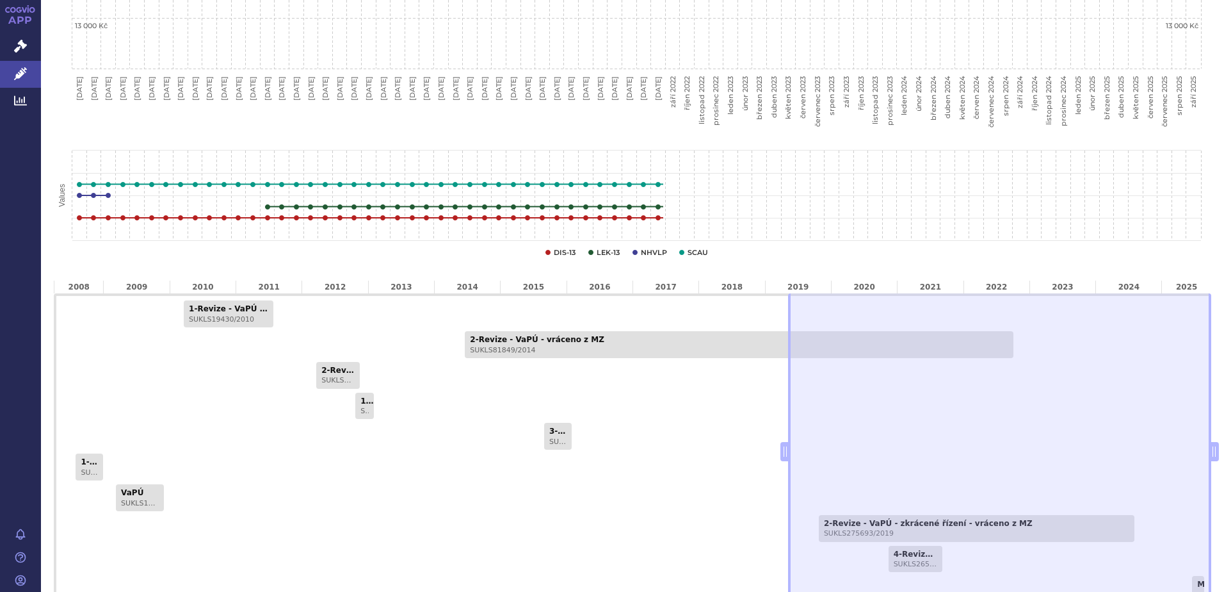
drag, startPoint x: 1008, startPoint y: 444, endPoint x: 785, endPoint y: 448, distance: 222.9
click at [785, 448] on div "1-Revize - VaPÚ - vráceno z MZ SUKLS19430/2010 2-Revize - VaPÚ - vráceno z MZ S…" at bounding box center [633, 451] width 1158 height 316
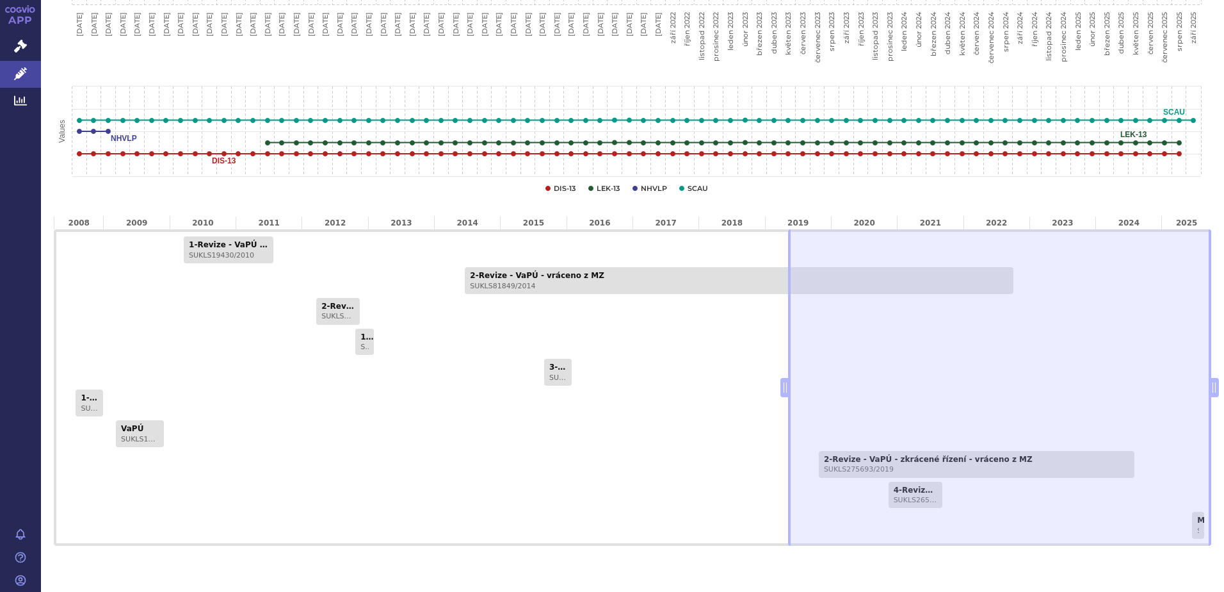
scroll to position [672, 0]
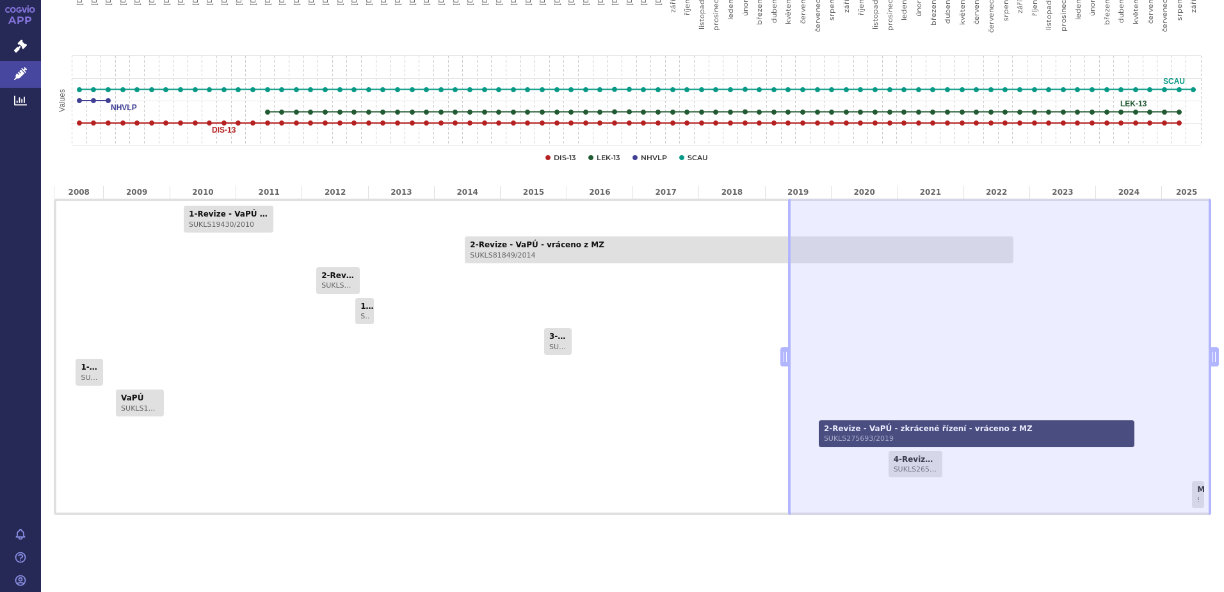
click at [846, 441] on span "SUKLS275693/2019" at bounding box center [976, 438] width 305 height 8
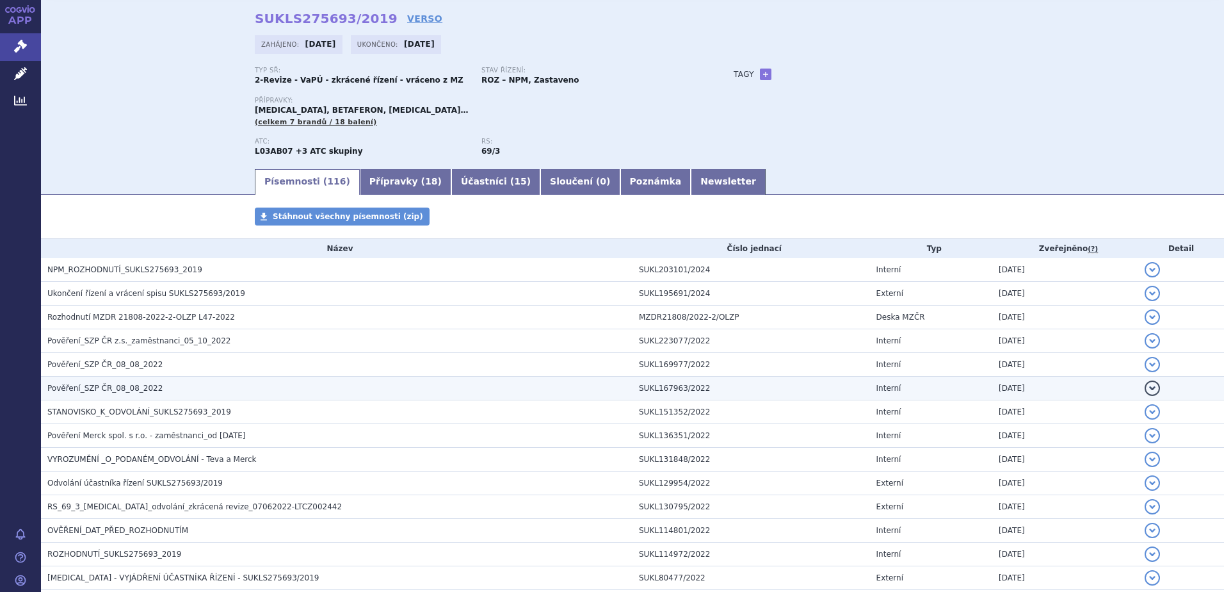
scroll to position [128, 0]
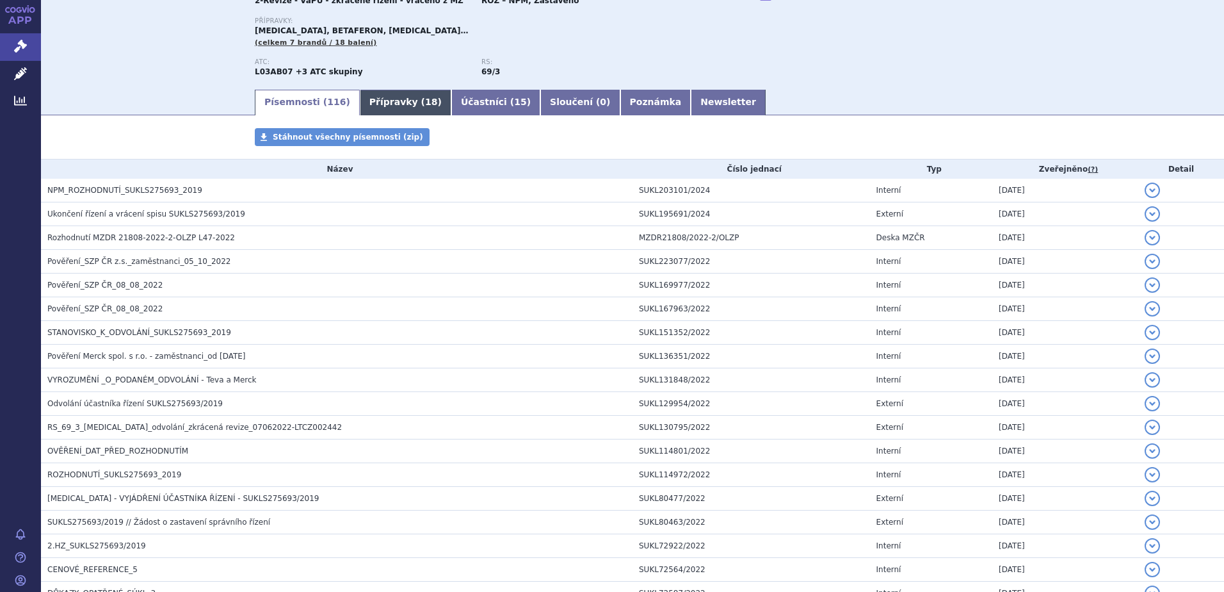
click at [393, 108] on link "Přípravky ( 18 )" at bounding box center [406, 103] width 92 height 26
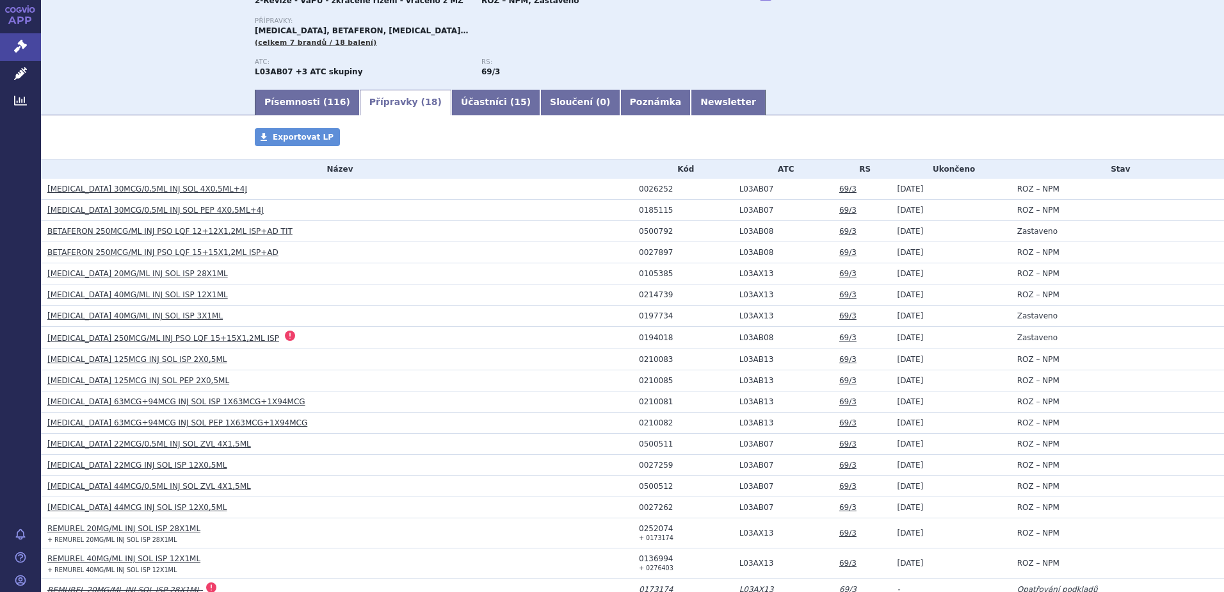
click at [643, 191] on div "0026252" at bounding box center [686, 188] width 94 height 9
copy div "0026252"
click at [271, 101] on link "Písemnosti ( 116 )" at bounding box center [307, 103] width 105 height 26
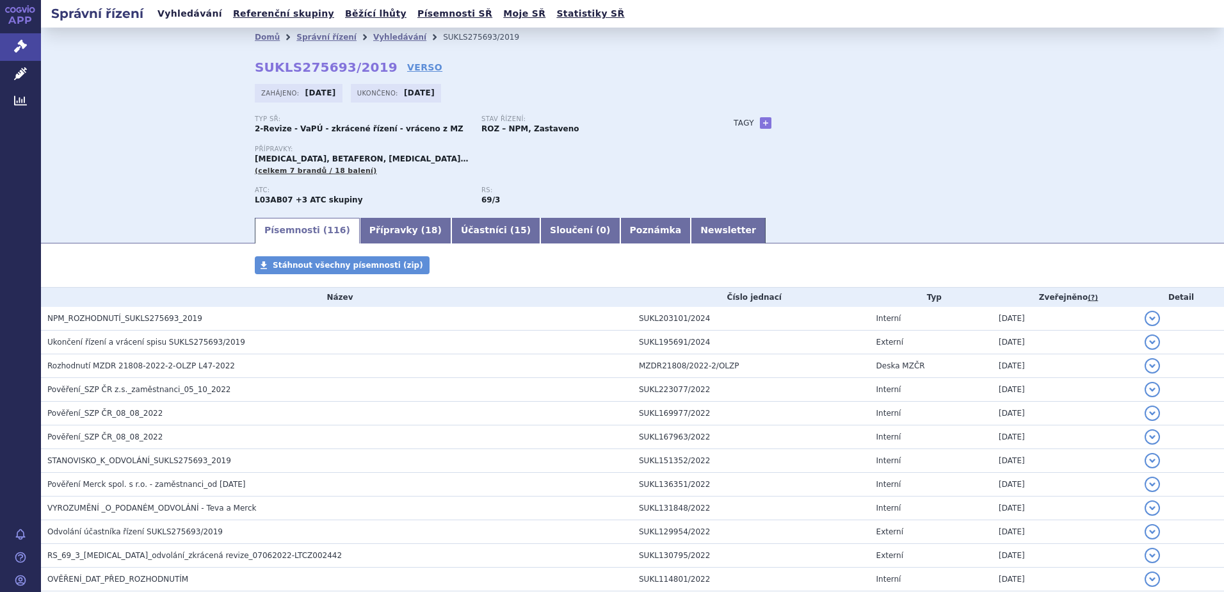
click at [187, 15] on link "Vyhledávání" at bounding box center [190, 13] width 72 height 17
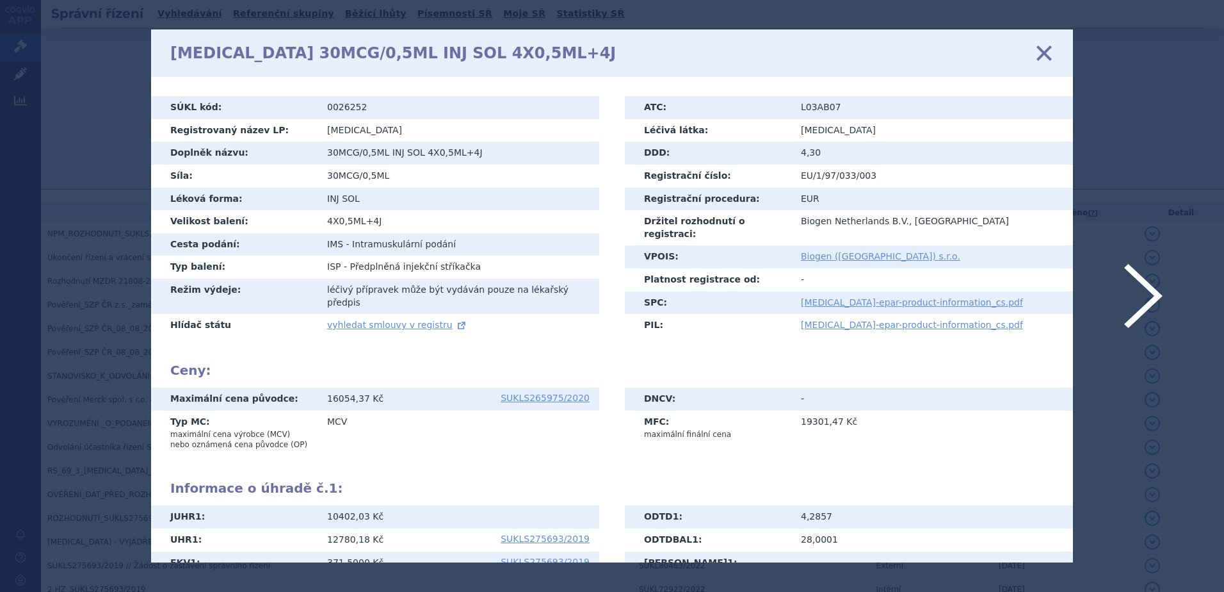
click at [1041, 55] on icon at bounding box center [1044, 53] width 27 height 27
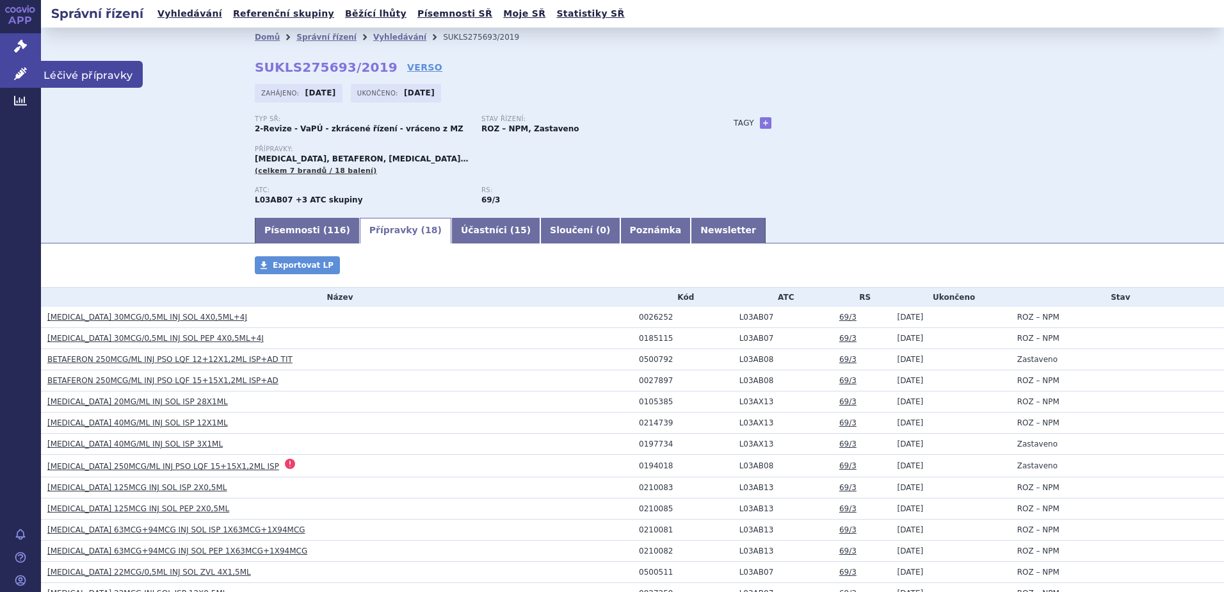
click at [73, 70] on span "Léčivé přípravky" at bounding box center [92, 74] width 102 height 27
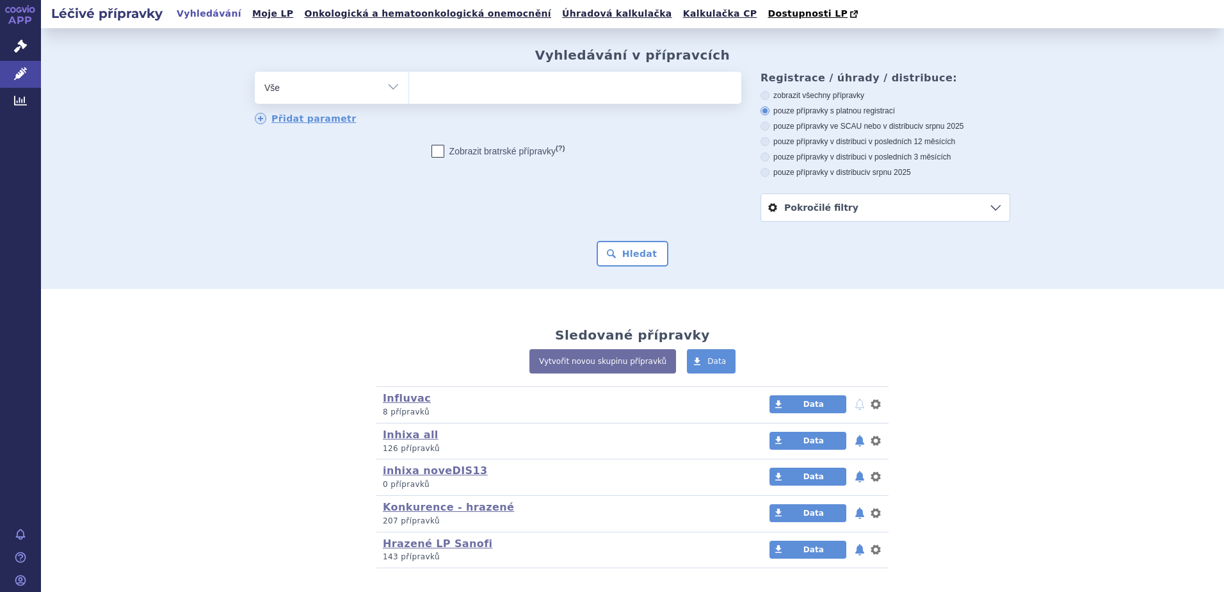
click at [325, 85] on select "Vše Přípravek/SUKL kód MAH VPOIS ATC/Aktivní látka Léková forma Síla" at bounding box center [332, 86] width 154 height 29
click at [480, 93] on ul at bounding box center [575, 85] width 332 height 27
click at [409, 93] on select at bounding box center [409, 87] width 1 height 32
paste input "0026252"
type input "0026252"
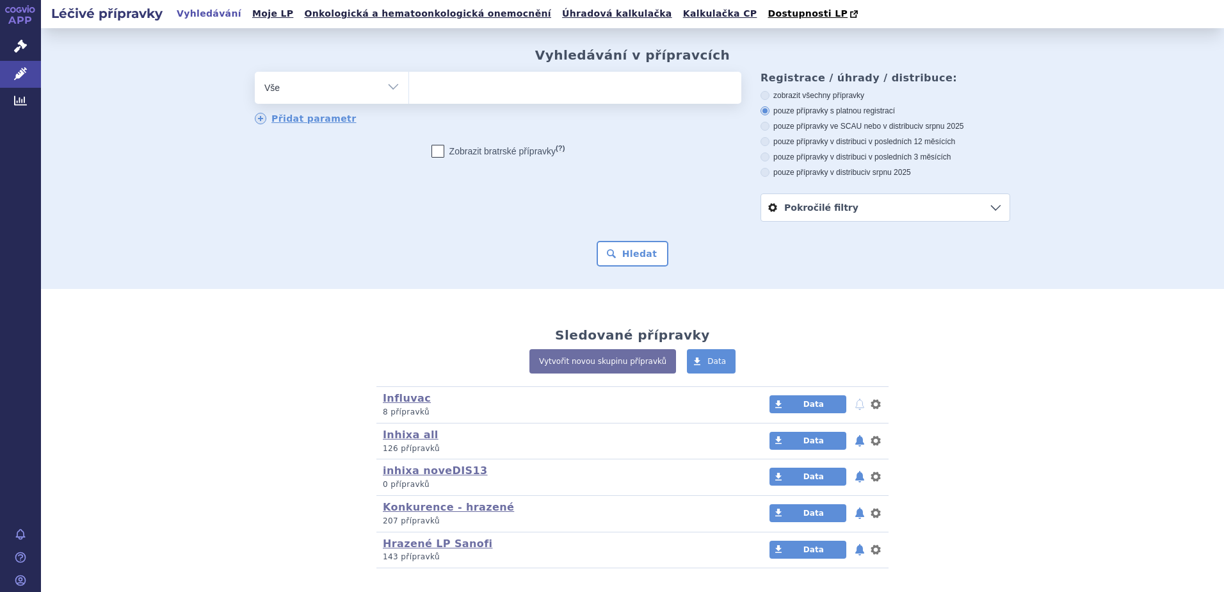
select select "0026252"
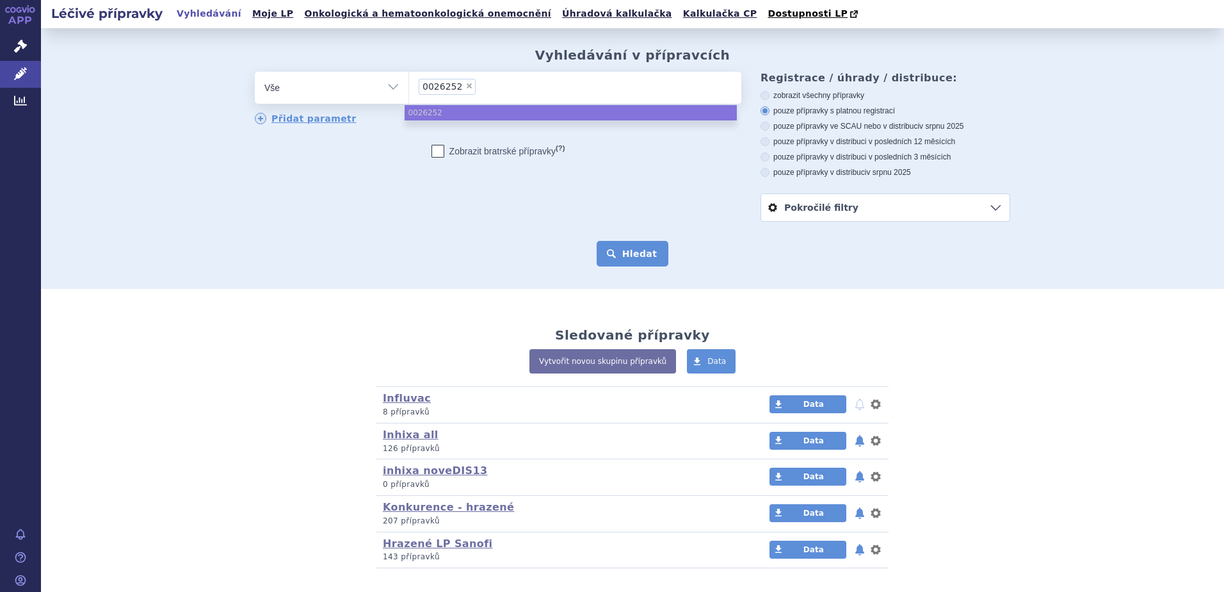
click at [603, 255] on button "Hledat" at bounding box center [633, 254] width 72 height 26
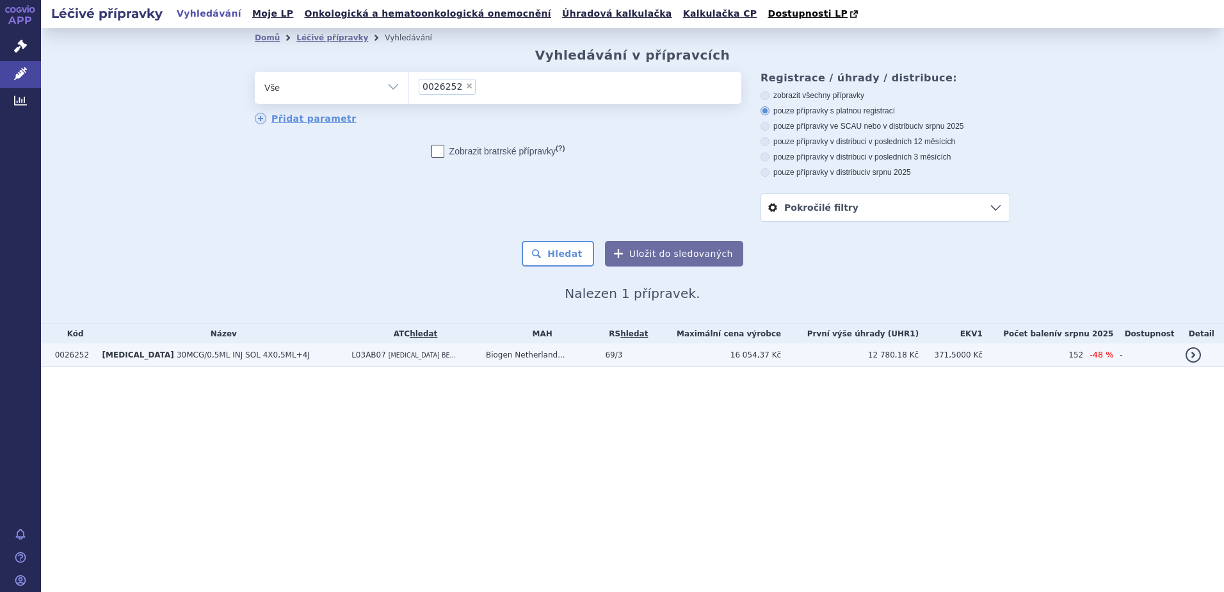
click at [177, 356] on span "30MCG/0,5ML INJ SOL 4X0,5ML+4J" at bounding box center [243, 354] width 133 height 9
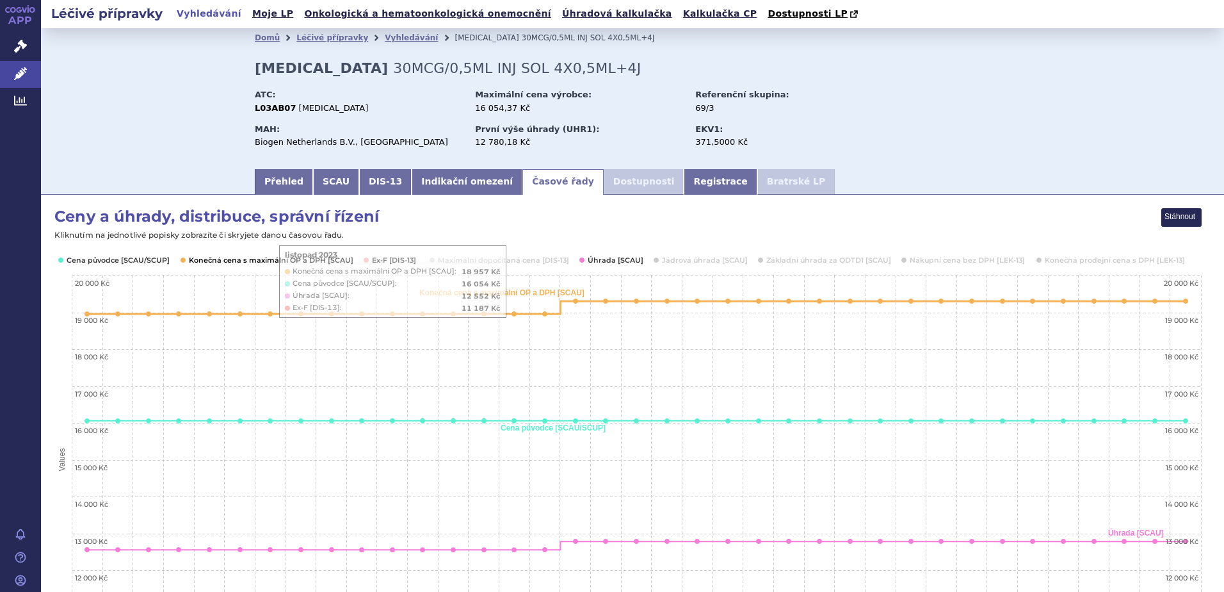
click at [237, 258] on button "Show Konečná cena s maximální OP a DPH [SCAU]" at bounding box center [270, 260] width 162 height 10
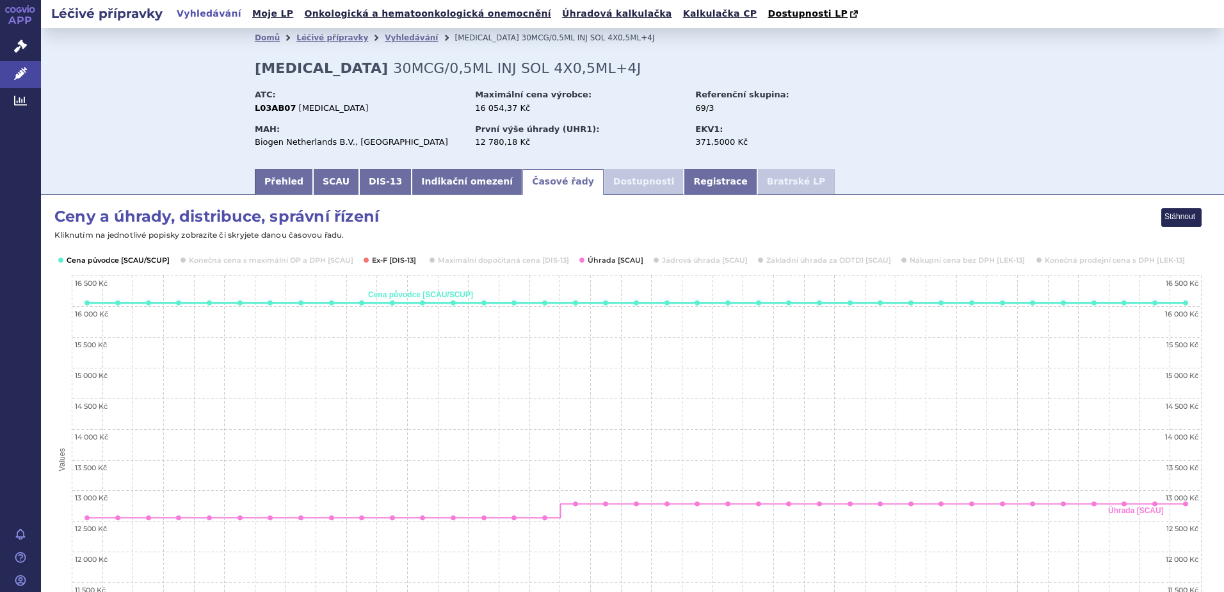
click at [76, 259] on button "Show Cena původce [SCAU/SCUP]" at bounding box center [117, 260] width 101 height 10
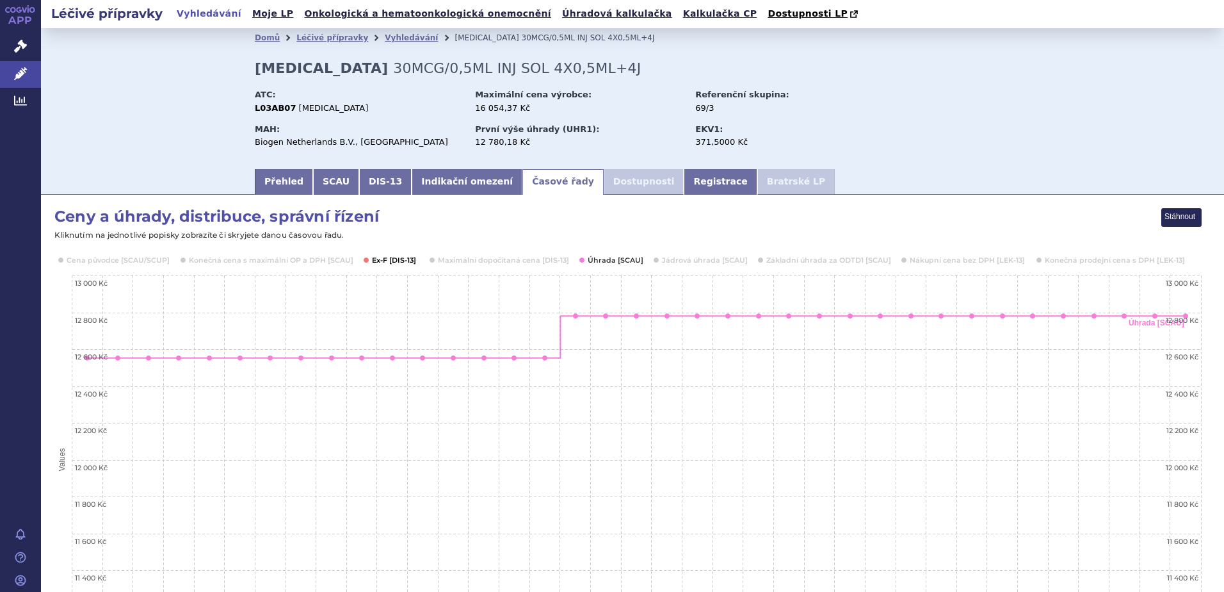
click at [407, 259] on button "Show Ex-F [DIS-13]" at bounding box center [394, 260] width 45 height 10
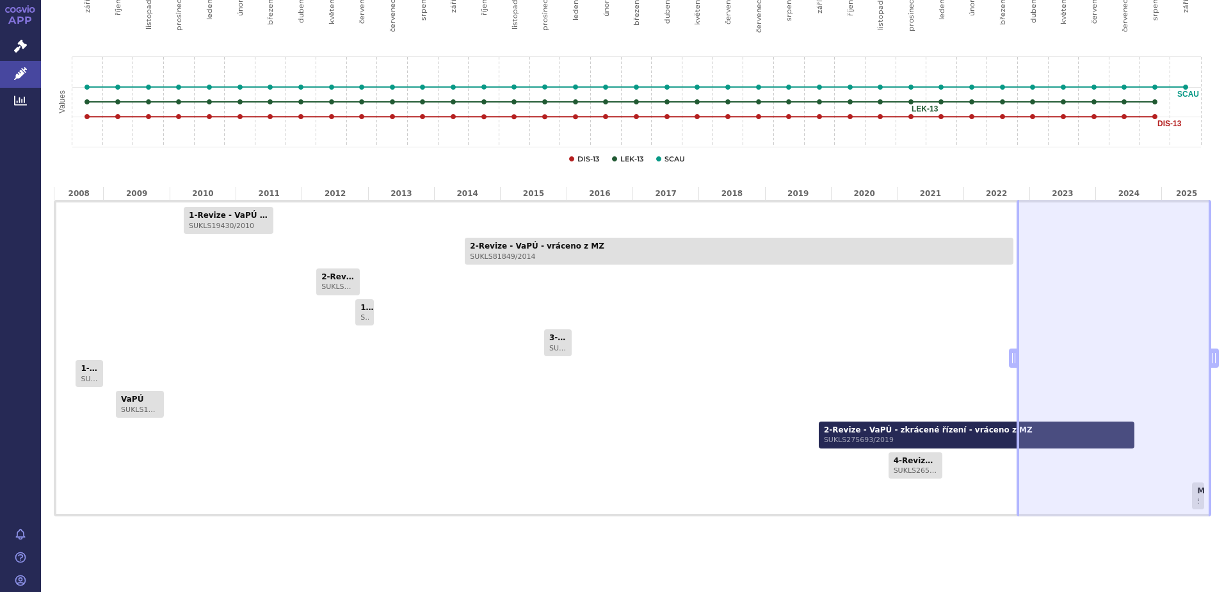
scroll to position [672, 0]
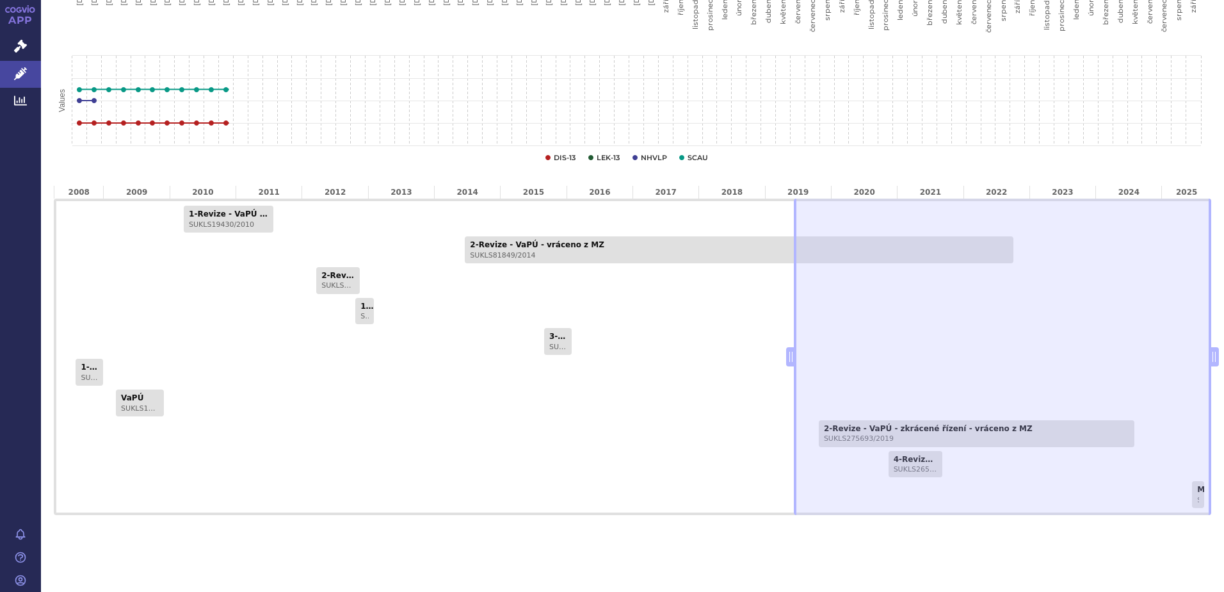
drag, startPoint x: 1004, startPoint y: 357, endPoint x: 786, endPoint y: 375, distance: 217.9
click at [787, 376] on div "1-Revize - VaPÚ - vráceno z MZ SUKLS19430/2010 2-Revize - VaPÚ - vráceno z MZ S…" at bounding box center [633, 357] width 1158 height 316
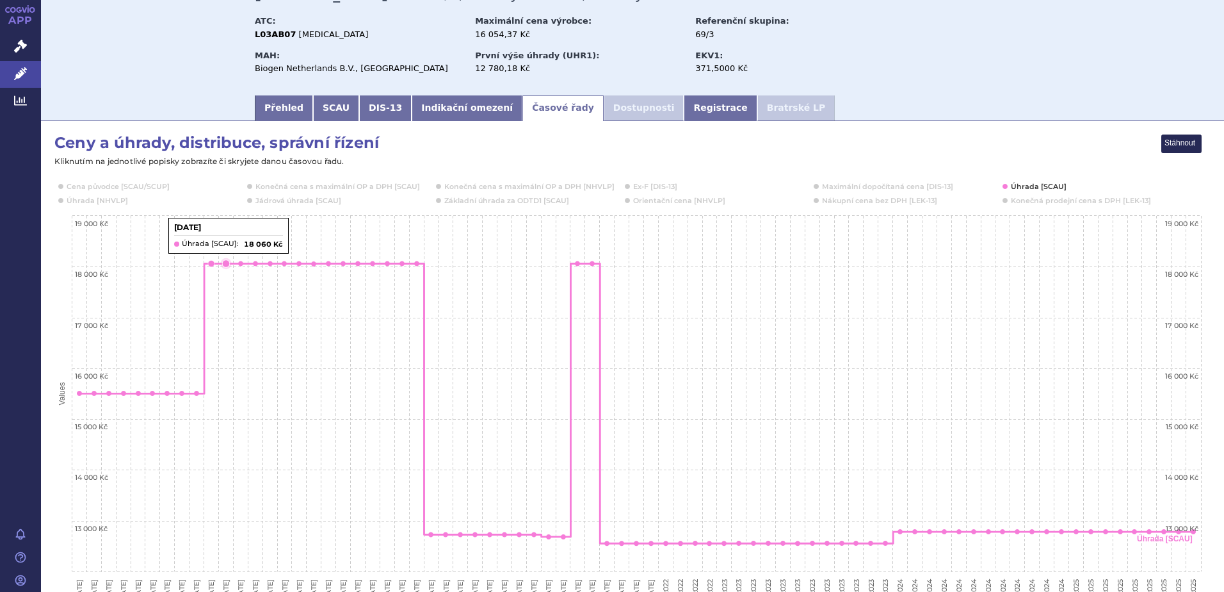
scroll to position [0, 0]
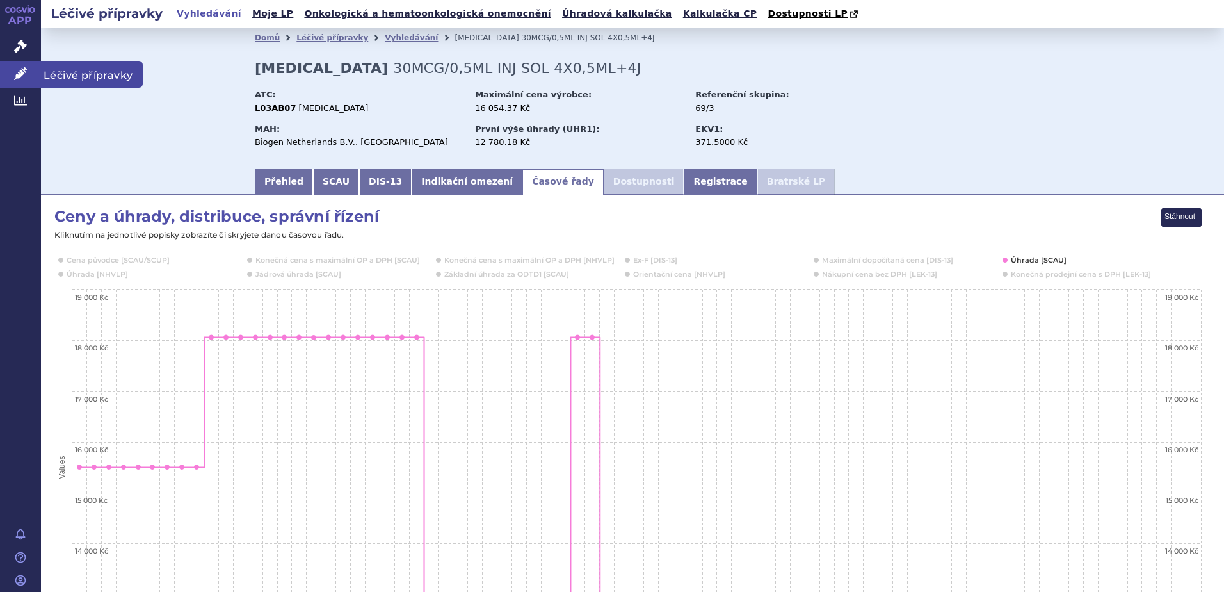
click at [58, 72] on span "Léčivé přípravky" at bounding box center [92, 74] width 102 height 27
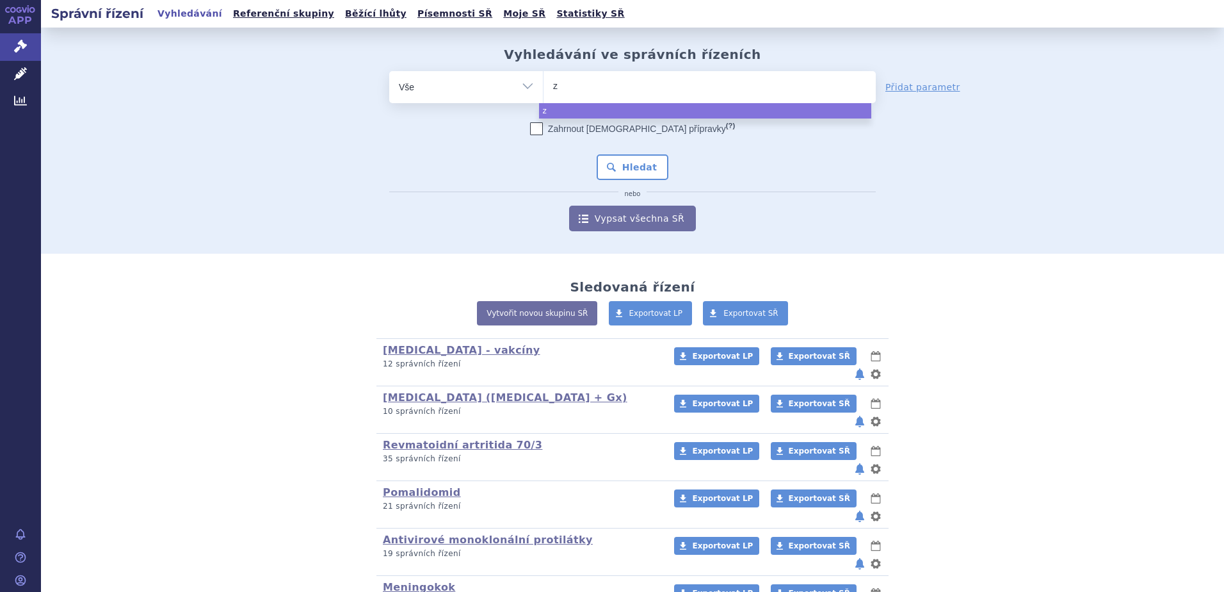
type input "za"
type input "zal"
type input "zala"
type input "zalas"
type input "zalast"
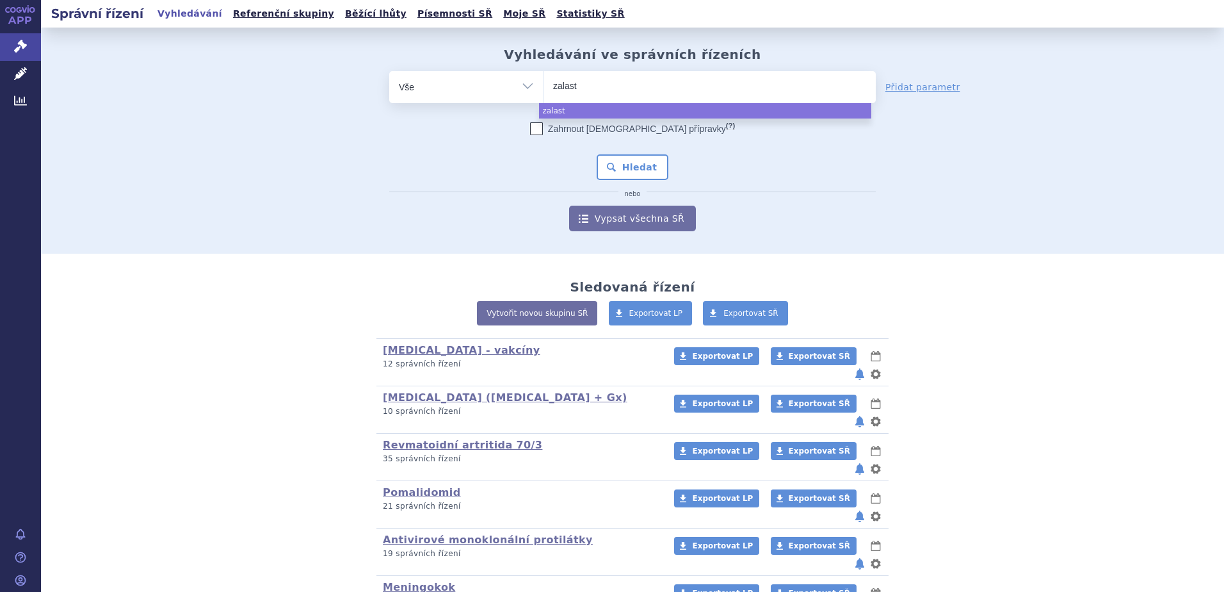
type input "zalasta"
select select "zalasta"
click at [637, 165] on button "Hledat" at bounding box center [633, 167] width 72 height 26
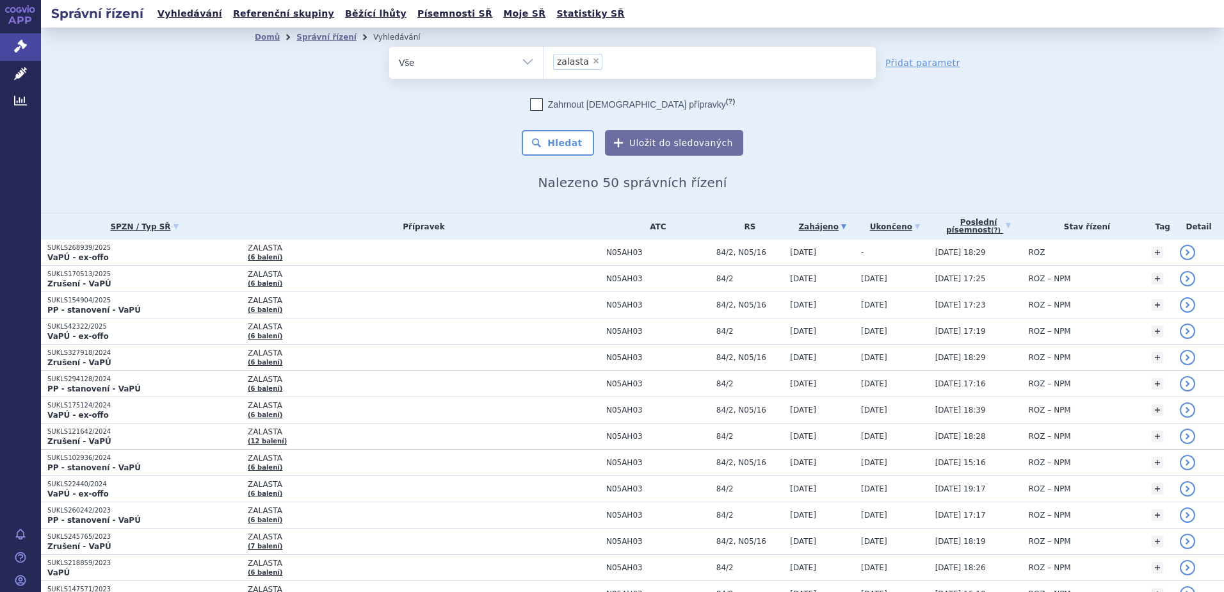
click at [592, 63] on span "×" at bounding box center [596, 61] width 8 height 8
click at [544, 63] on select "zalasta" at bounding box center [543, 62] width 1 height 32
select select
type input "0029627"
select select "0029627"
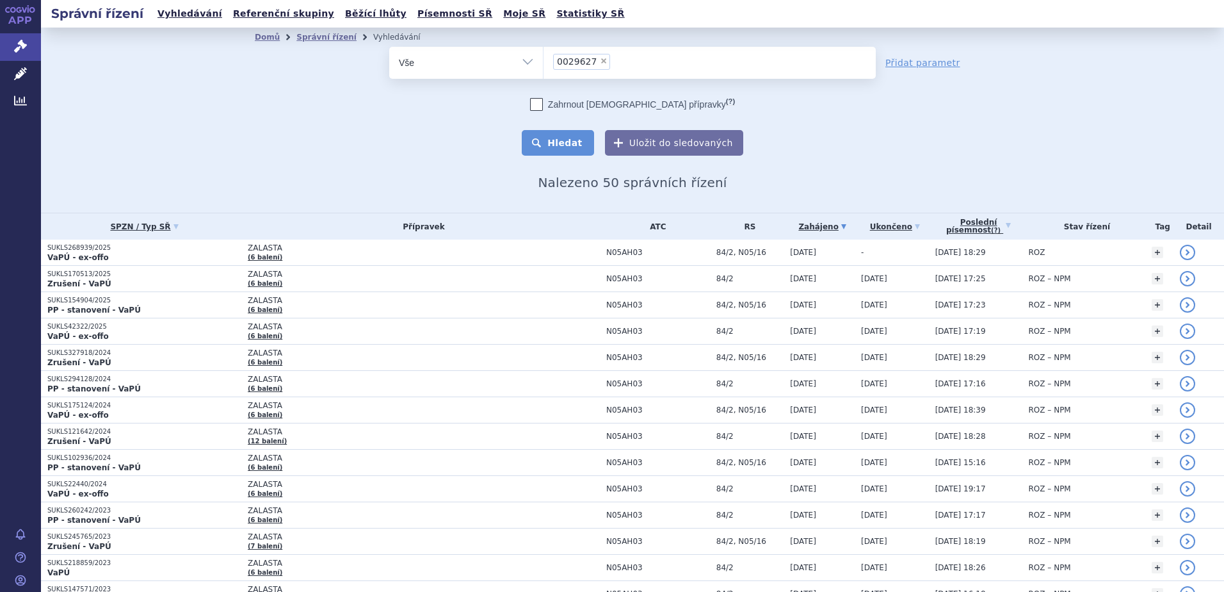
click at [561, 150] on button "Hledat" at bounding box center [558, 143] width 72 height 26
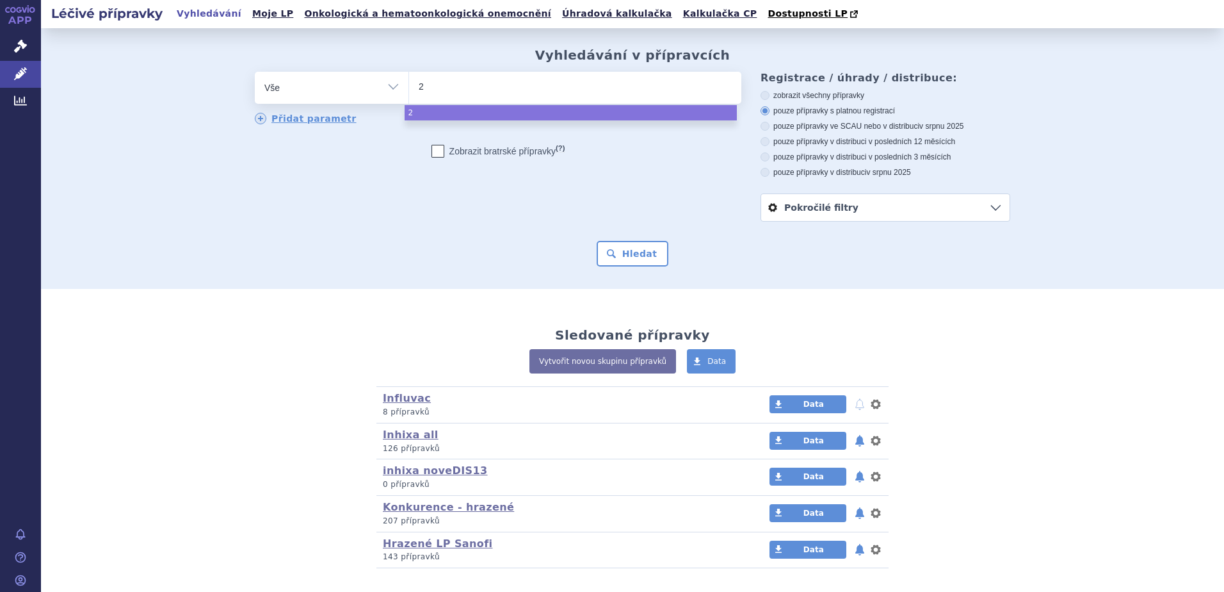
type input "29"
type input "296"
type input "2962"
type input "29627"
select select "29627"
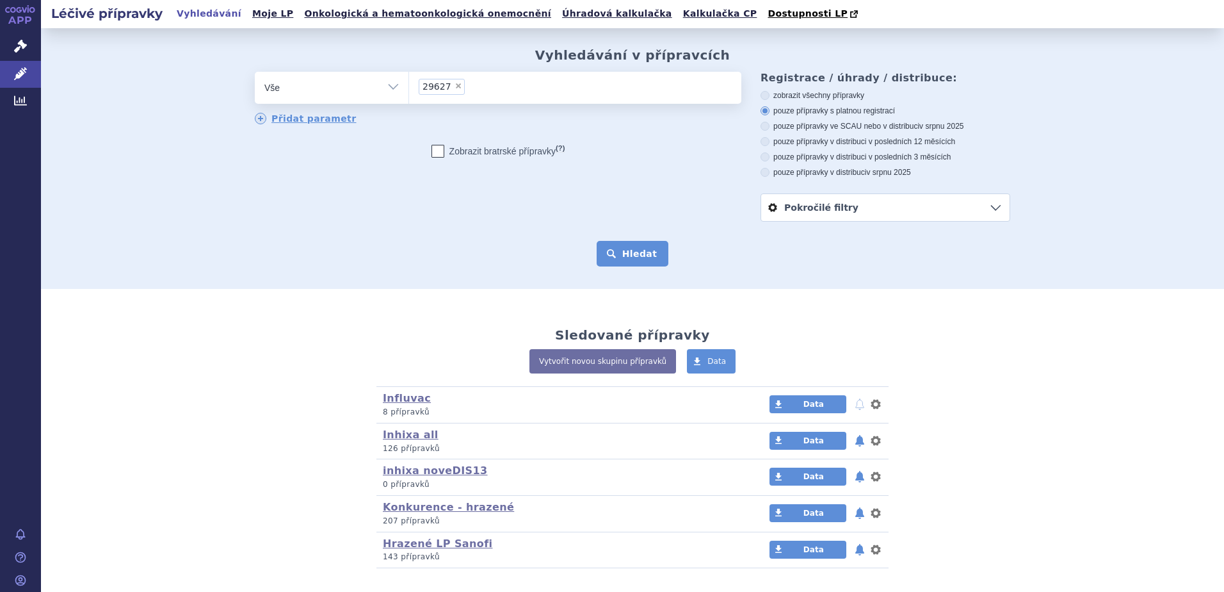
click at [613, 256] on button "Hledat" at bounding box center [633, 254] width 72 height 26
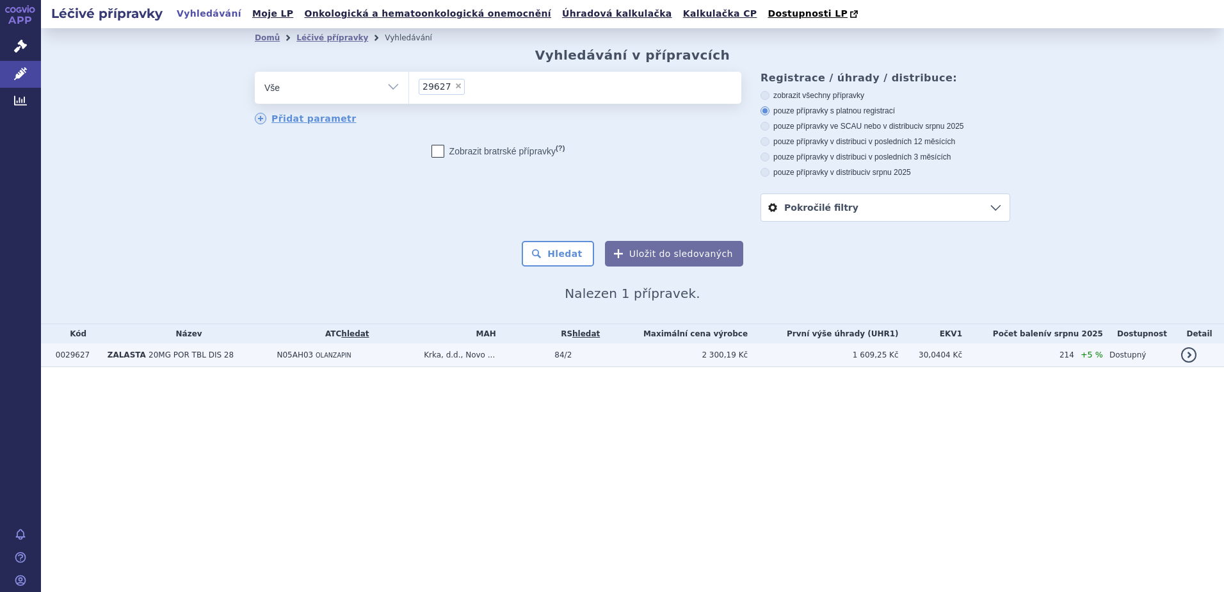
click at [272, 355] on td "N05AH03 OLANZAPIN" at bounding box center [343, 355] width 147 height 24
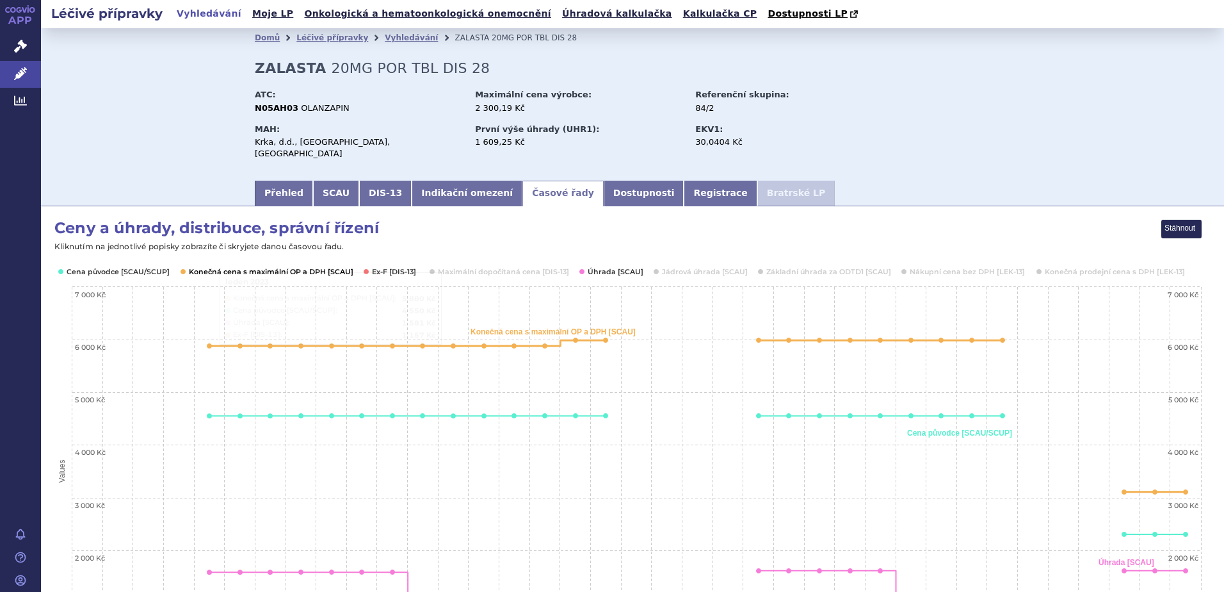
click at [201, 266] on button "Show Konečná cena s maximální OP a DPH [SCAU]" at bounding box center [270, 271] width 162 height 10
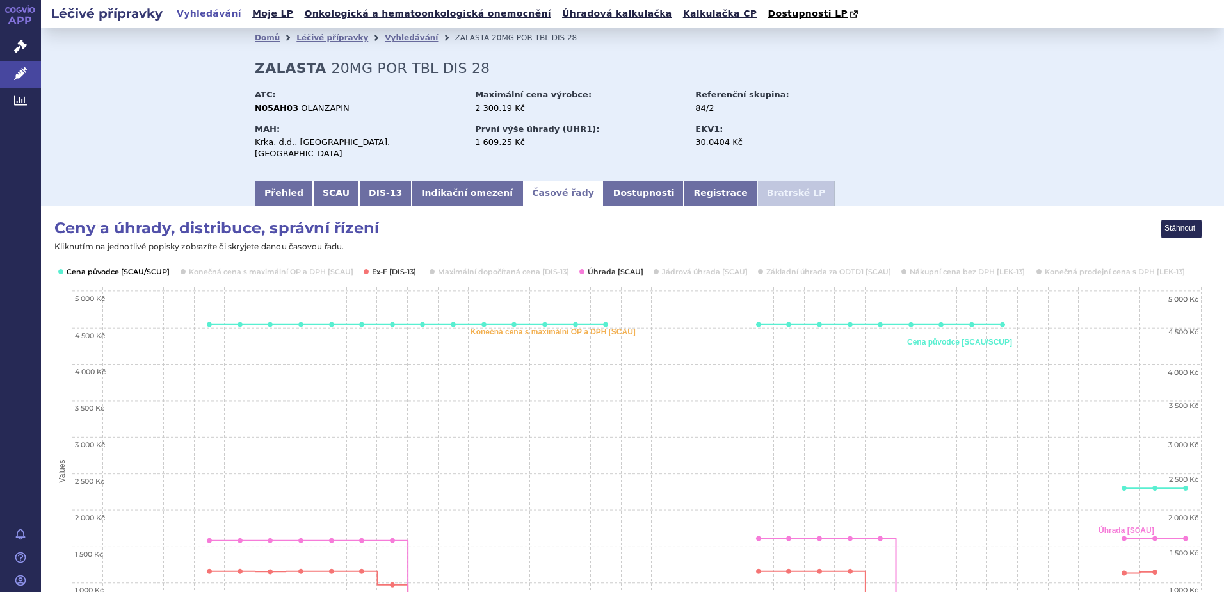
click at [136, 266] on button "Show Cena původce [SCAU/SCUP]" at bounding box center [117, 271] width 101 height 10
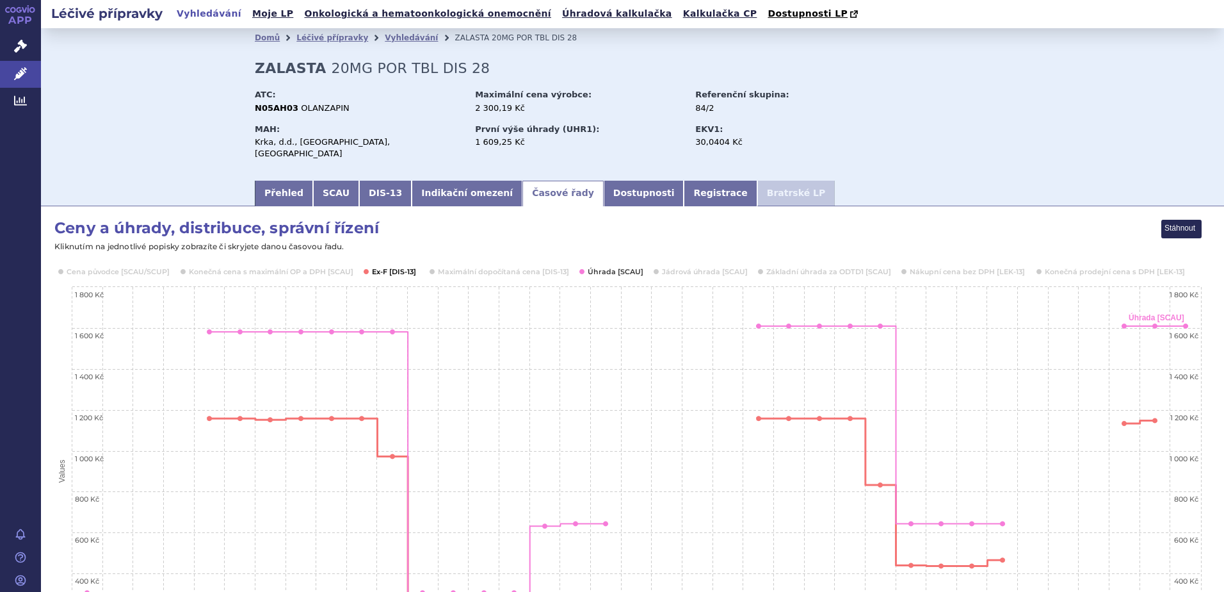
click at [412, 266] on button "Show Ex-F [DIS-13]" at bounding box center [394, 271] width 45 height 10
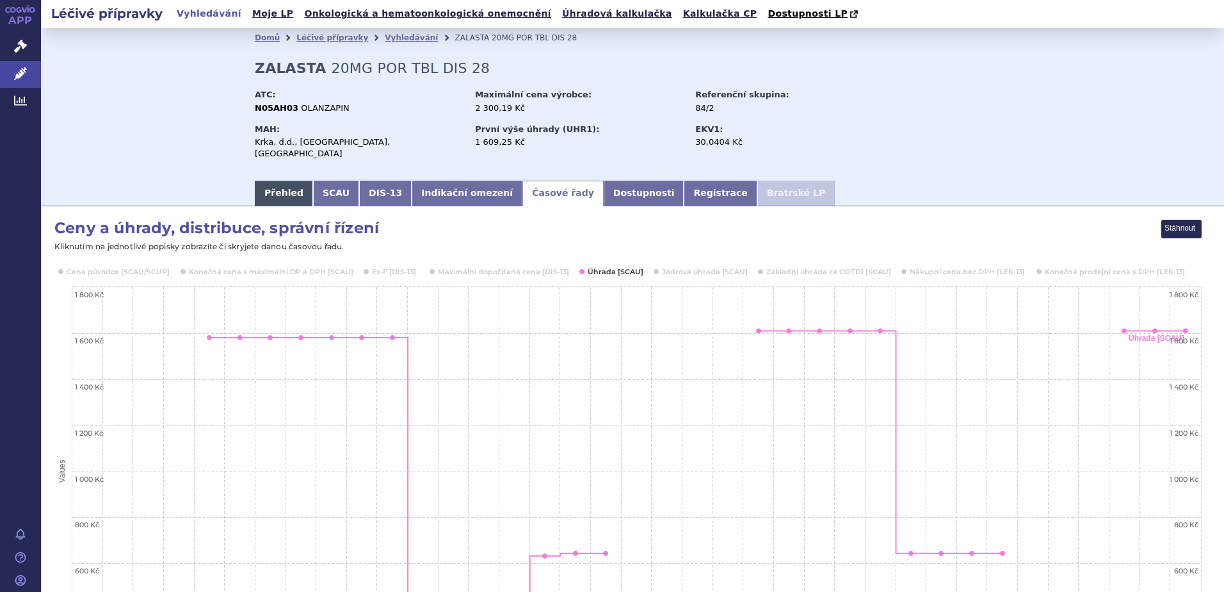
click at [276, 191] on link "Přehled" at bounding box center [284, 194] width 58 height 26
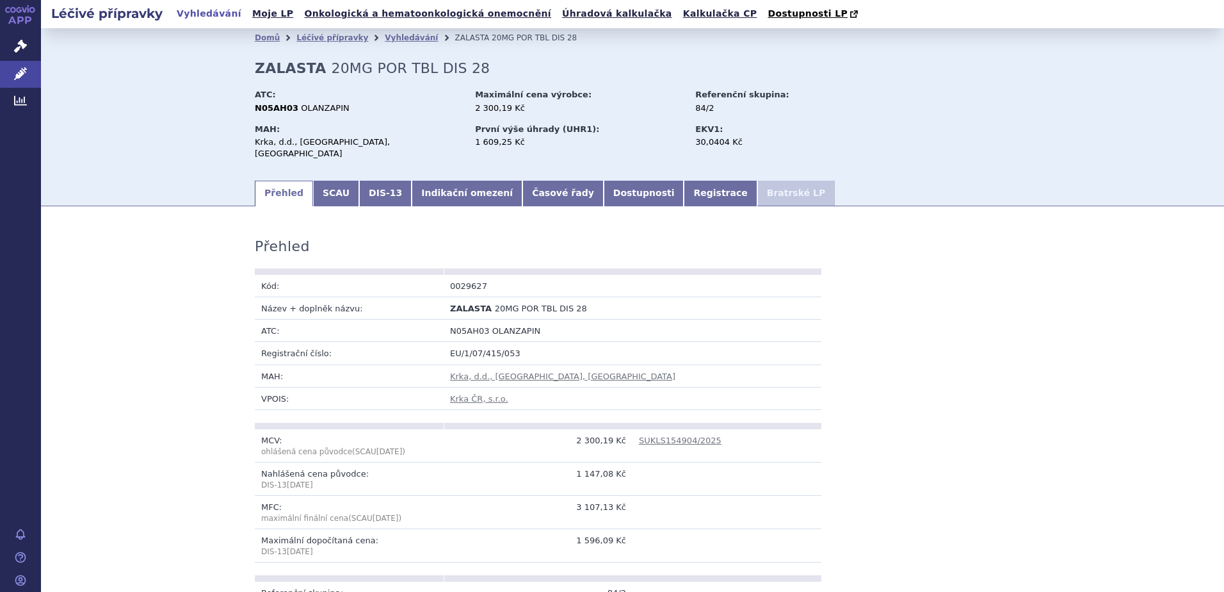
click at [465, 276] on td "0029627" at bounding box center [538, 286] width 189 height 22
copy td "0029627"
click at [523, 181] on link "Časové řady" at bounding box center [563, 194] width 81 height 26
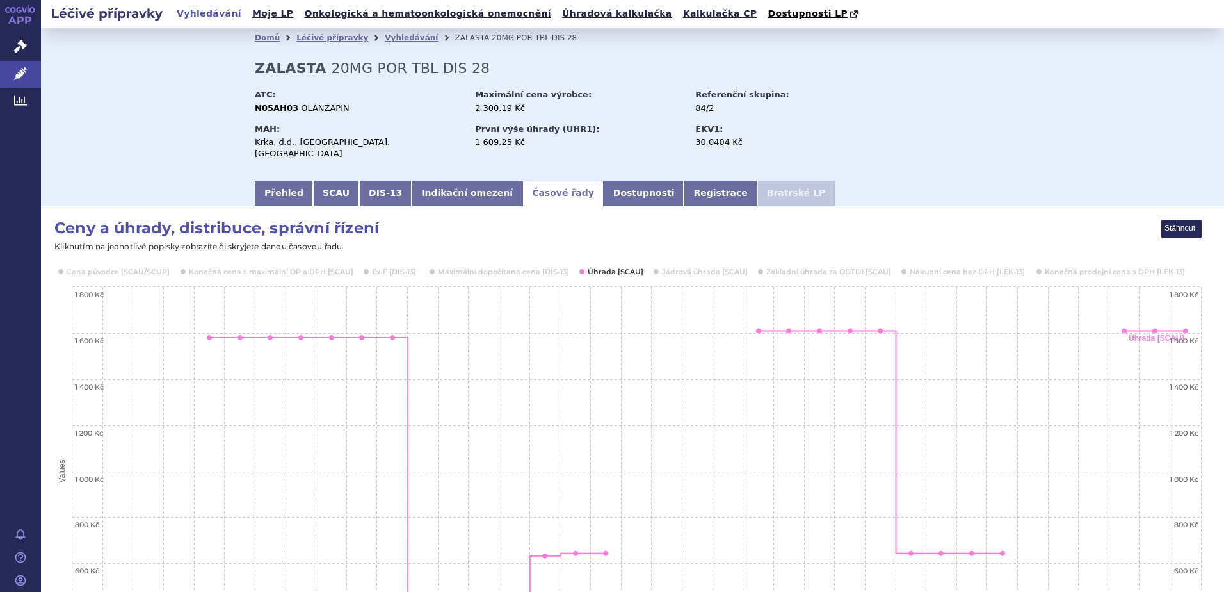
click at [394, 33] on li "Vyhledávání" at bounding box center [420, 37] width 70 height 19
click at [393, 40] on link "Vyhledávání" at bounding box center [411, 37] width 53 height 9
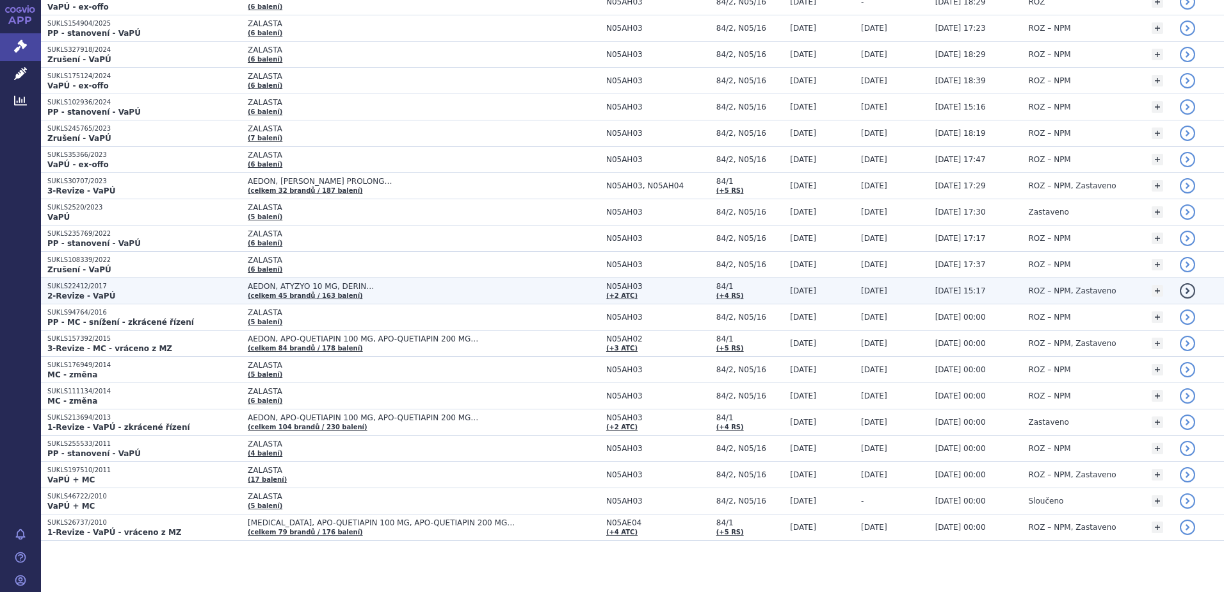
scroll to position [186, 0]
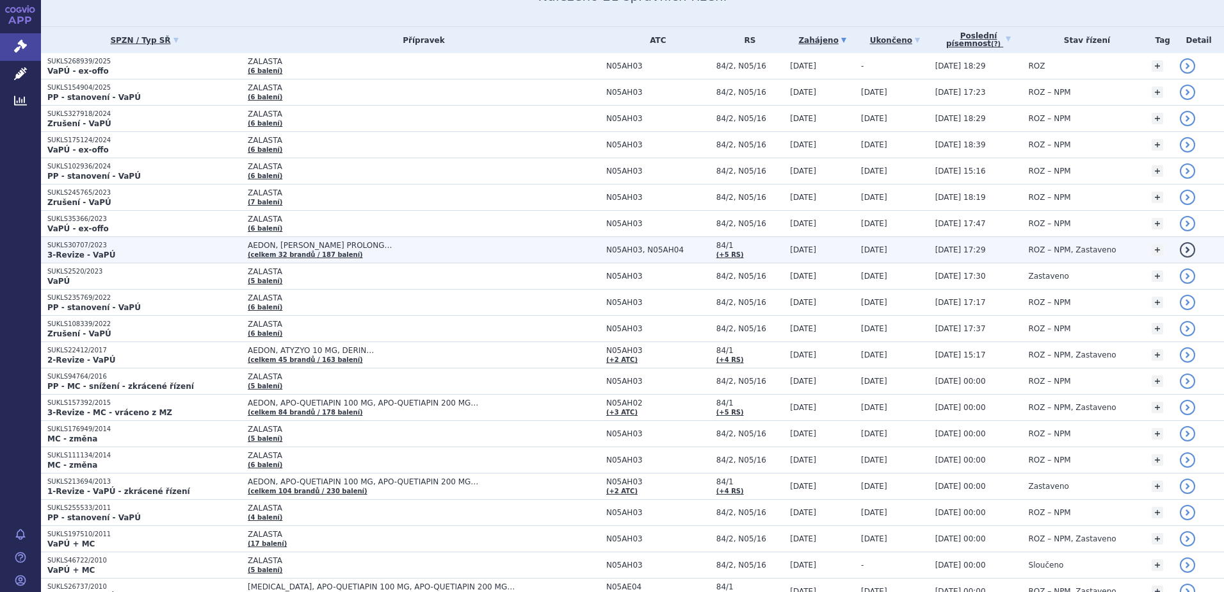
click at [120, 250] on p "3-Revize - VaPÚ" at bounding box center [144, 255] width 194 height 10
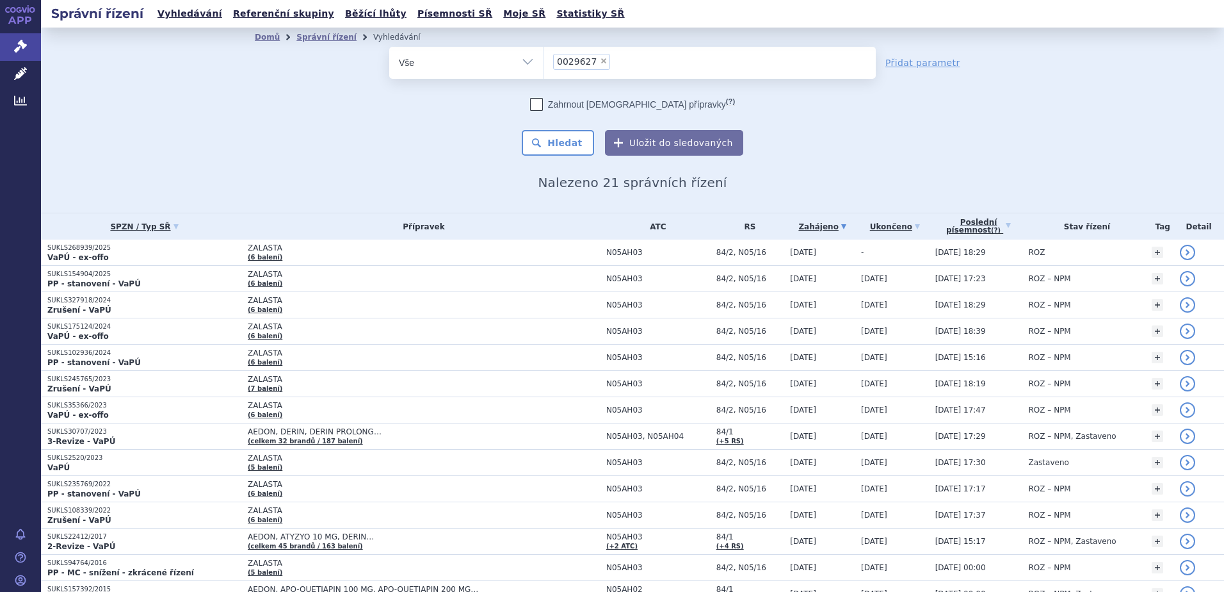
click at [600, 63] on span "×" at bounding box center [604, 61] width 8 height 8
click at [544, 63] on select "0029627" at bounding box center [543, 62] width 1 height 32
select select
click at [437, 68] on select "Vše Spisová značka Typ SŘ Přípravek/SUKL kód Účastník/Držitel" at bounding box center [466, 61] width 154 height 29
select select "filter-reference-group"
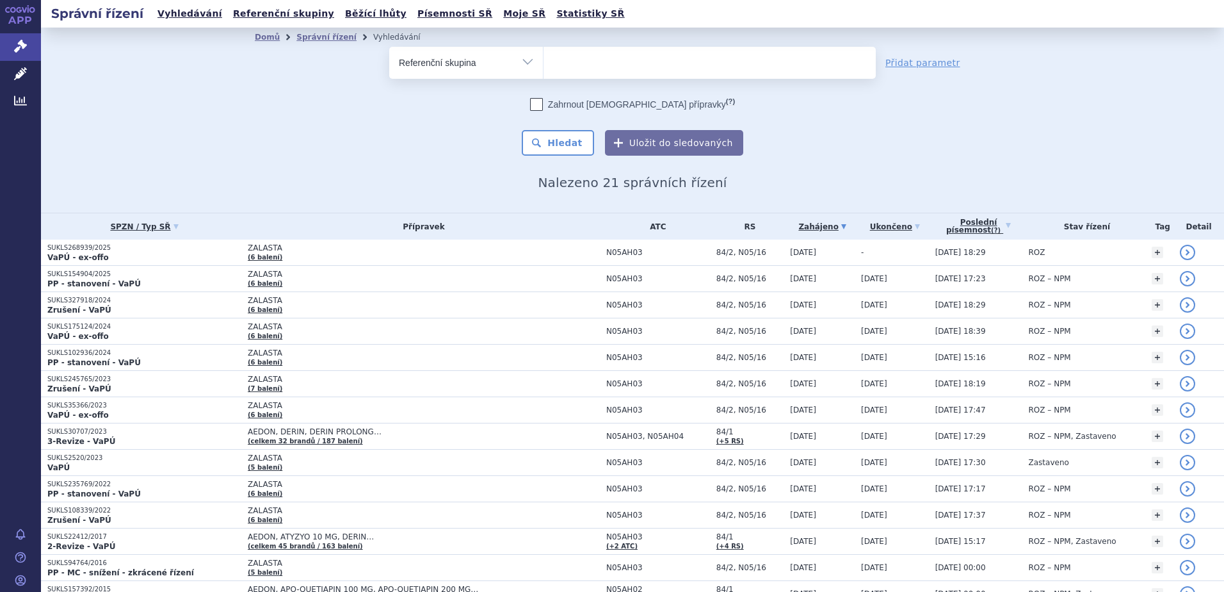
click at [389, 47] on select "Vše Spisová značka Typ SŘ Přípravek/SUKL kód Účastník/Držitel" at bounding box center [466, 61] width 154 height 29
click at [593, 58] on ul at bounding box center [710, 60] width 332 height 27
click at [544, 58] on select at bounding box center [543, 62] width 1 height 32
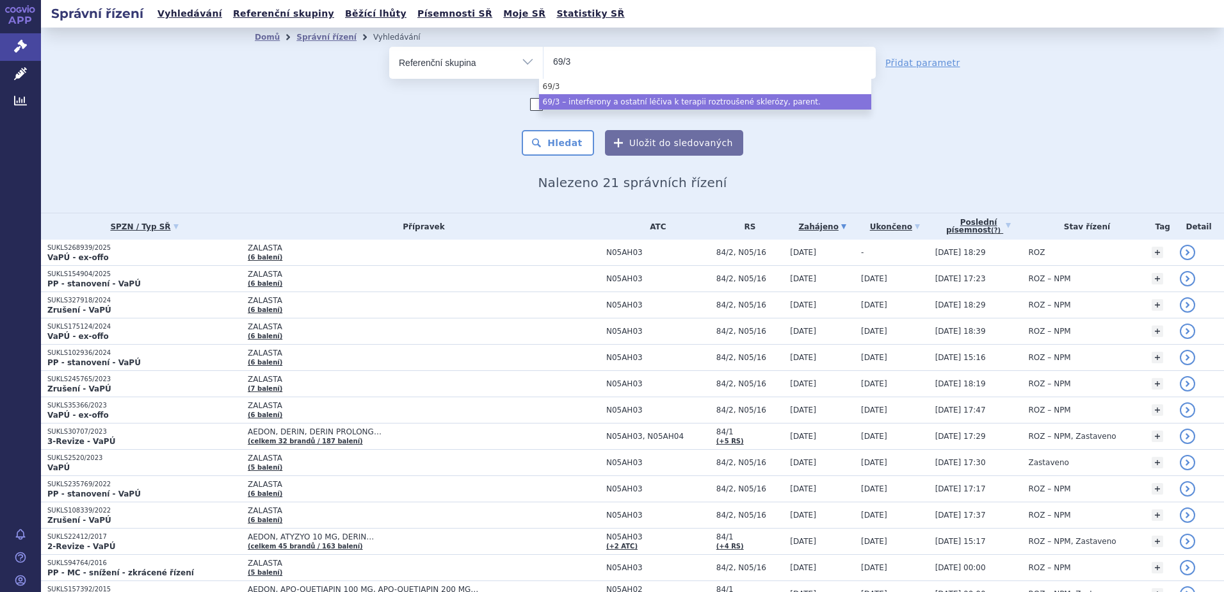
type input "69/3"
select select "c813ff41-84e0-464f-ae5a-f3959fdb10b1"
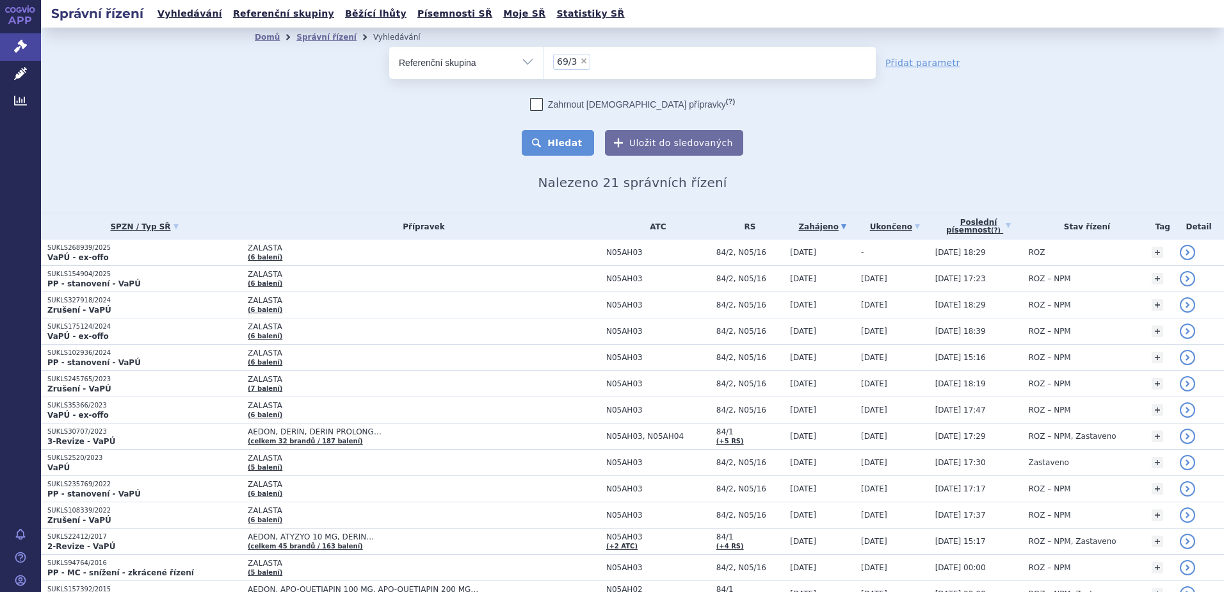
click at [584, 142] on button "Hledat" at bounding box center [558, 143] width 72 height 26
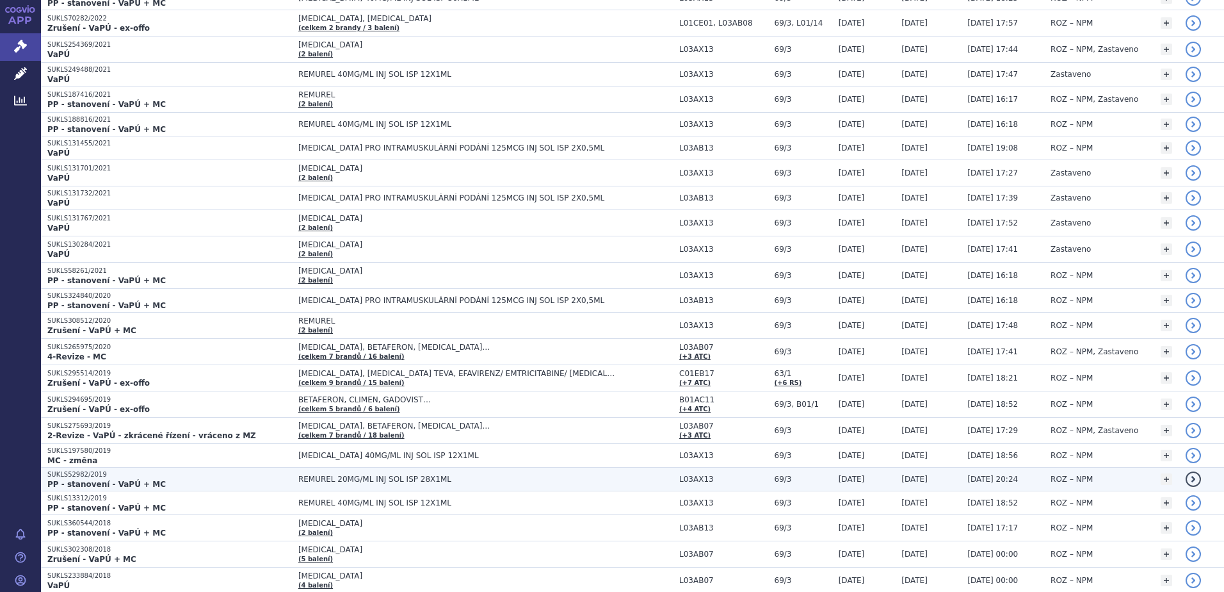
scroll to position [576, 0]
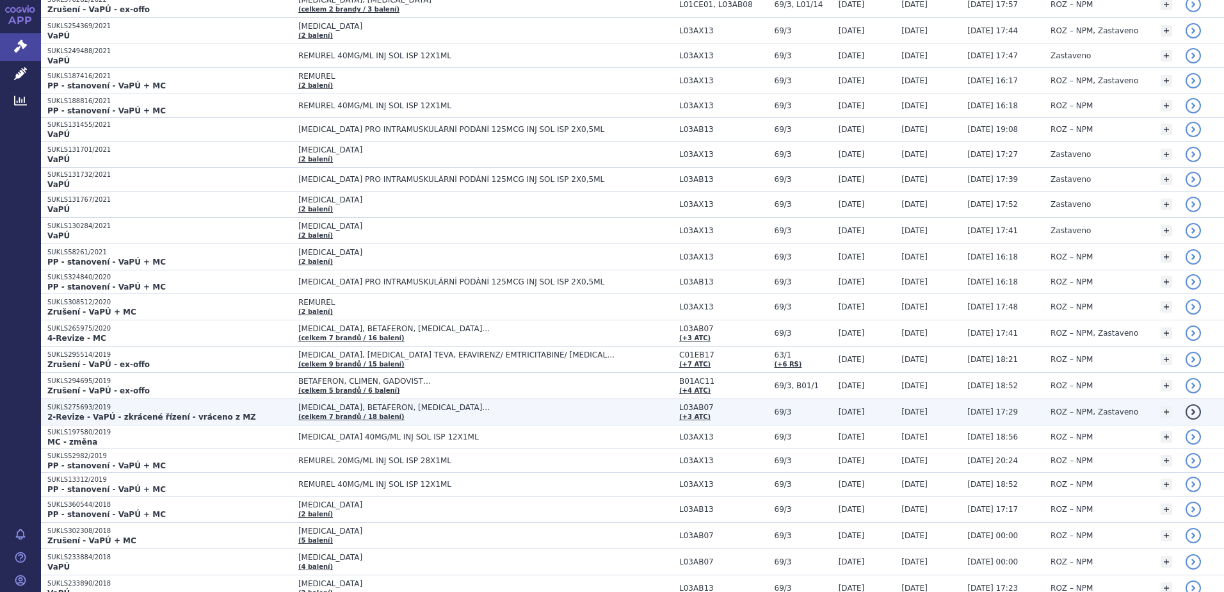
click at [128, 412] on strong "2-Revize - VaPÚ - zkrácené řízení - vráceno z MZ" at bounding box center [151, 416] width 209 height 9
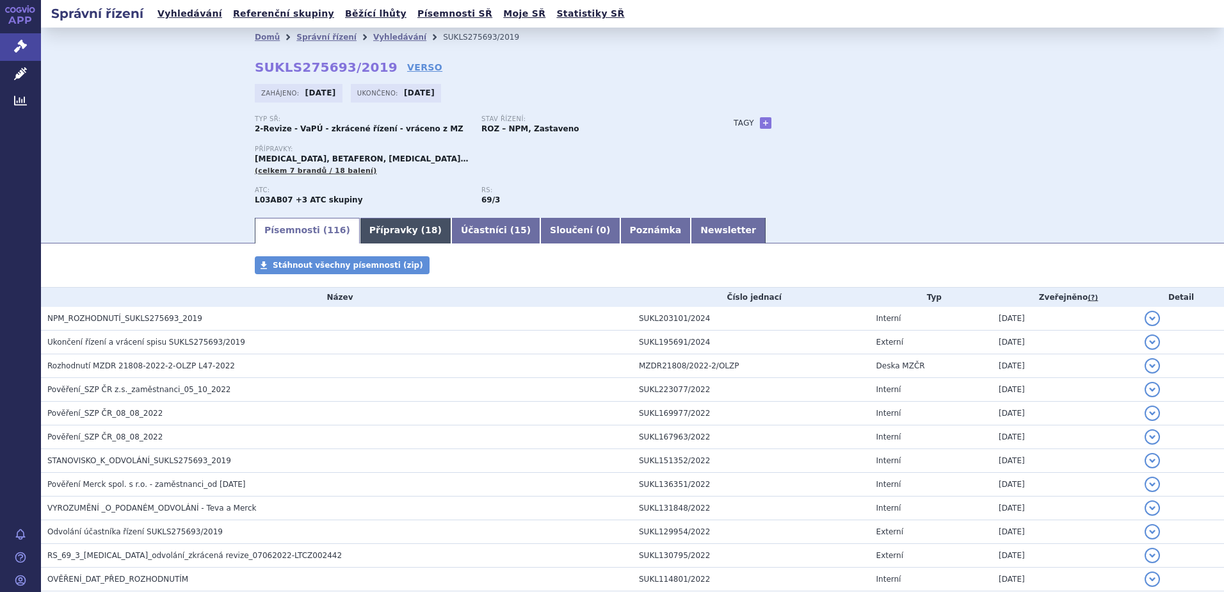
click at [360, 225] on link "Přípravky ( 18 )" at bounding box center [406, 231] width 92 height 26
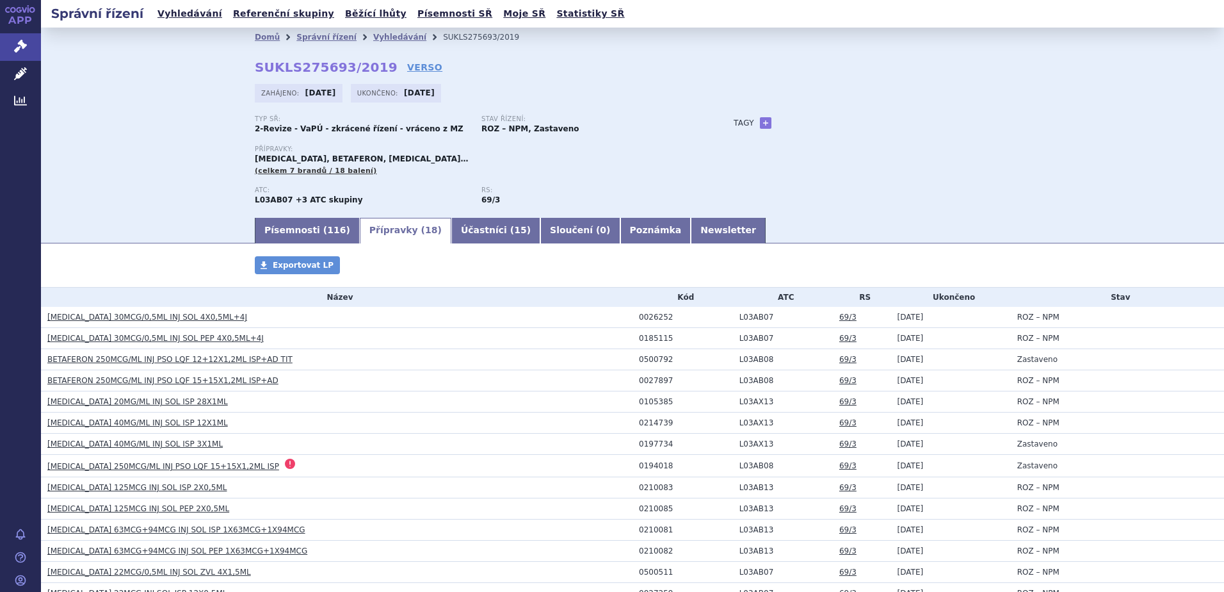
click at [647, 315] on div "0026252" at bounding box center [686, 317] width 94 height 9
click at [647, 314] on div "0026252" at bounding box center [686, 317] width 94 height 9
copy div "0026252"
click at [299, 229] on link "Písemnosti ( 116 )" at bounding box center [307, 231] width 105 height 26
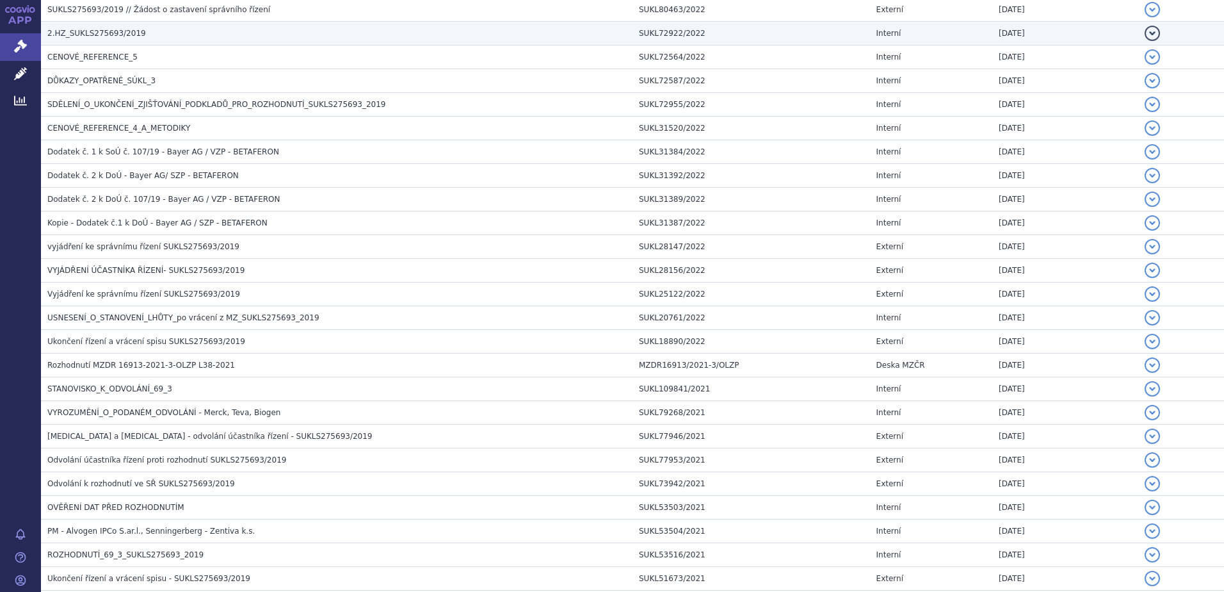
scroll to position [704, 0]
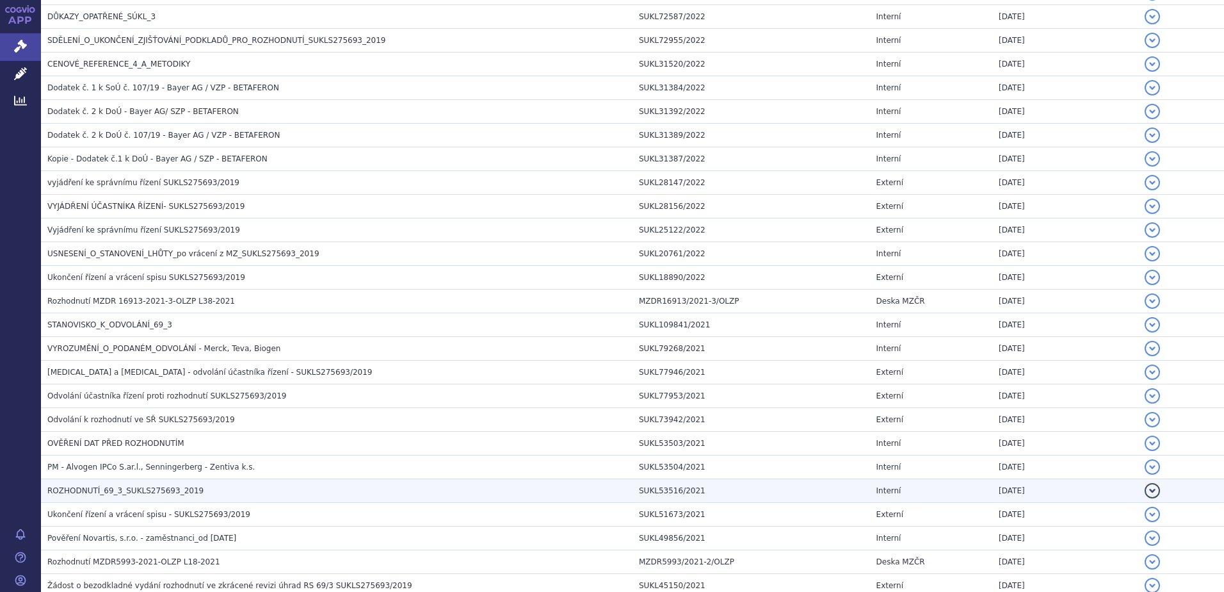
click at [91, 491] on span "ROZHODNUTÍ_69_3_SUKLS275693_2019" at bounding box center [125, 490] width 156 height 9
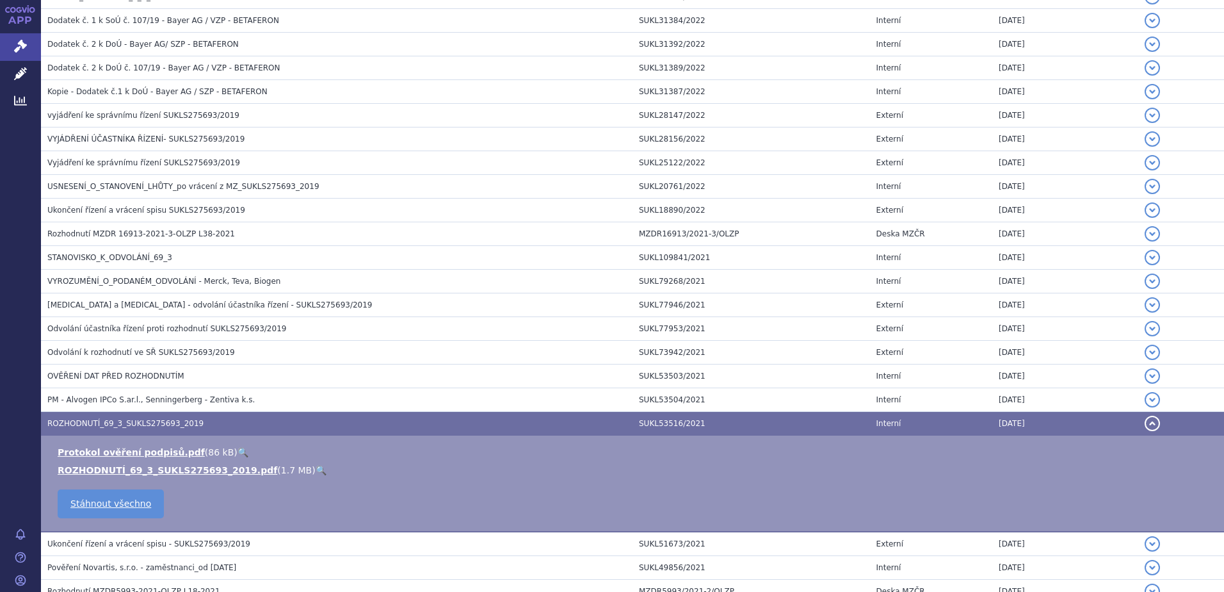
scroll to position [833, 0]
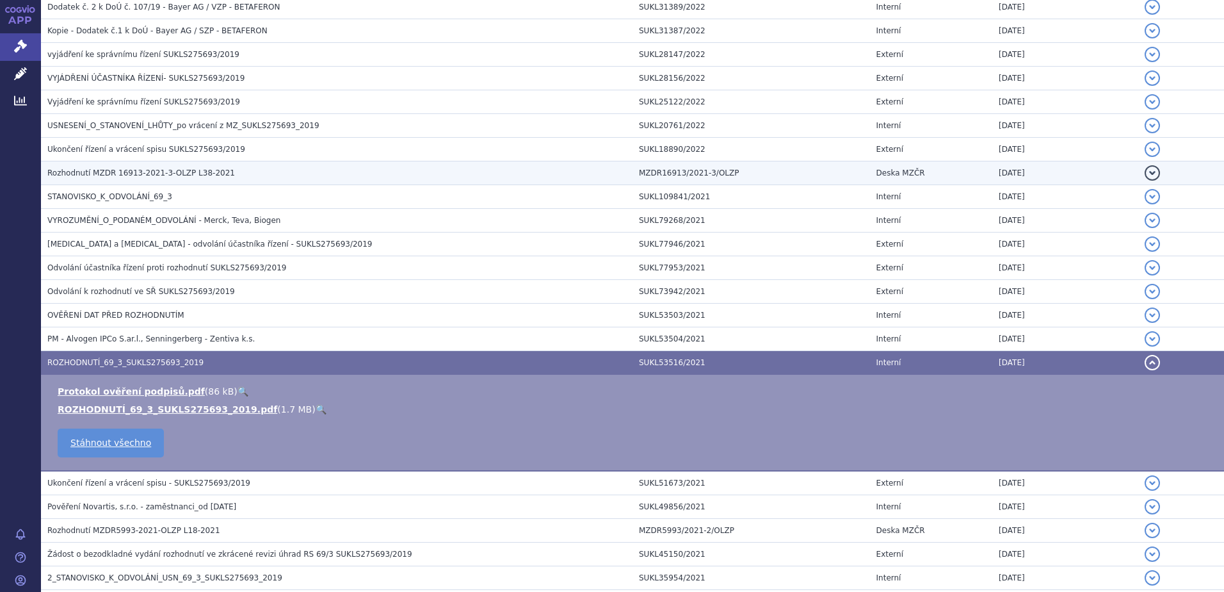
click at [165, 170] on span "Rozhodnutí MZDR 16913-2021-3-OLZP L38-2021" at bounding box center [141, 172] width 188 height 9
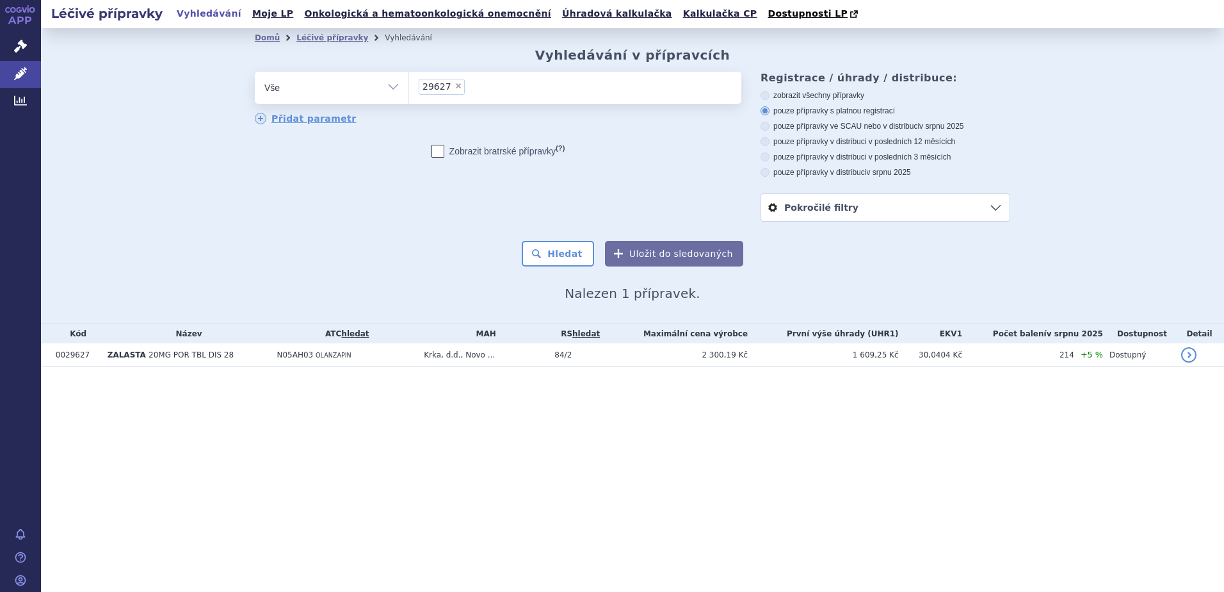
click at [455, 88] on span "×" at bounding box center [459, 86] width 8 height 8
click at [409, 88] on select "29627" at bounding box center [409, 87] width 1 height 32
select select
type input "0026252"
select select "0026252"
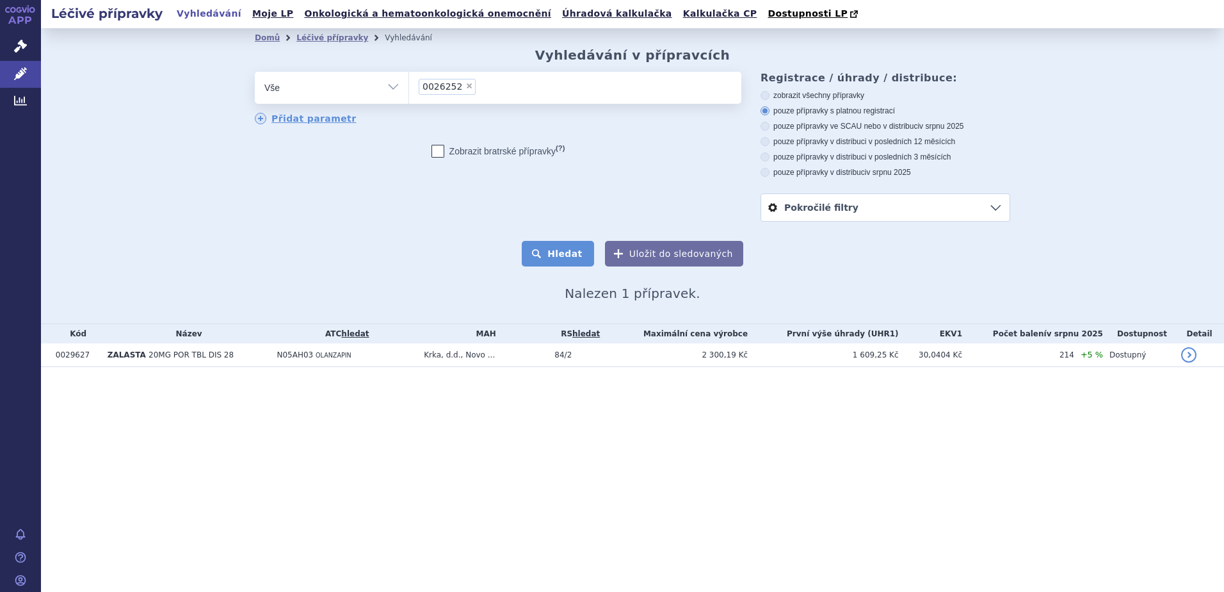
click at [557, 254] on button "Hledat" at bounding box center [558, 254] width 72 height 26
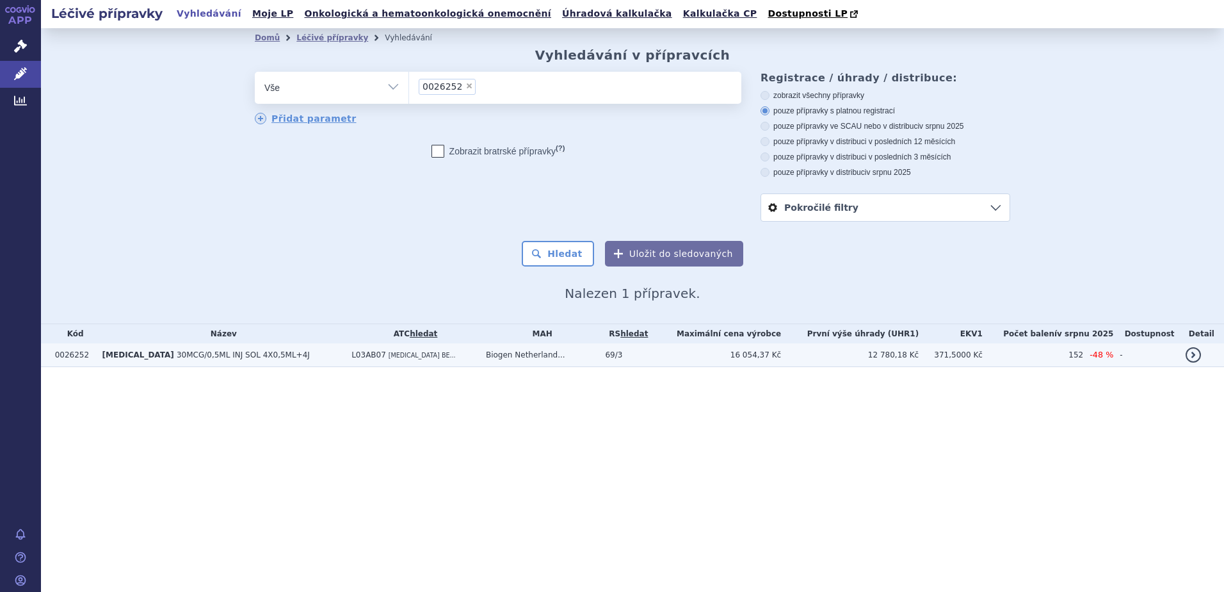
click at [220, 361] on td "[MEDICAL_DATA] 30MCG/0,5ML INJ SOL 4X0,5ML+4J" at bounding box center [221, 355] width 250 height 24
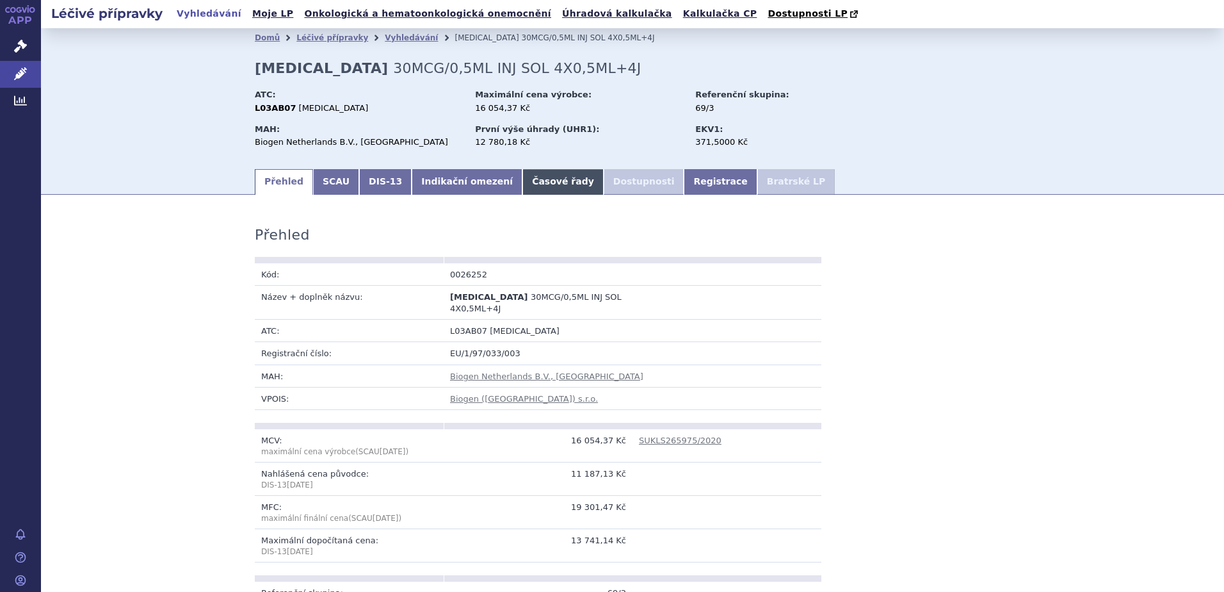
click at [530, 186] on link "Časové řady" at bounding box center [563, 182] width 81 height 26
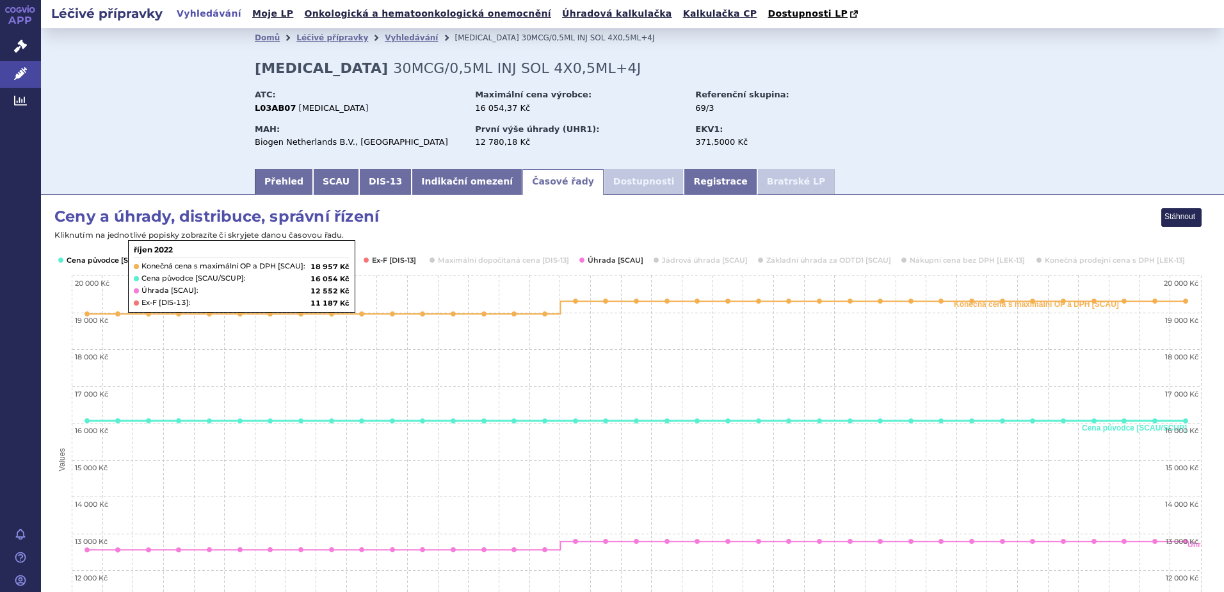
click at [99, 259] on button "Show Cena původce [SCAU/SCUP]" at bounding box center [117, 260] width 101 height 10
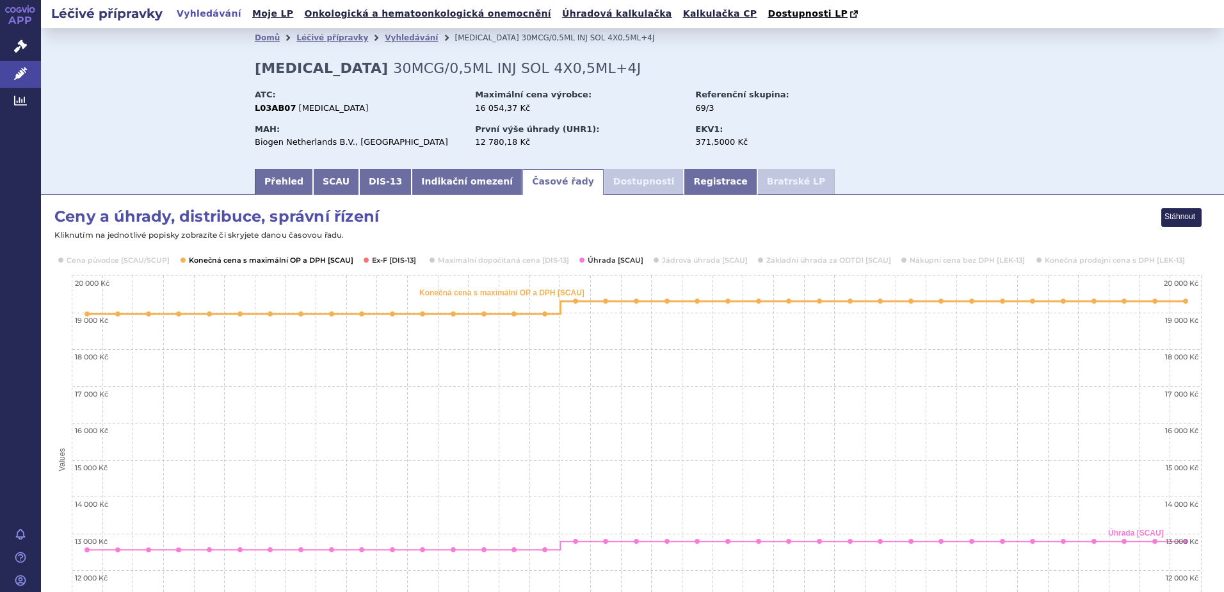
click at [193, 260] on button "Show Konečná cena s maximální OP a DPH [SCAU]" at bounding box center [270, 260] width 162 height 10
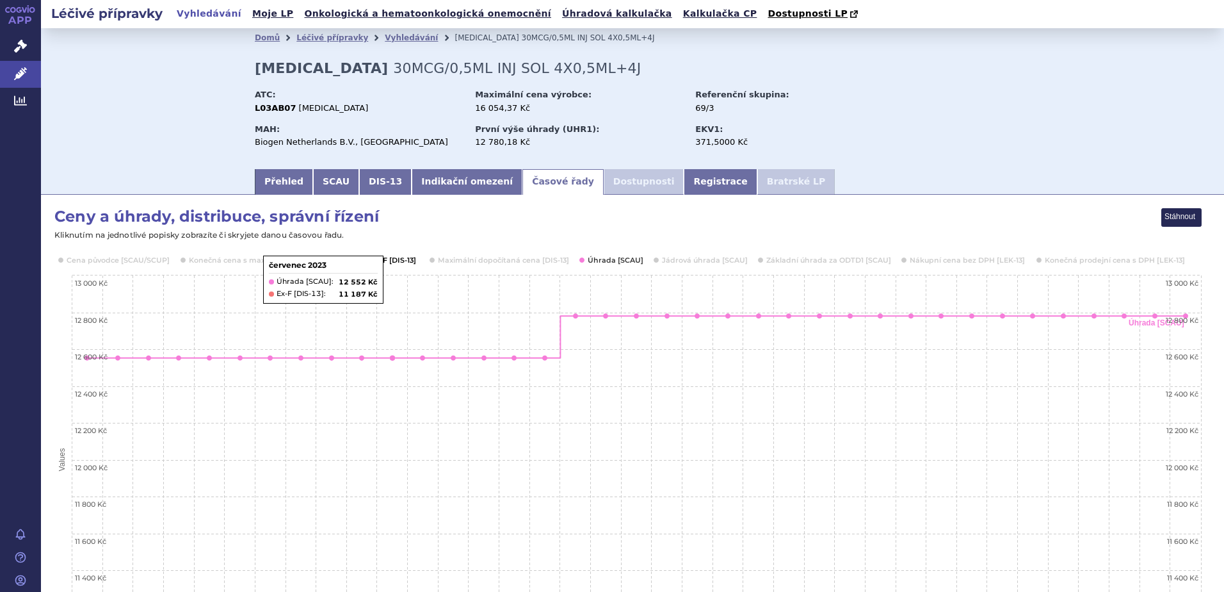
click at [391, 259] on button "Show Ex-F [DIS-13]" at bounding box center [394, 260] width 45 height 10
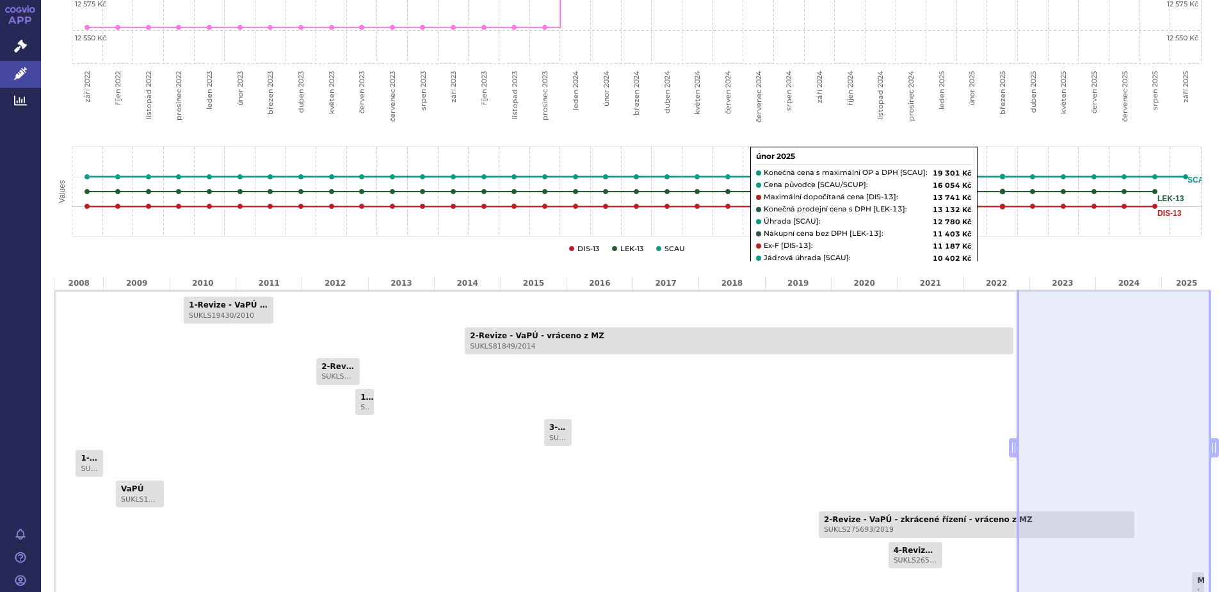
scroll to position [640, 0]
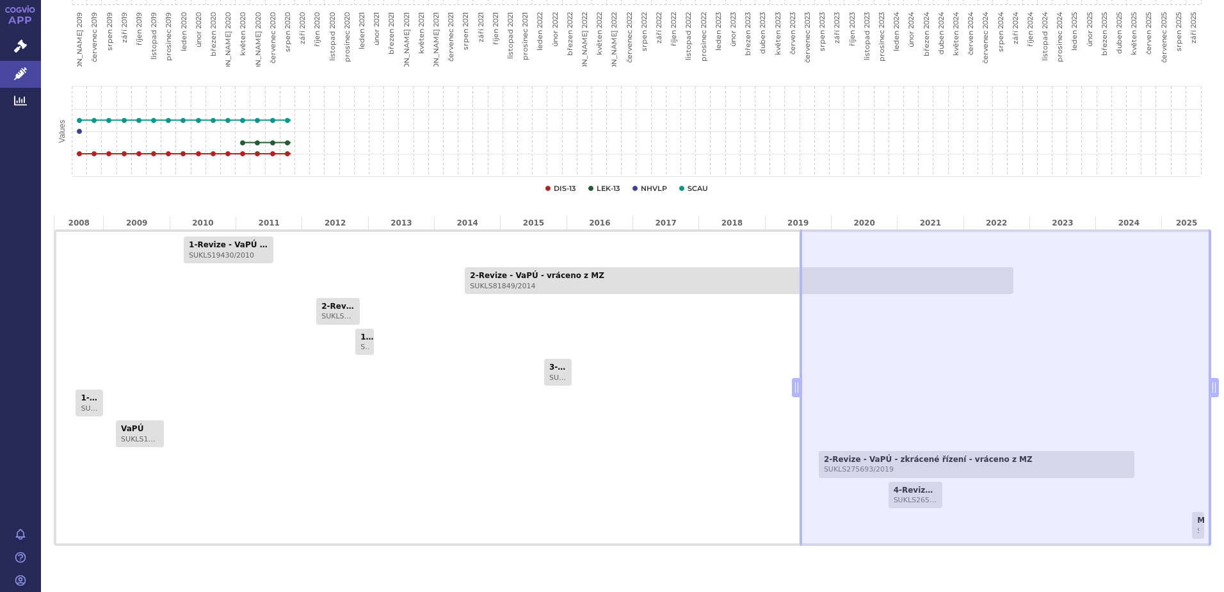
drag, startPoint x: 1005, startPoint y: 391, endPoint x: 797, endPoint y: 414, distance: 210.0
click at [797, 414] on div "1-Revize - VaPÚ - vráceno z MZ SUKLS19430/2010 2-Revize - VaPÚ - vráceno z MZ S…" at bounding box center [633, 387] width 1158 height 316
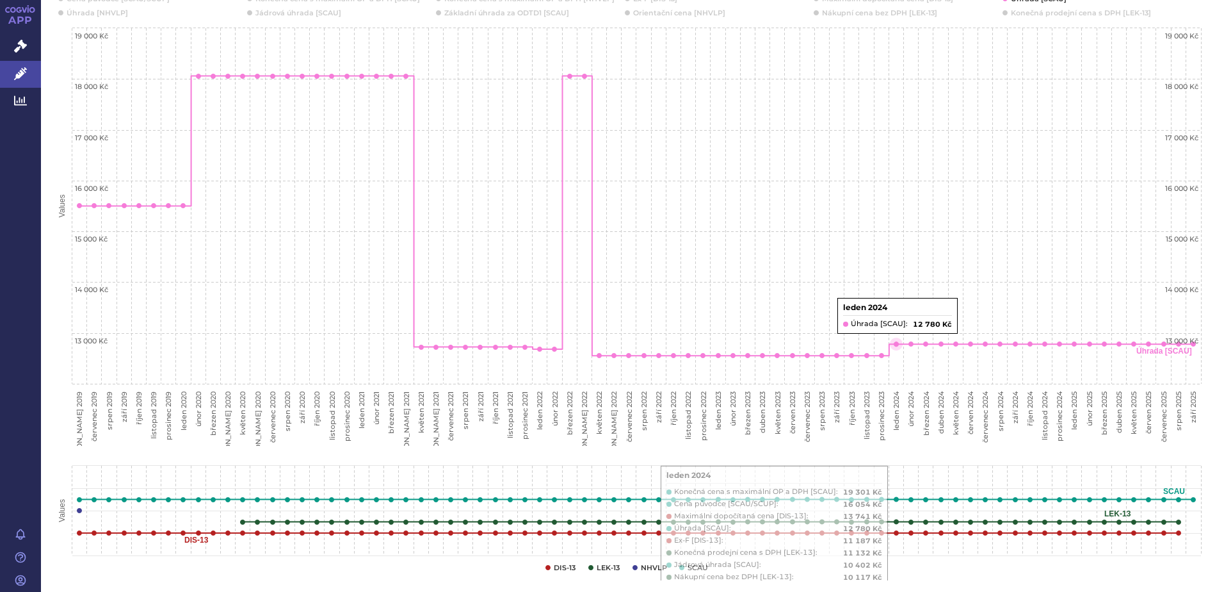
scroll to position [256, 0]
